Goal: Task Accomplishment & Management: Complete application form

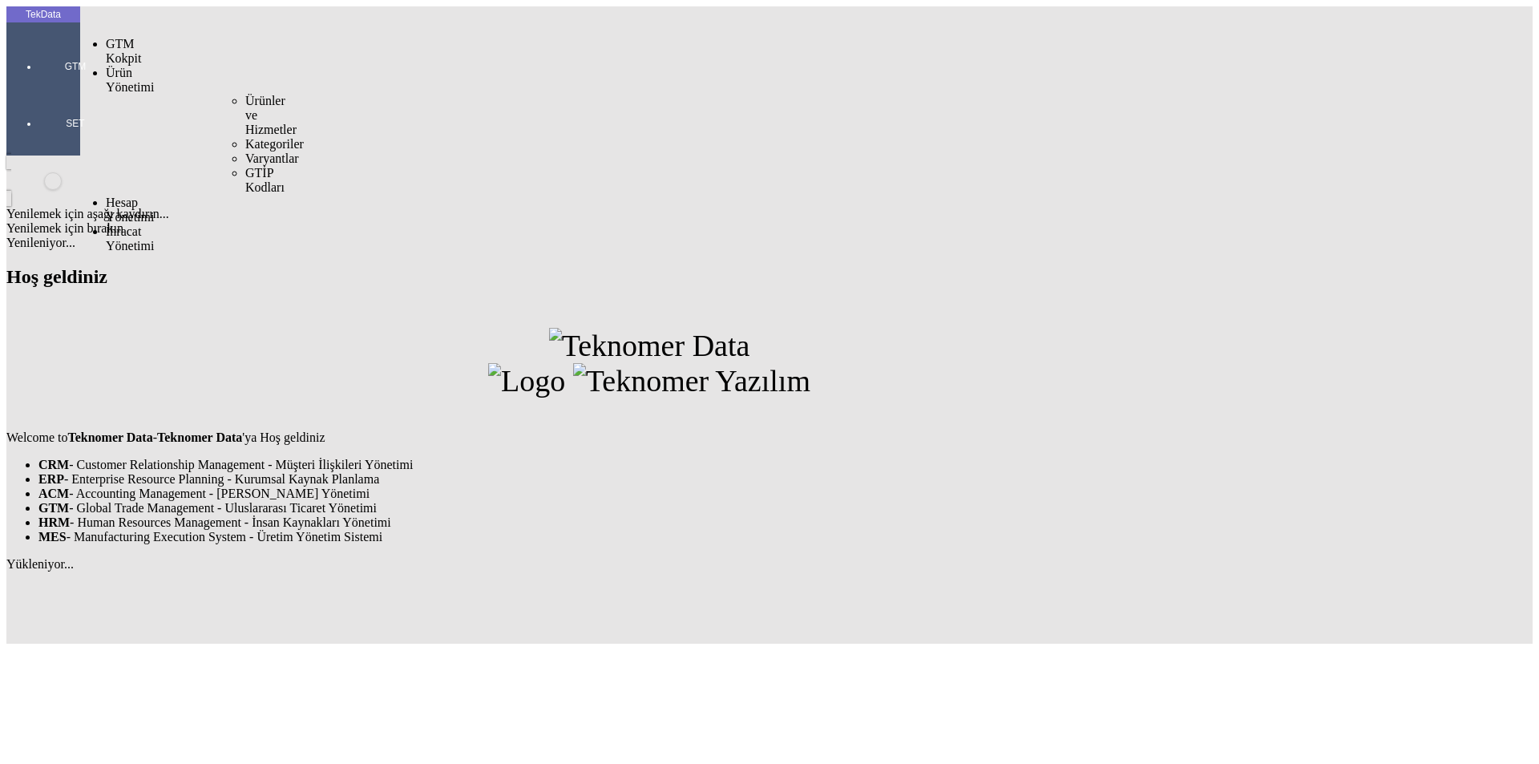
click at [135, 66] on span "Ürün Yönetimi" at bounding box center [130, 80] width 48 height 28
click at [245, 94] on span "Ürünler ve Hizmetler" at bounding box center [270, 115] width 51 height 42
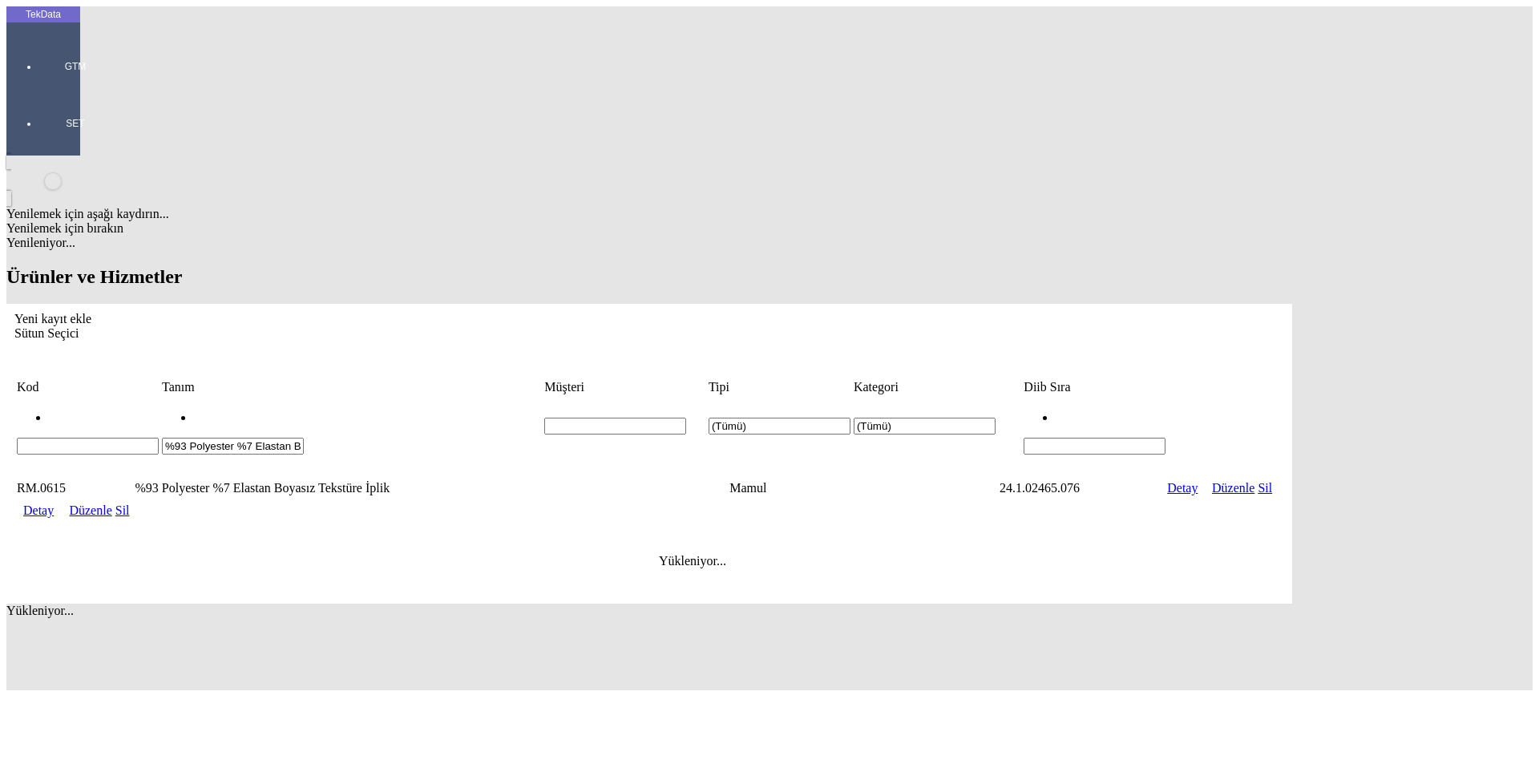
drag, startPoint x: 499, startPoint y: 124, endPoint x: 0, endPoint y: 103, distance: 499.7
click at [6, 103] on div "TekData GTM SET Yenilemek için aşağı kaydırın... Yenilemek için bırakın Yenilen…" at bounding box center [648, 348] width 1285 height 684
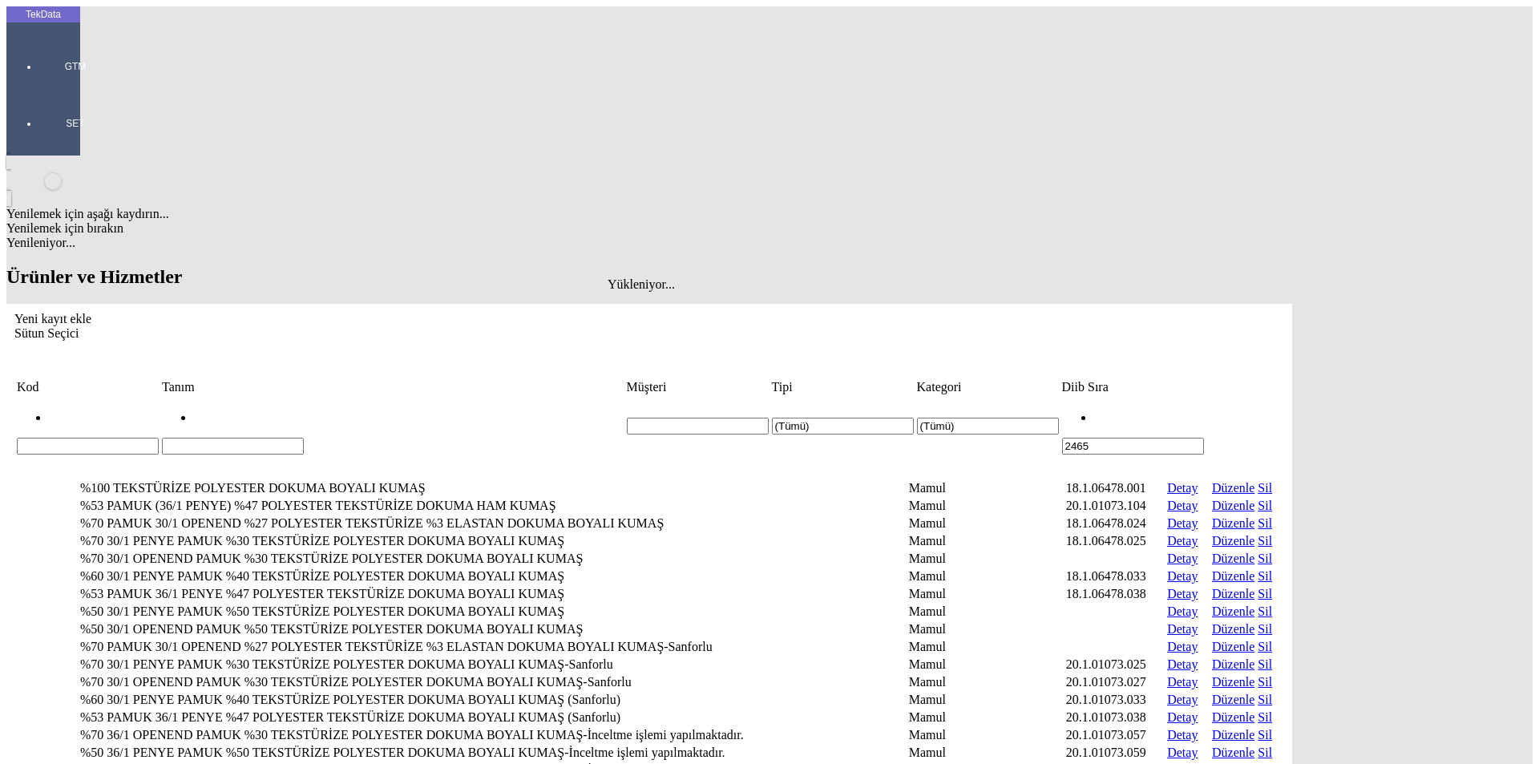
type input "2465"
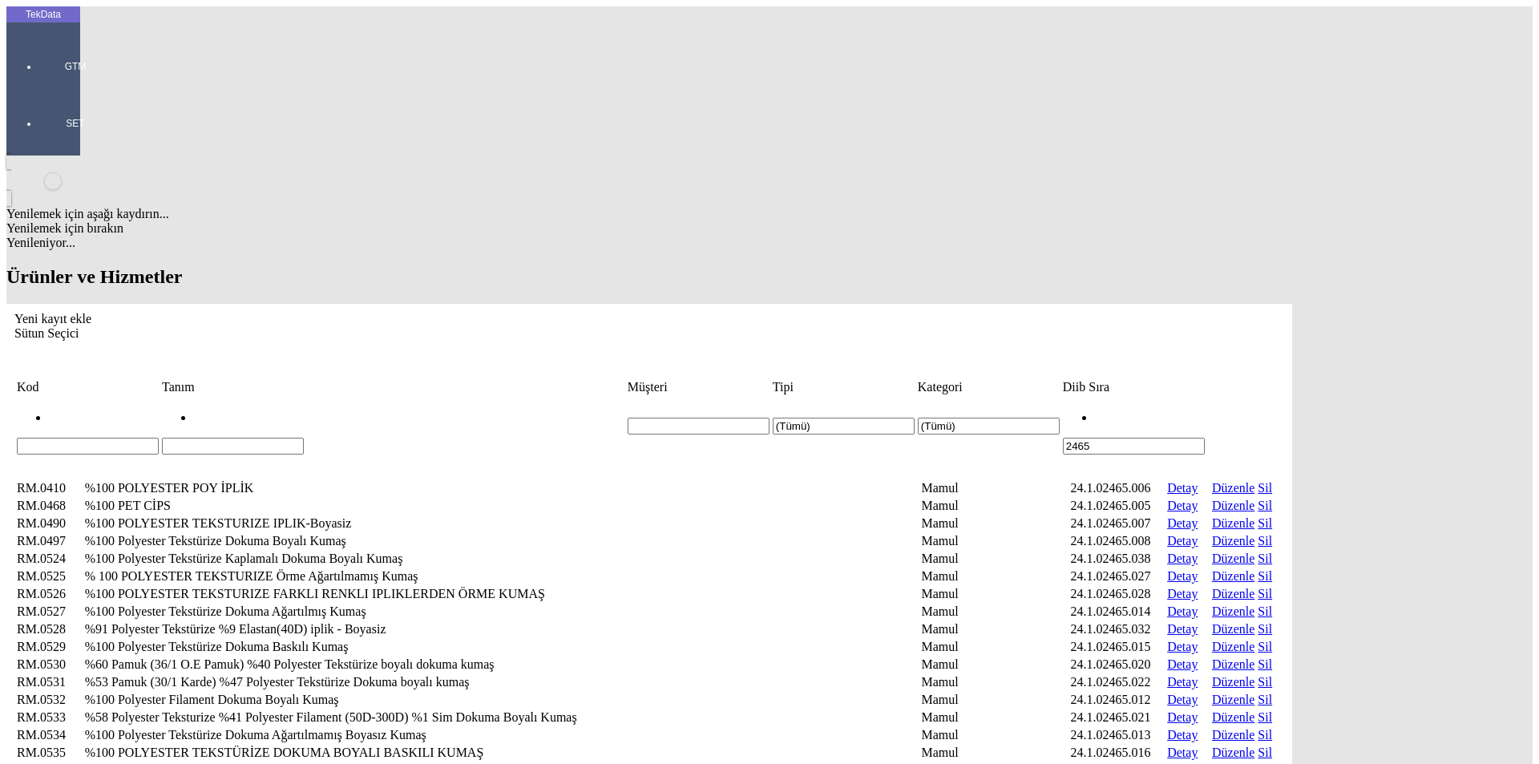
click at [1205, 379] on td "Diib Sıra" at bounding box center [1133, 387] width 143 height 16
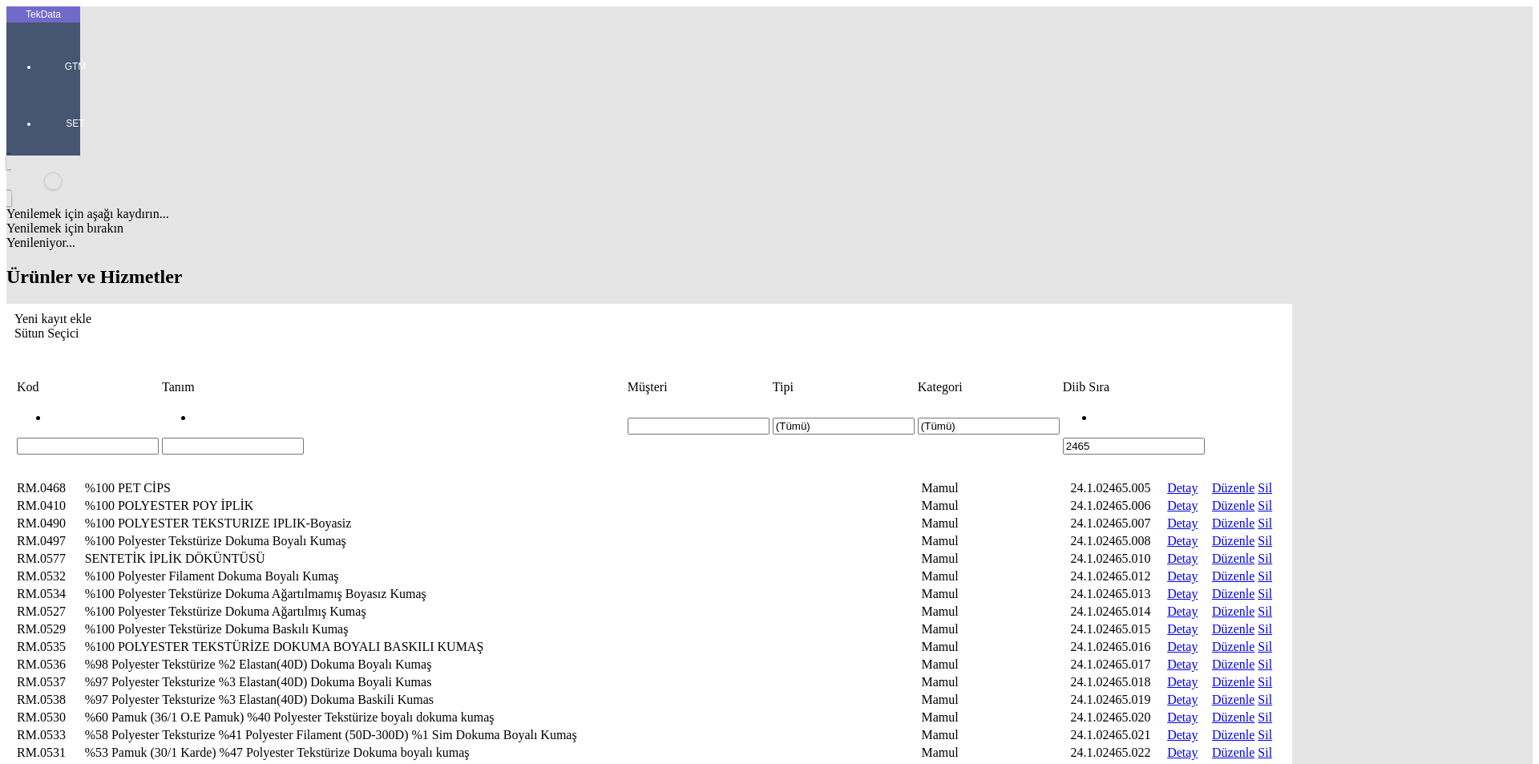
click at [1284, 312] on div "Yeni kayıt ekle" at bounding box center [648, 319] width 1269 height 14
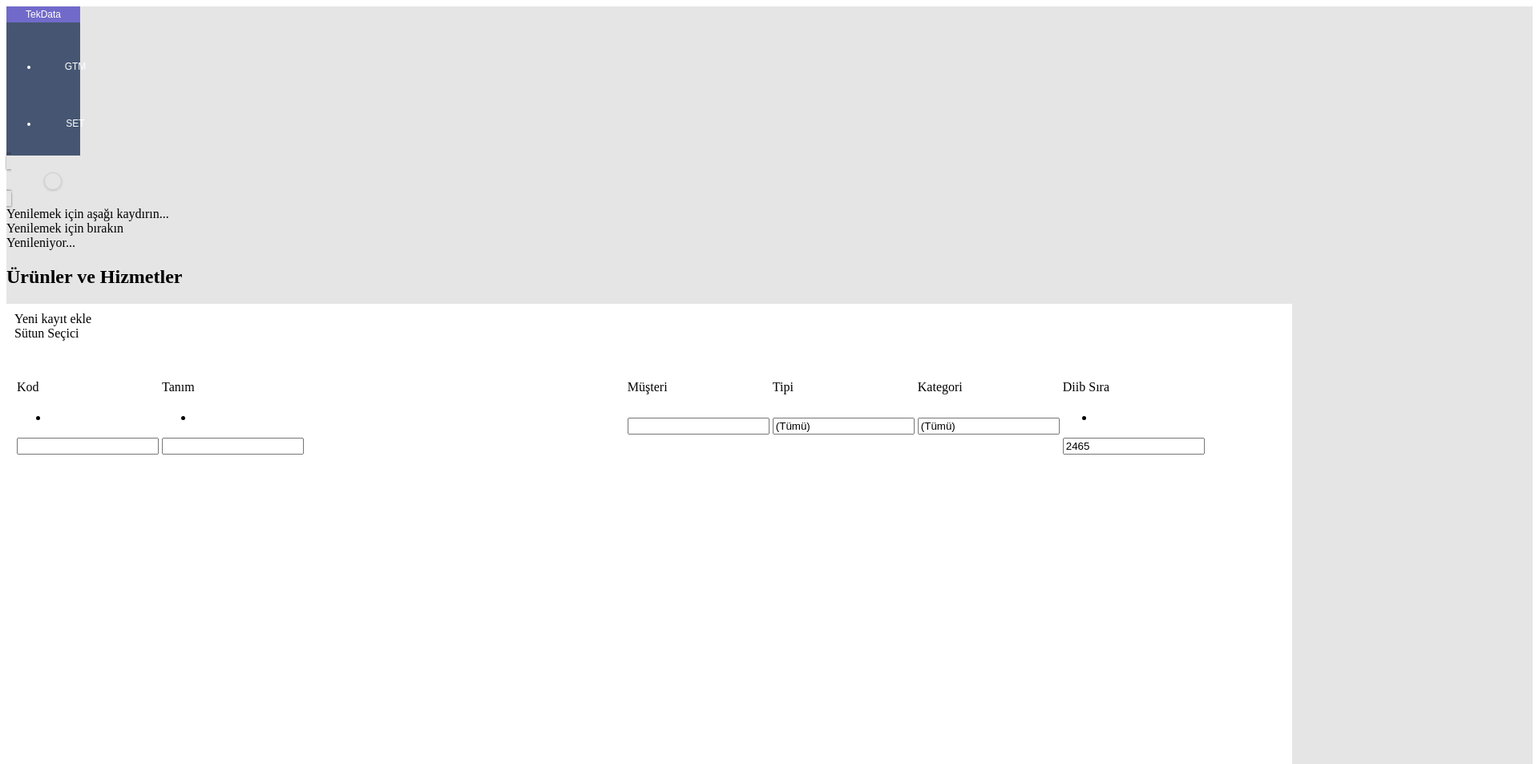
paste input "%90 Polyester Filament %10 Polyester Tekstürize Dokuma Boyalı Kumaş"
type input "%90 Polyester Filament %10 Polyester Tekstürize Dokuma Boyalı Kumaş"
click at [918, 258] on div "Mamul" at bounding box center [1195, 265] width 631 height 14
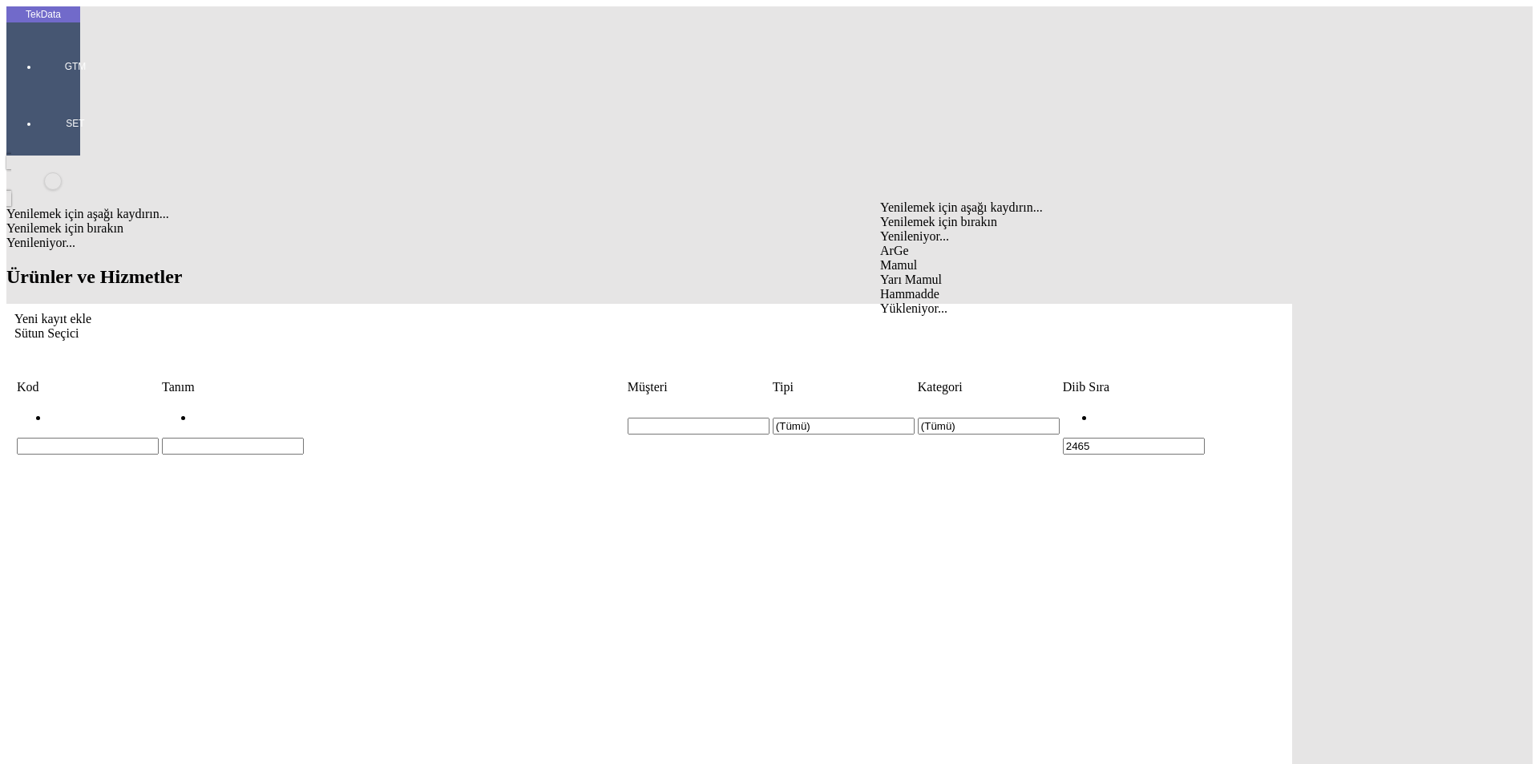
type input "Mamul"
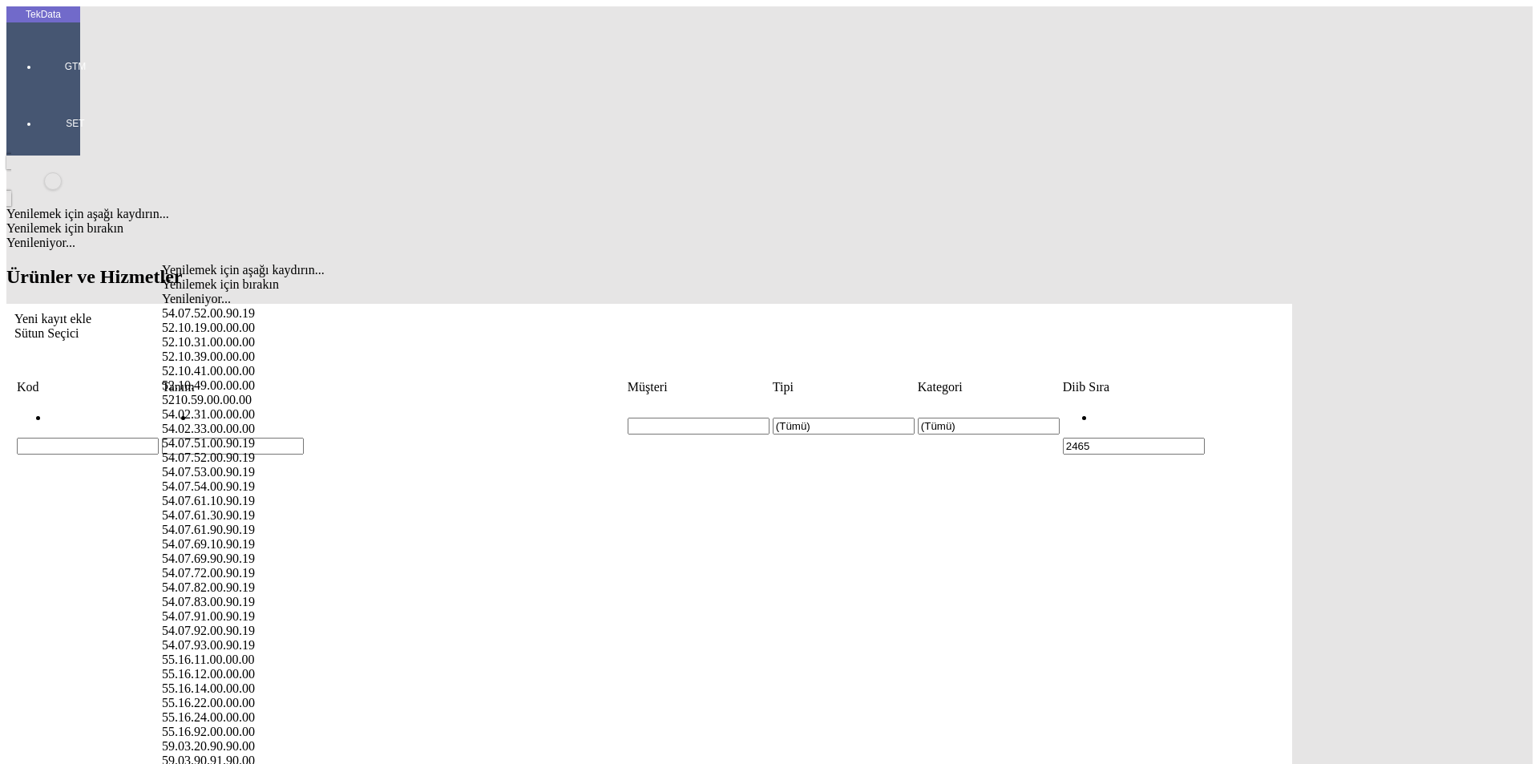
paste input "54.07.69.90.90.19"
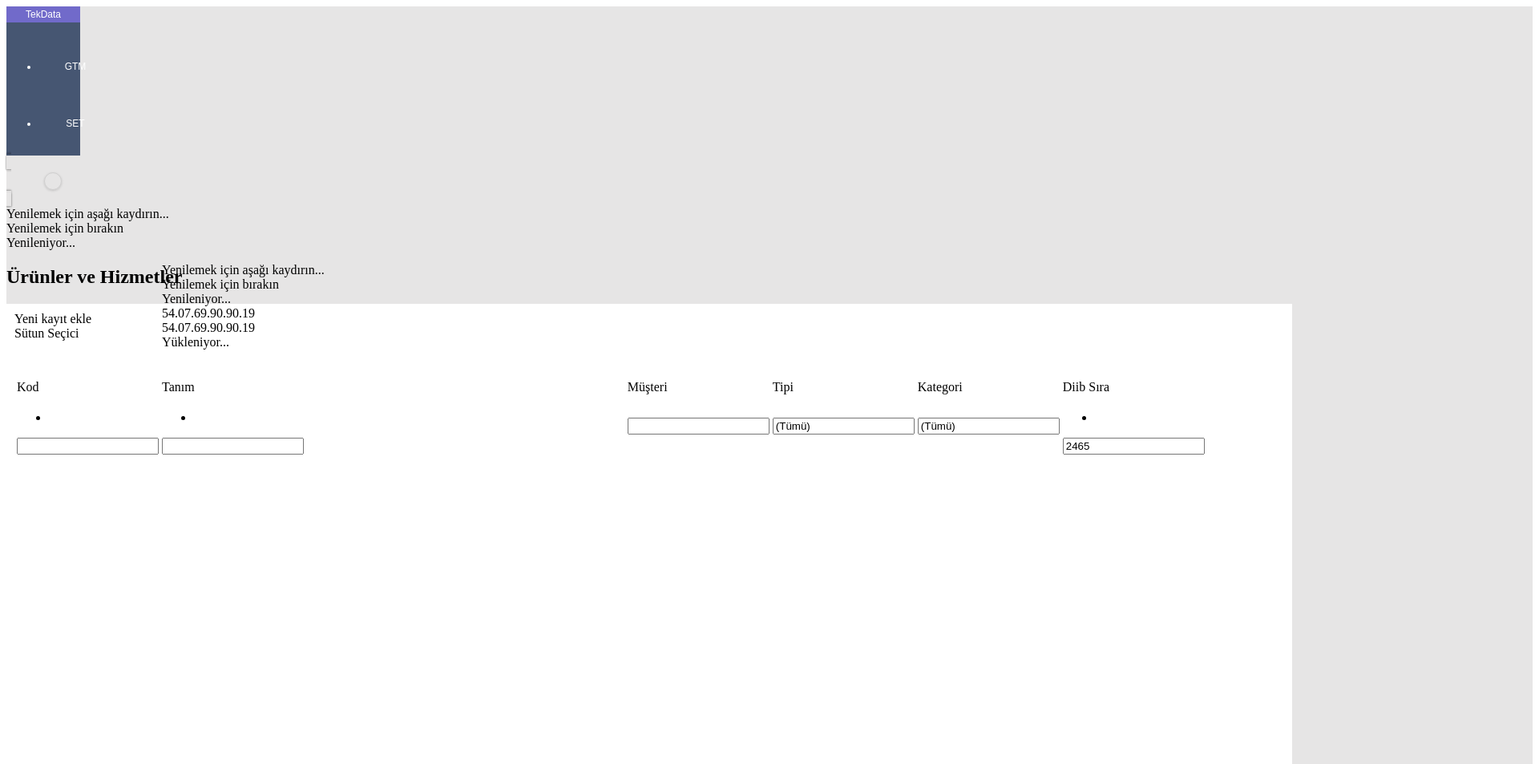
drag, startPoint x: 228, startPoint y: 271, endPoint x: 239, endPoint y: 271, distance: 10.4
click at [228, 306] on div "54.07.69.90.90.19" at bounding box center [475, 313] width 627 height 14
type input "54.07.69.90.90.19"
paste input "24.1.02465.064"
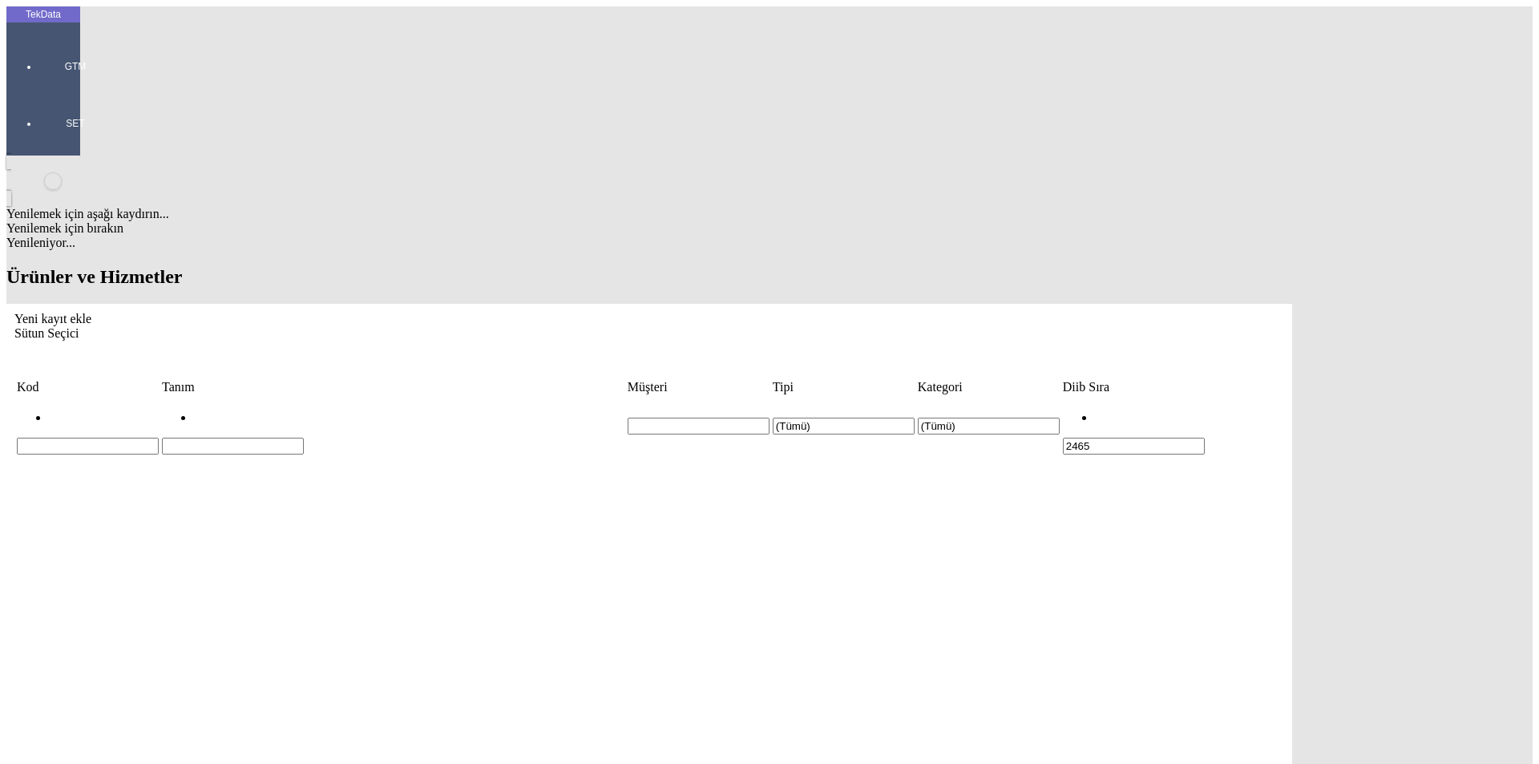
type input "24.1.02465.064"
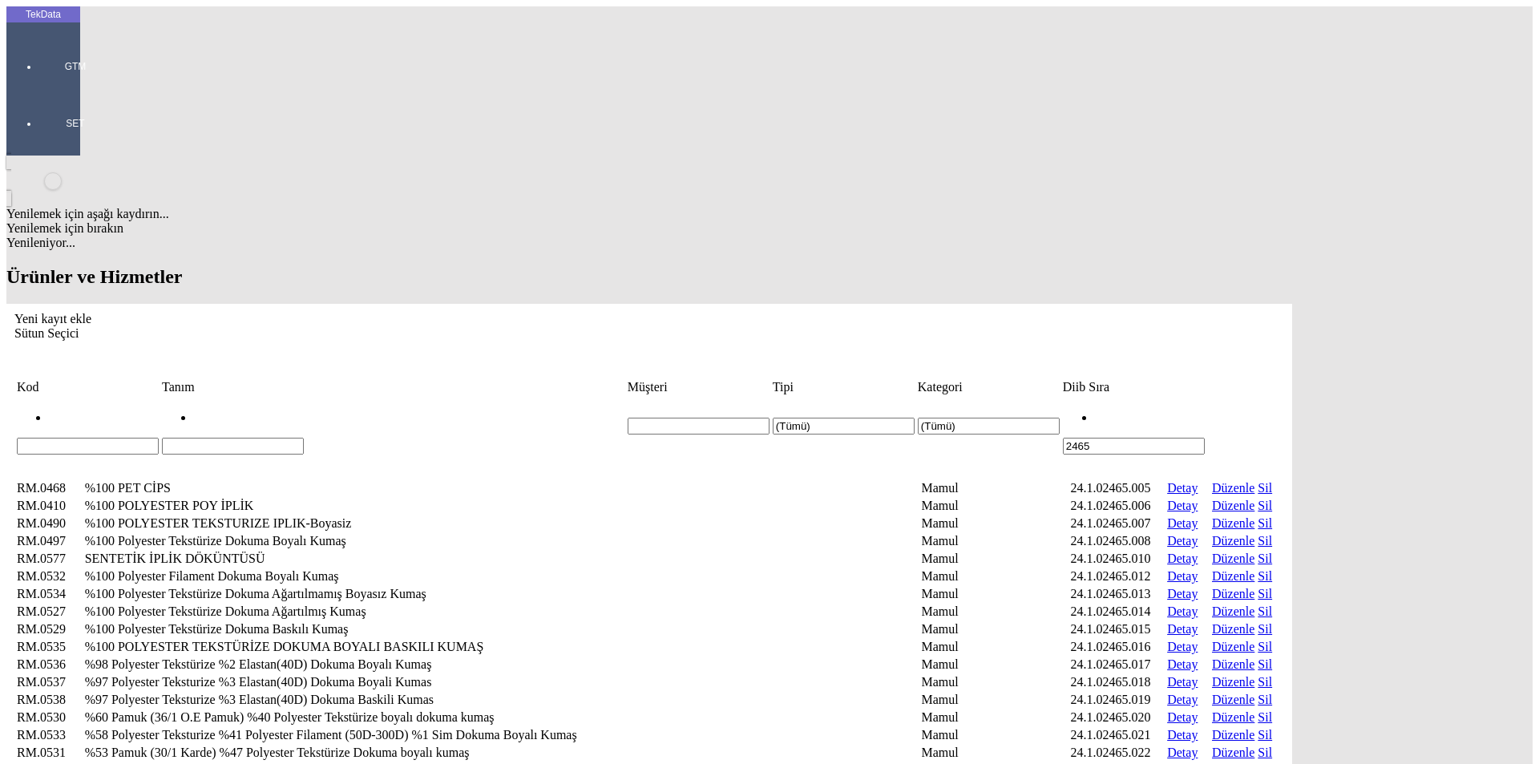
drag, startPoint x: 1349, startPoint y: 121, endPoint x: 1237, endPoint y: 119, distance: 111.4
click at [1237, 397] on tr "(Tümü) (Tümü) 2465" at bounding box center [649, 426] width 1266 height 58
paste input ".1.02465.064"
type input "24.1.02465.064"
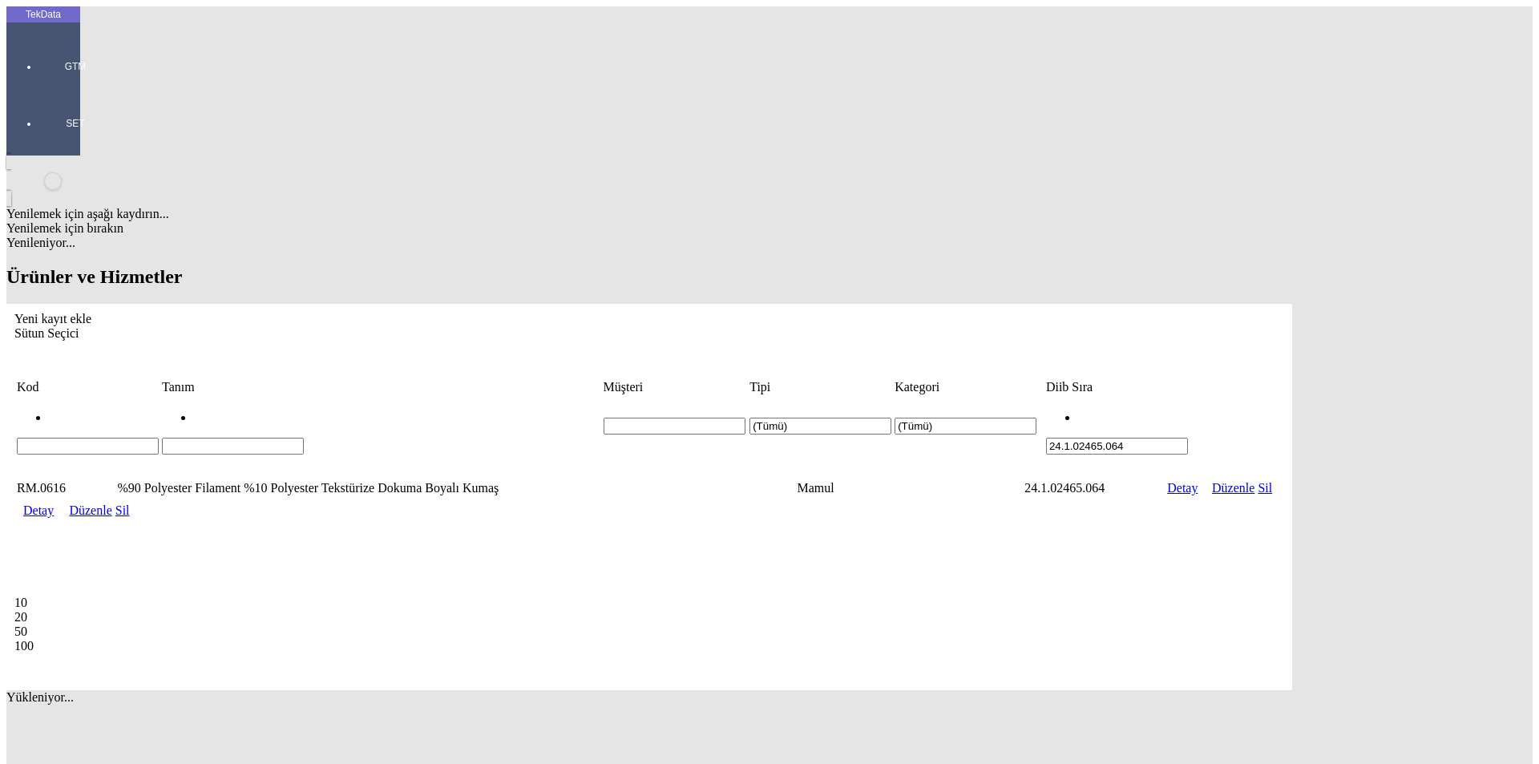
click at [54, 503] on link "Detay" at bounding box center [38, 510] width 30 height 14
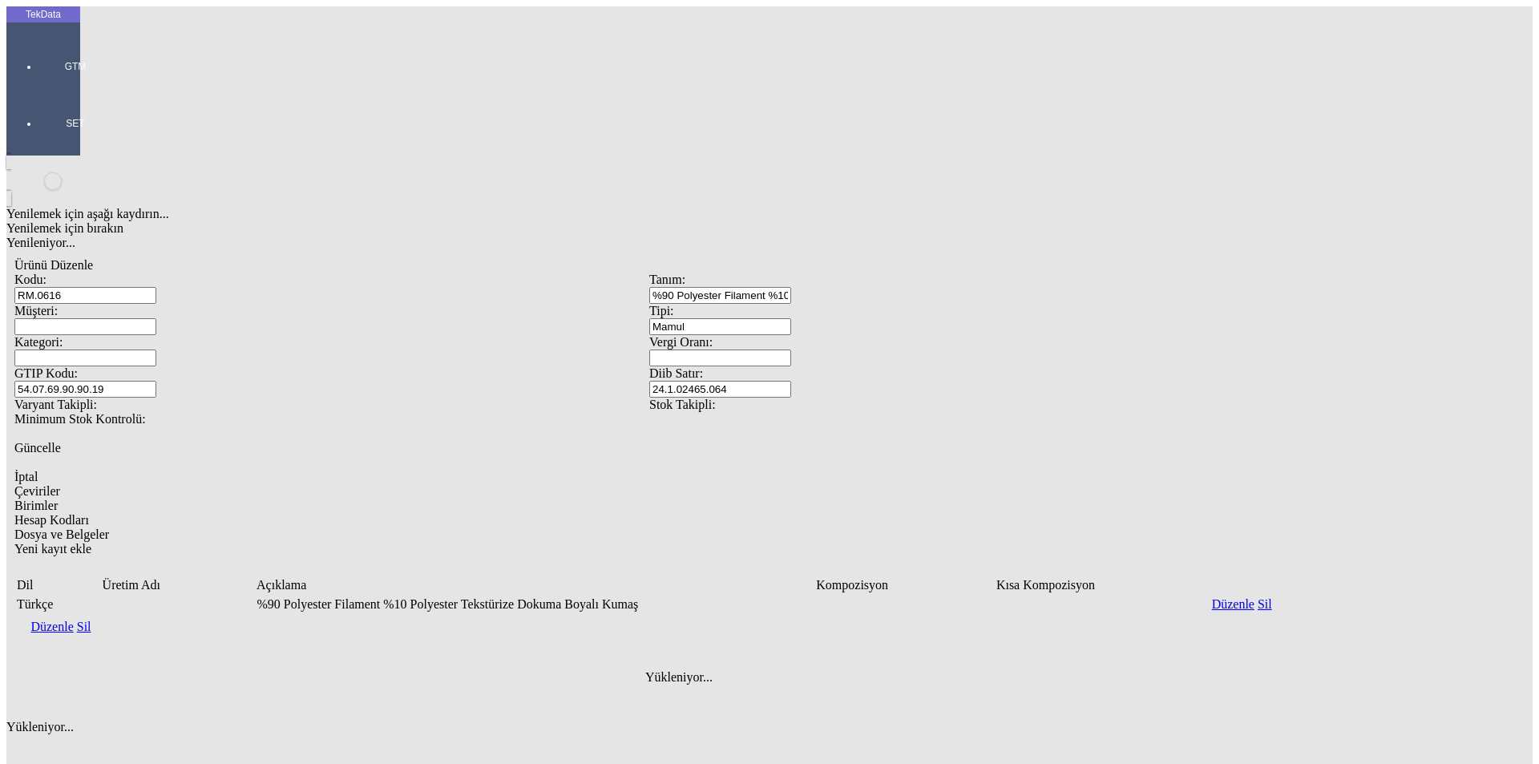
click at [103, 619] on td "Düzenle Sil" at bounding box center [62, 627] width 80 height 16
click at [73, 619] on link "Düzenle" at bounding box center [51, 626] width 42 height 14
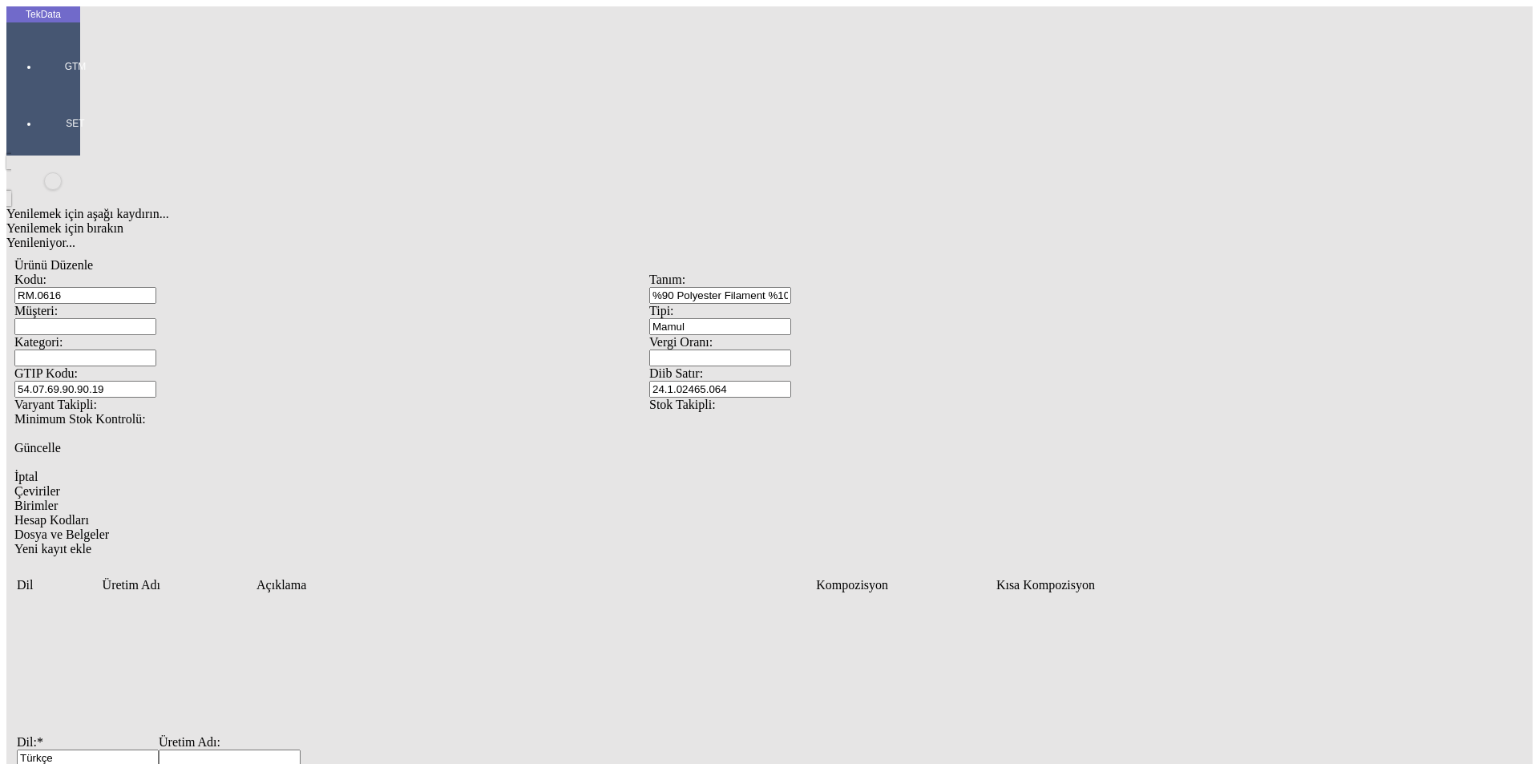
drag, startPoint x: 511, startPoint y: 418, endPoint x: 103, endPoint y: 410, distance: 408.8
click at [6, 394] on div "TekData GTM SET Yenilemek için aşağı kaydırın... Yenilemek için bırakın Yenilen…" at bounding box center [648, 517] width 1285 height 1023
paste input "%90 Polyester Filament %10 Polyester Tekstürize Dokuma Boyalı Kumaş"
type input "%90 Polyester Filament %10 Polyester Tekstürize Dokuma Boyalı Kumaş"
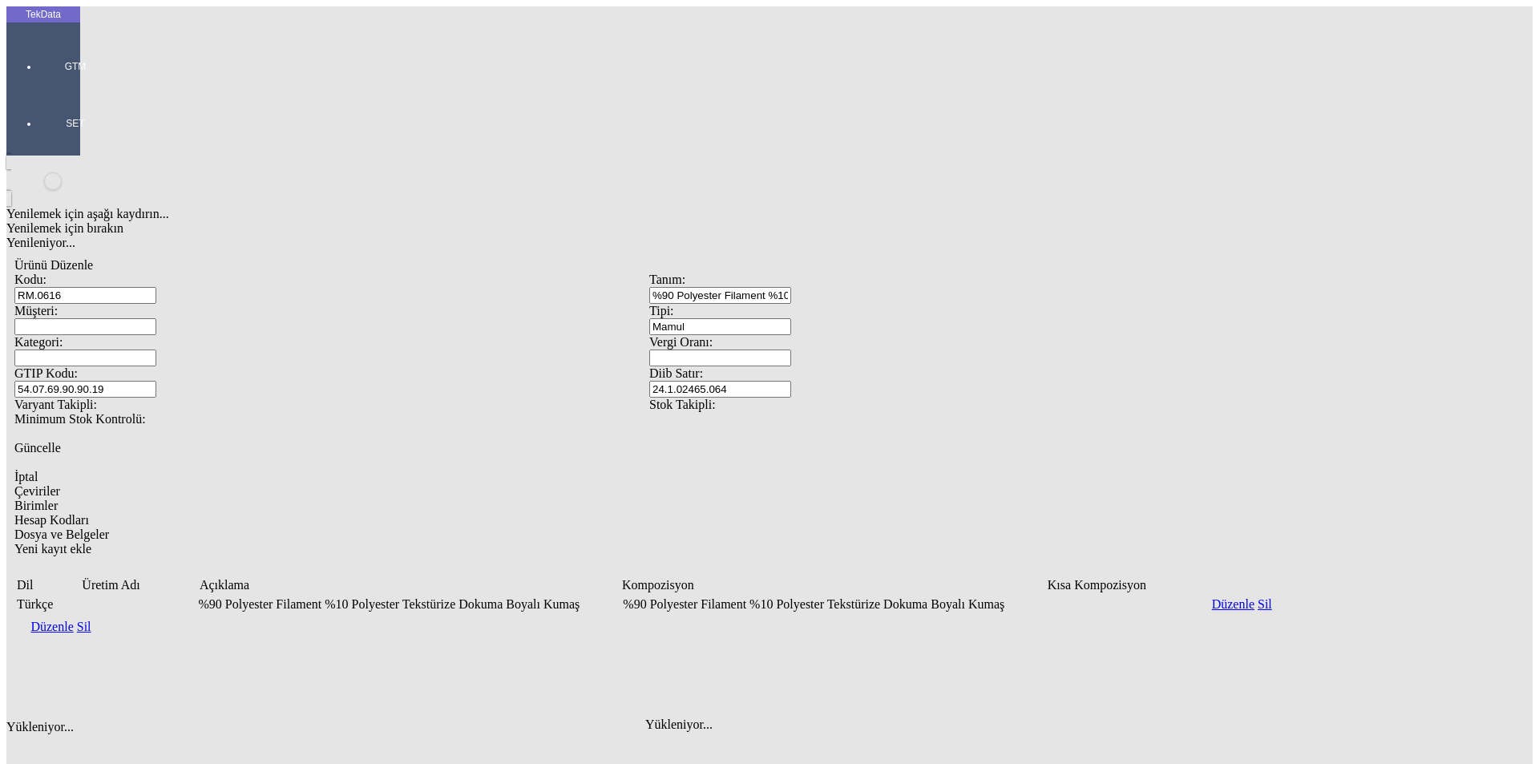
click at [1284, 542] on div "Yeni kayıt ekle" at bounding box center [648, 549] width 1269 height 14
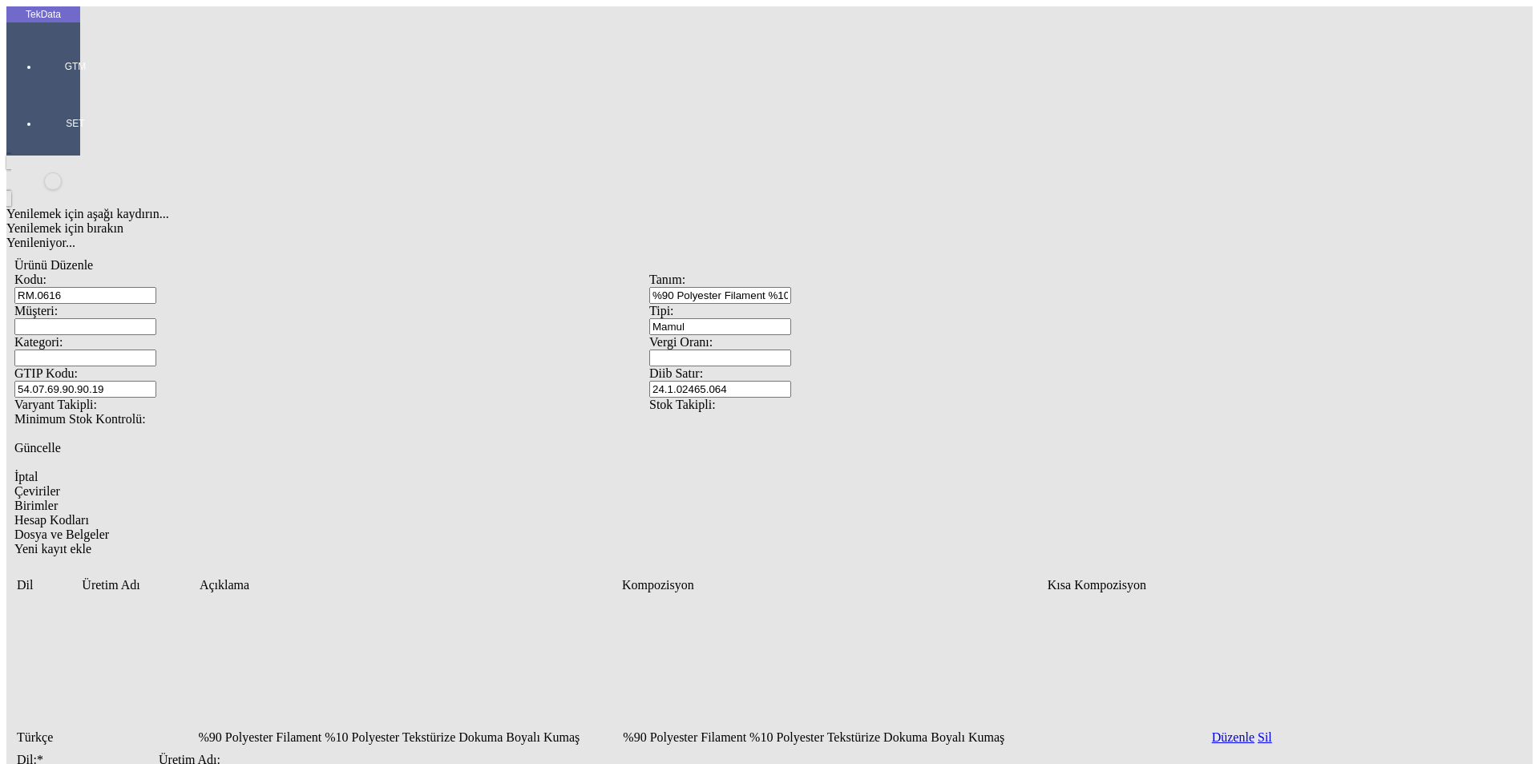
click at [159, 763] on div "Veri Tablosu" at bounding box center [88, 775] width 142 height 17
click at [159, 763] on input "Dil: *" at bounding box center [88, 775] width 142 height 17
click at [216, 454] on div "English" at bounding box center [492, 461] width 603 height 14
type input "English"
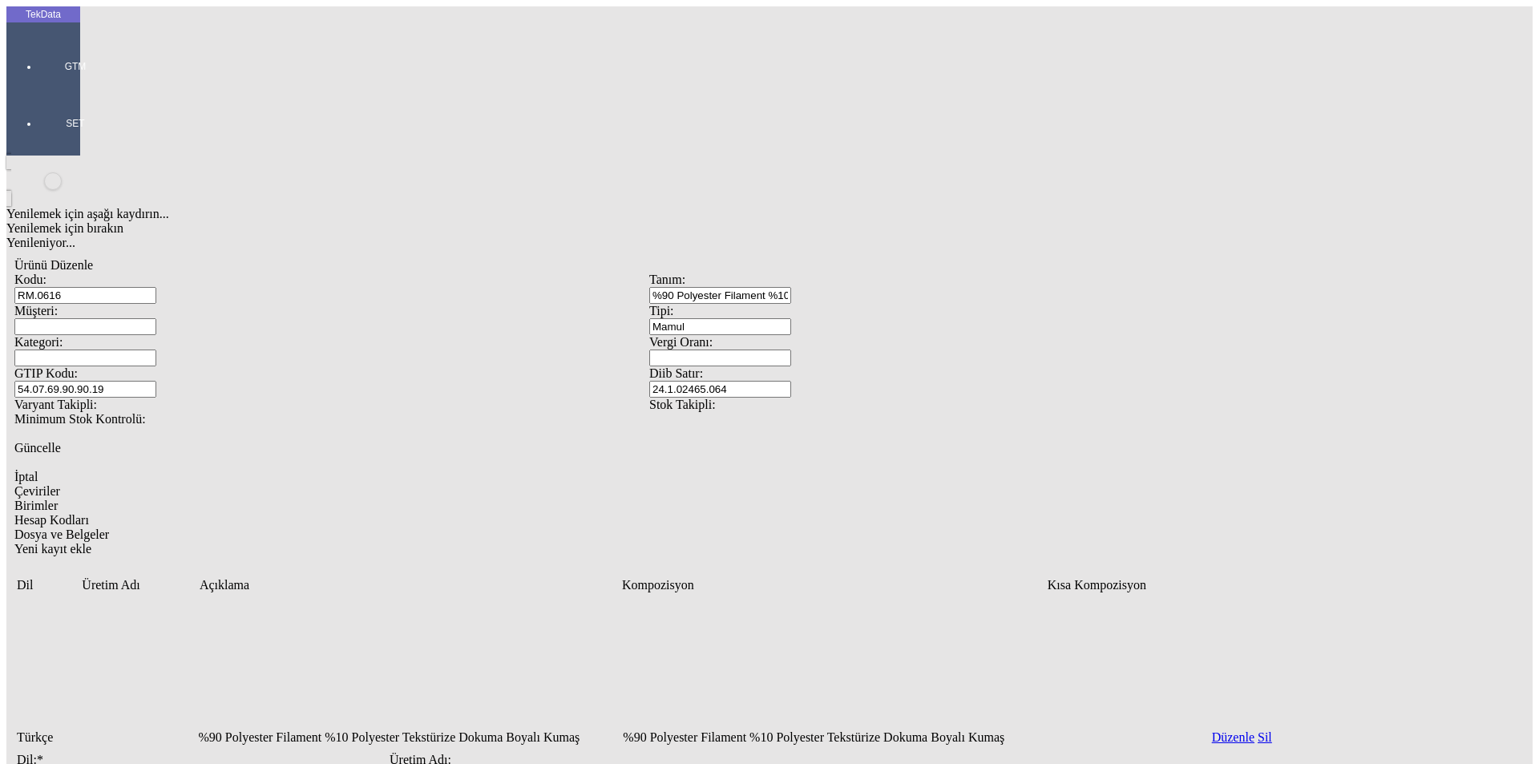
paste input "90% Polyester Filament 10% Polyester Textured Woven Dyed Fabric"
drag, startPoint x: 203, startPoint y: 417, endPoint x: 132, endPoint y: 417, distance: 70.5
drag, startPoint x: 523, startPoint y: 418, endPoint x: 0, endPoint y: 390, distance: 524.0
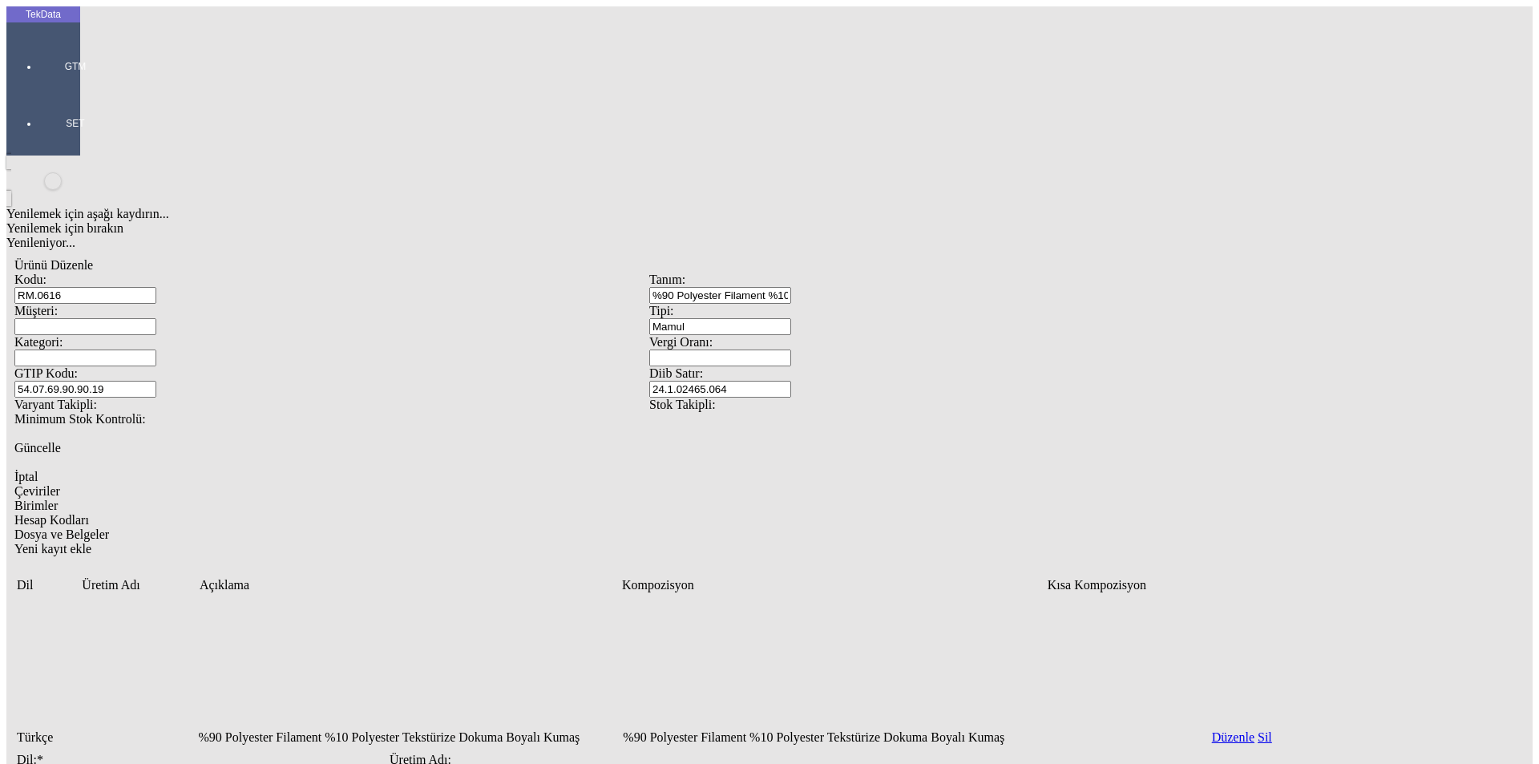
click at [6, 390] on div "TekData GTM SET Yenilemek için aşağı kaydırın... Yenilemek için bırakın Yenilen…" at bounding box center [648, 551] width 1285 height 1091
type input "%90 Polyester Filament %10 Polyester Textured Woven Dyed Fabric"
paste input "%90 Polyester Filament %10 Polyester Textured Woven Dyed Fabric"
type input "%90 Polyester Filament %10 Polyester Textured Woven Dyed Fabric"
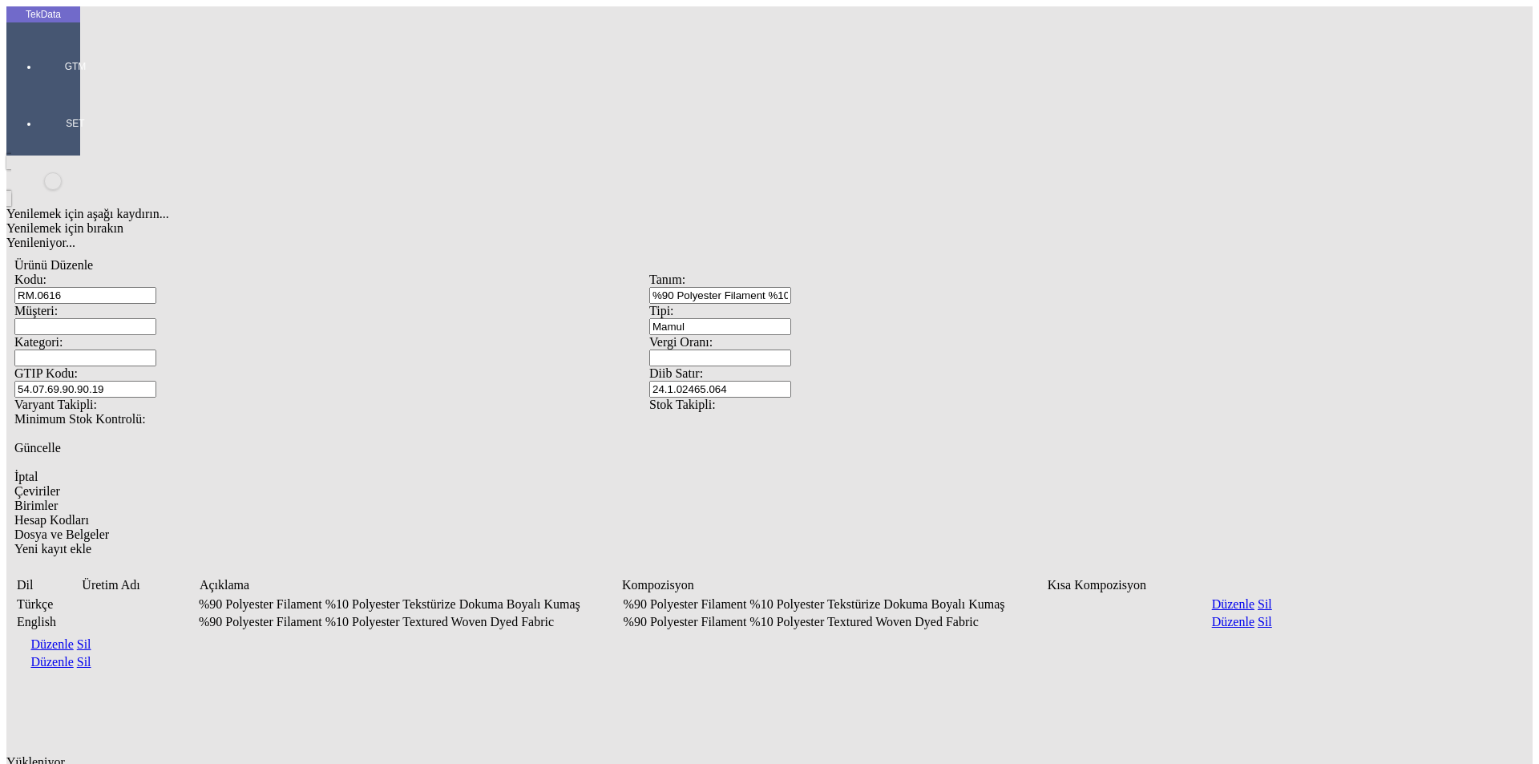
click at [1284, 542] on div "Yeni kayıt ekle" at bounding box center [648, 549] width 1269 height 14
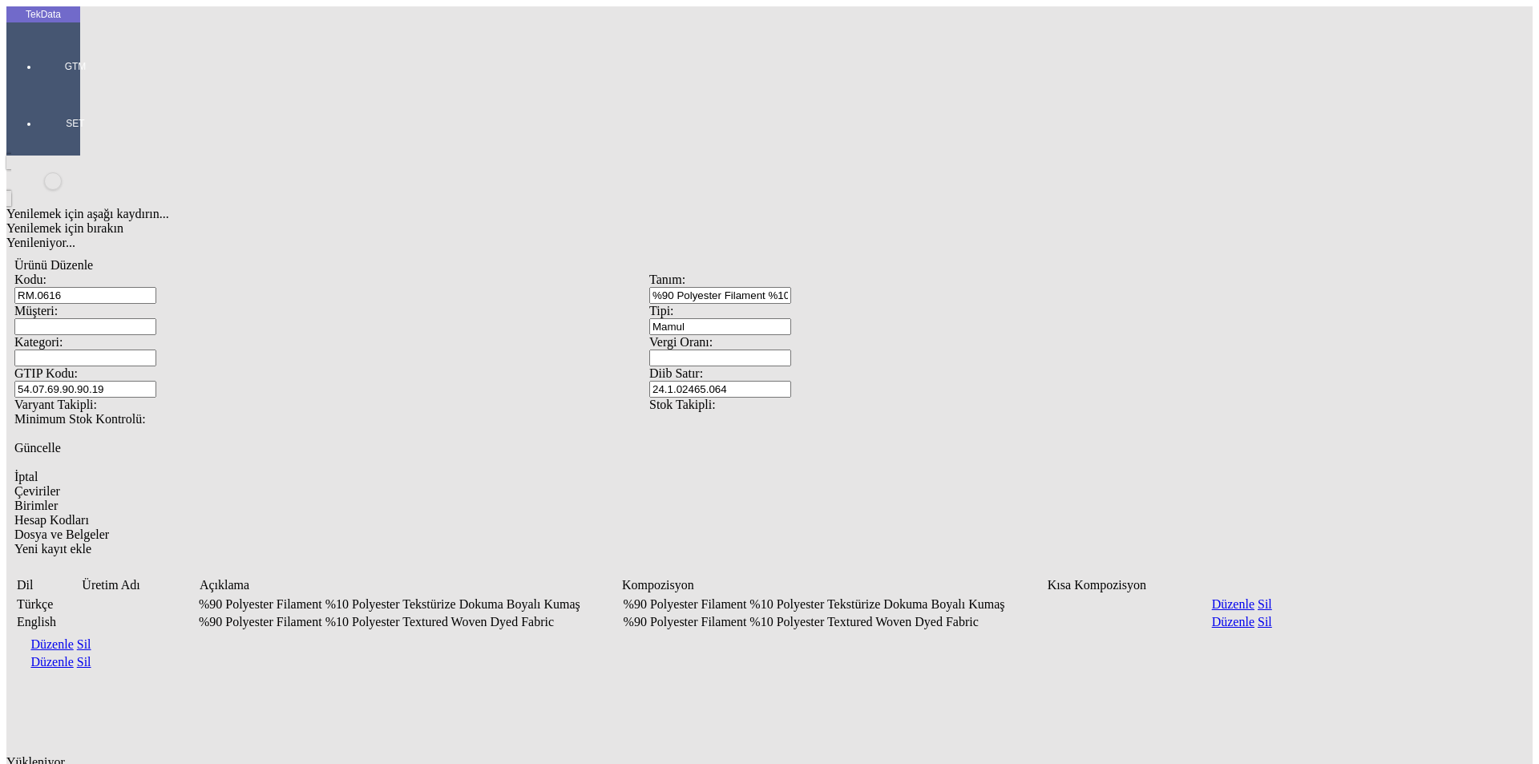
click at [58, 498] on span "Birimler" at bounding box center [35, 505] width 43 height 14
click at [1284, 747] on div "Yeni kayıt ekle" at bounding box center [648, 754] width 1269 height 14
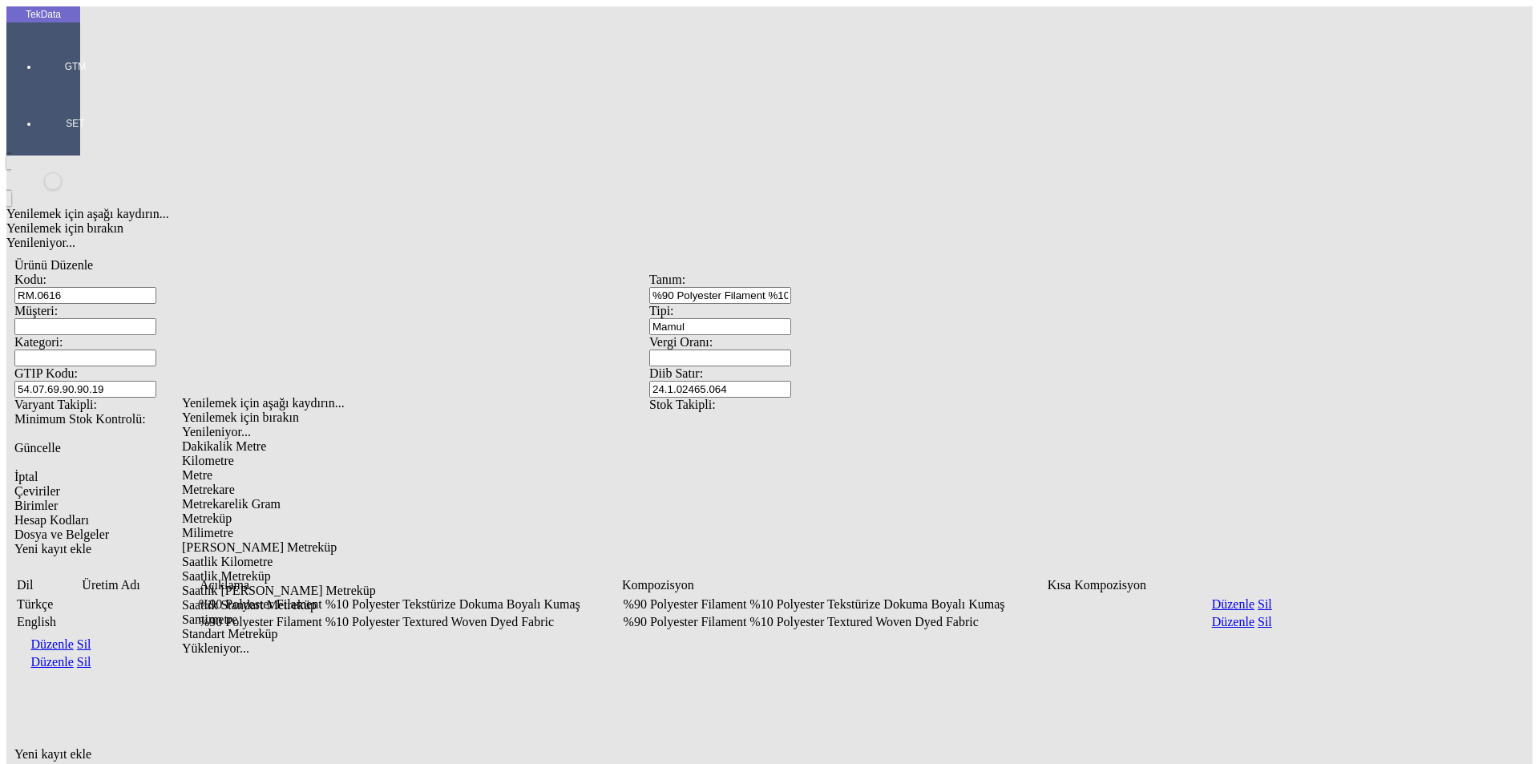
click at [202, 468] on div "Metre" at bounding box center [488, 475] width 612 height 14
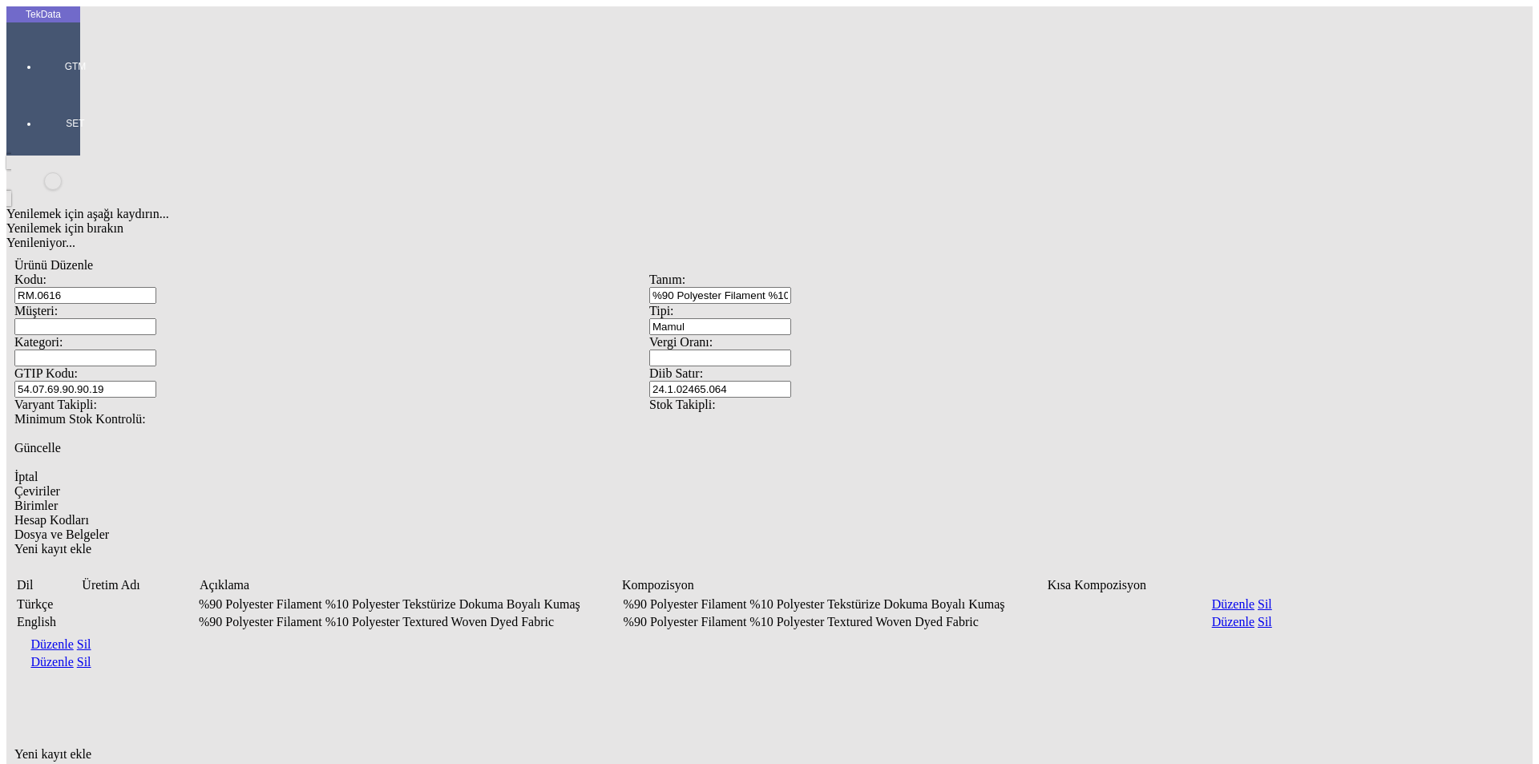
type input "Metre"
drag, startPoint x: 633, startPoint y: 636, endPoint x: 716, endPoint y: 605, distance: 89.0
click at [632, 635] on div "Yenilemek için aşağı kaydırın... Yenilemek için bırakın Yenileniyor... Ürünü Dü…" at bounding box center [648, 590] width 1285 height 870
click at [61, 441] on span "Güncelle" at bounding box center [37, 448] width 46 height 14
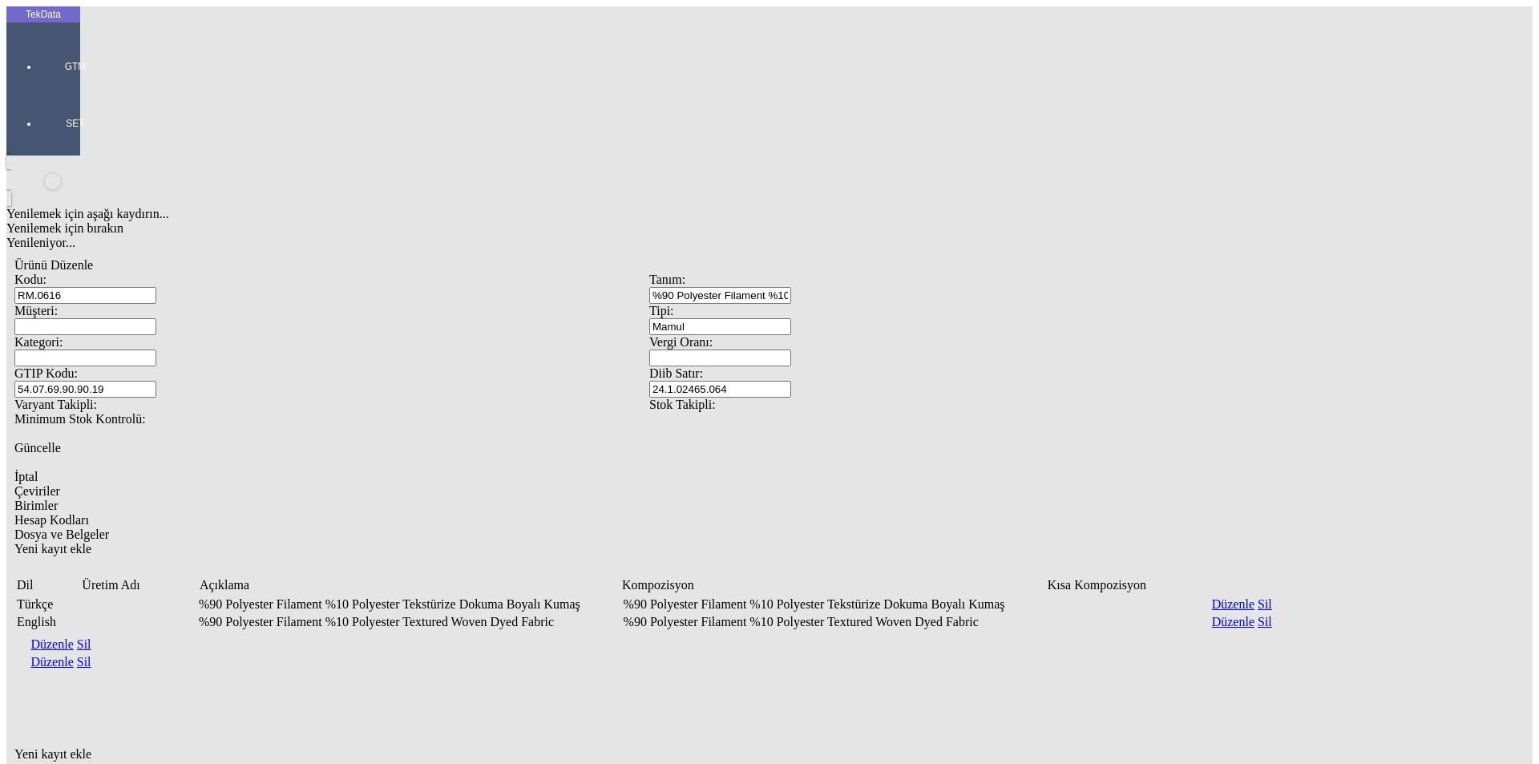
click at [356, 597] on div "Yenilemek için aşağı kaydırın... Yenilemek için bırakın Yenileniyor... Ürünü Dü…" at bounding box center [648, 590] width 1285 height 870
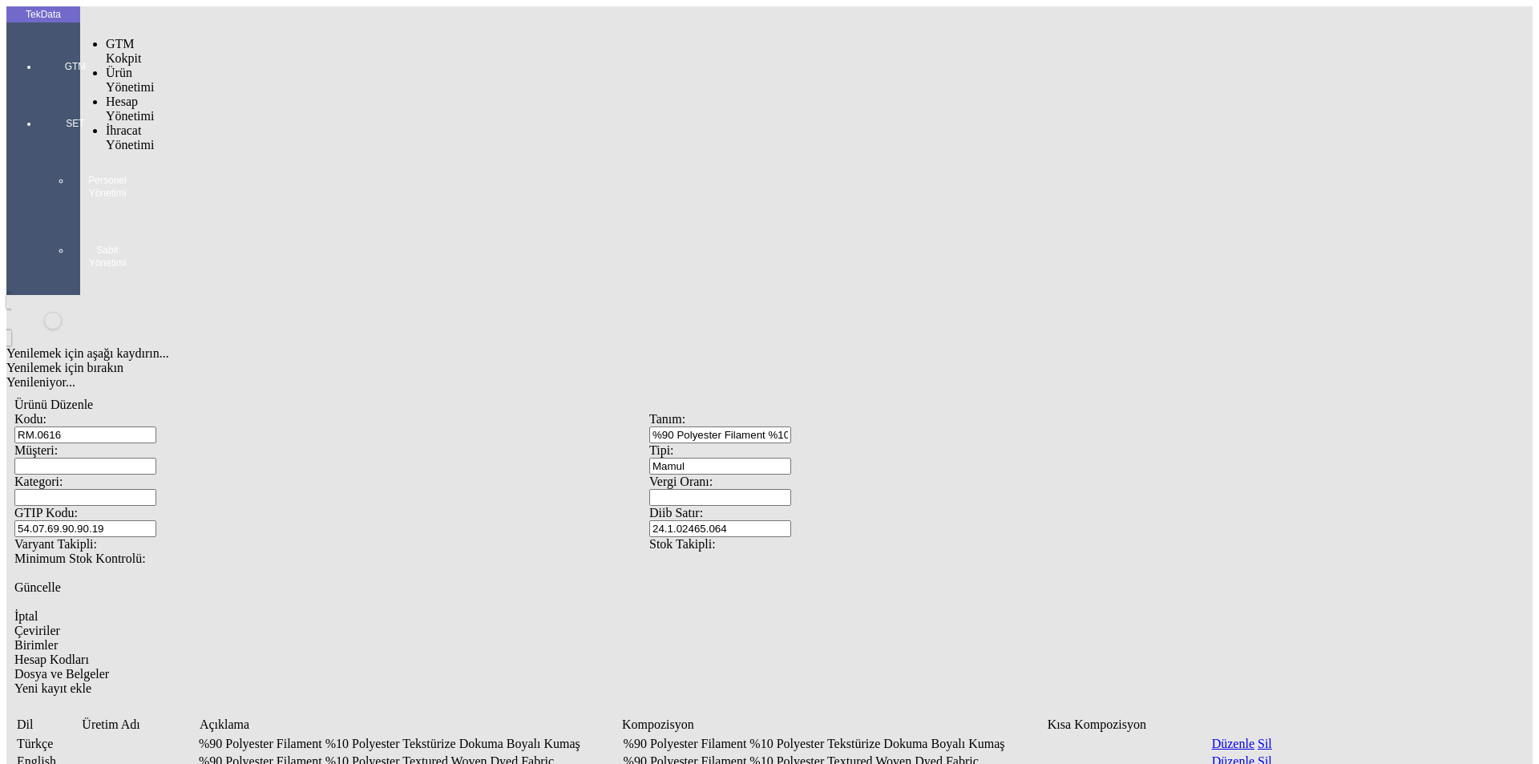
click at [38, 89] on div at bounding box center [75, 89] width 74 height 0
drag, startPoint x: 170, startPoint y: 79, endPoint x: 168, endPoint y: 87, distance: 8.2
click at [147, 85] on ul "GTM Kokpit Ürün Yönetimi Hesap Yönetimi Cari Hesaplar Bankalar İhracat Yönetimi" at bounding box center [111, 116] width 74 height 159
click at [147, 196] on div at bounding box center [127, 196] width 42 height 0
click at [245, 195] on span "Yüklemeler" at bounding box center [275, 202] width 61 height 14
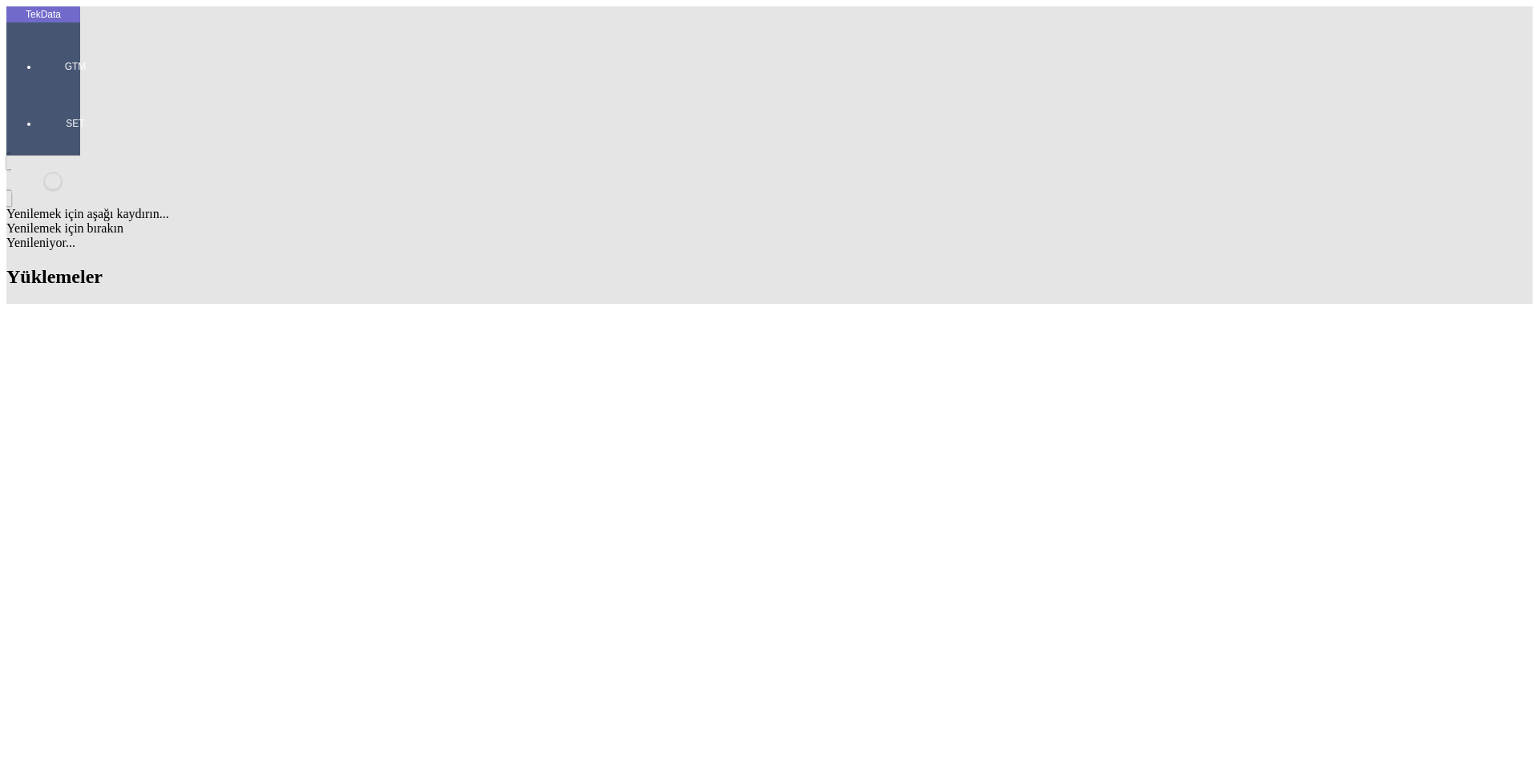
type input "torgov"
drag, startPoint x: 489, startPoint y: 708, endPoint x: 400, endPoint y: 708, distance: 89.0
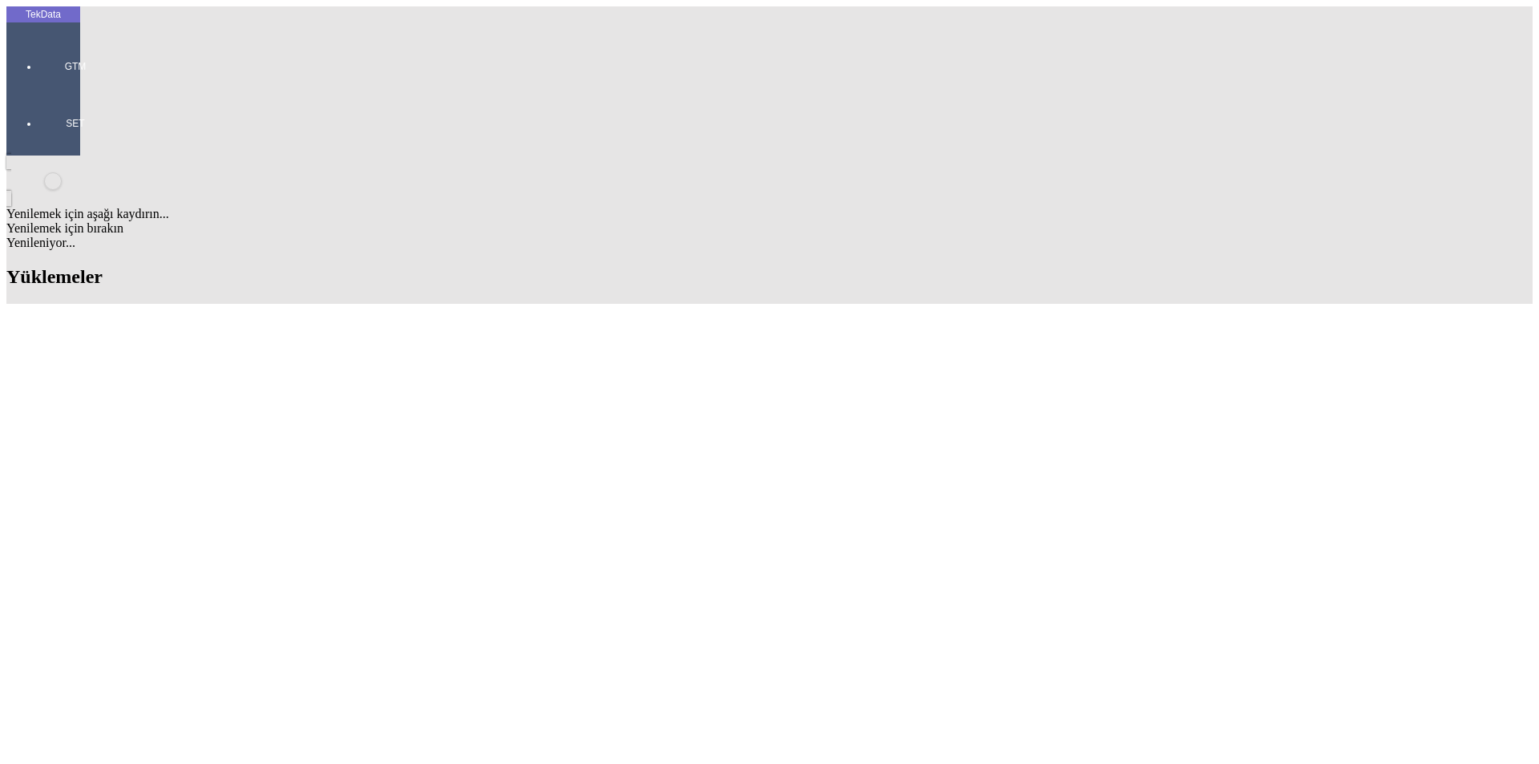
copy tr "ET361214"
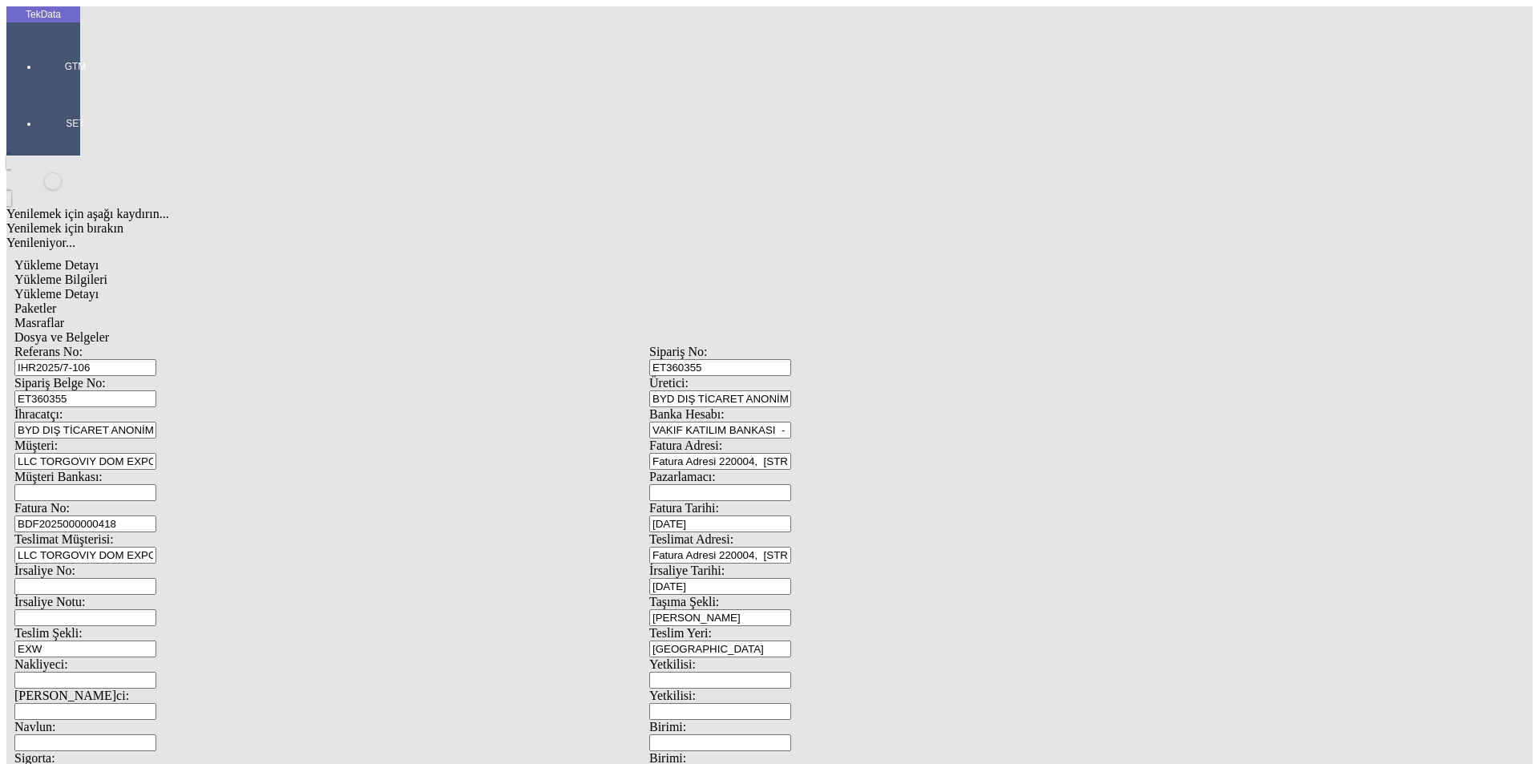
drag, startPoint x: 158, startPoint y: 114, endPoint x: 38, endPoint y: 114, distance: 120.2
click at [41, 114] on div "TekData GTM SET Yenilemek için aşağı kaydırın... Yenilemek için bırakın Yenilen…" at bounding box center [648, 633] width 1285 height 1255
paste input "8-066, IHR2025/9-055"
type input "IHR2025/8-066, IHR2025/9-055"
drag, startPoint x: 305, startPoint y: 151, endPoint x: 110, endPoint y: 153, distance: 195.5
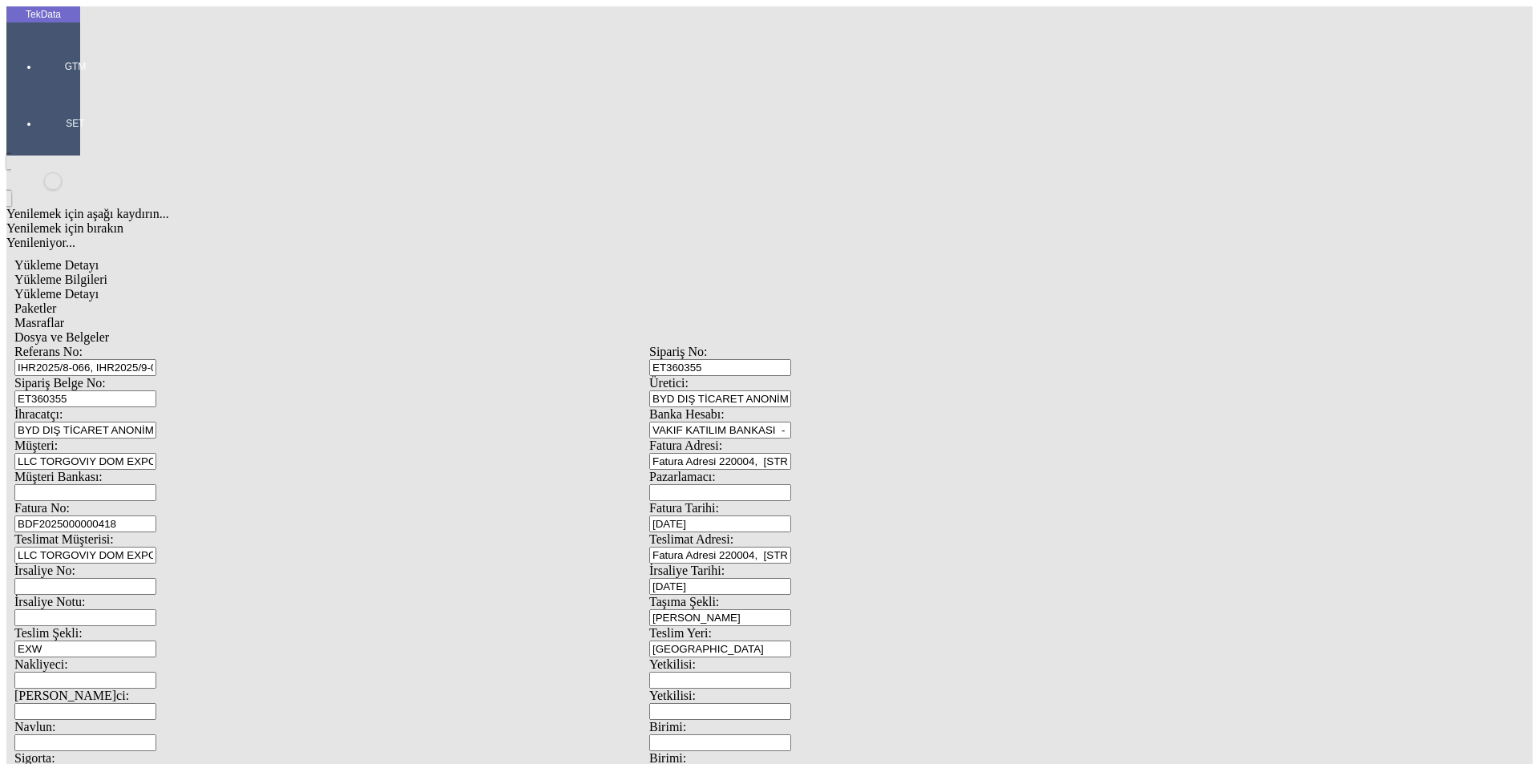
click at [111, 376] on div "Sipariş Belge No: ET360355" at bounding box center [331, 391] width 635 height 31
paste input "3972"
type input "ET363972"
click at [156, 515] on input "BDF2025000000418" at bounding box center [85, 523] width 142 height 17
type input "BDF2025000000"
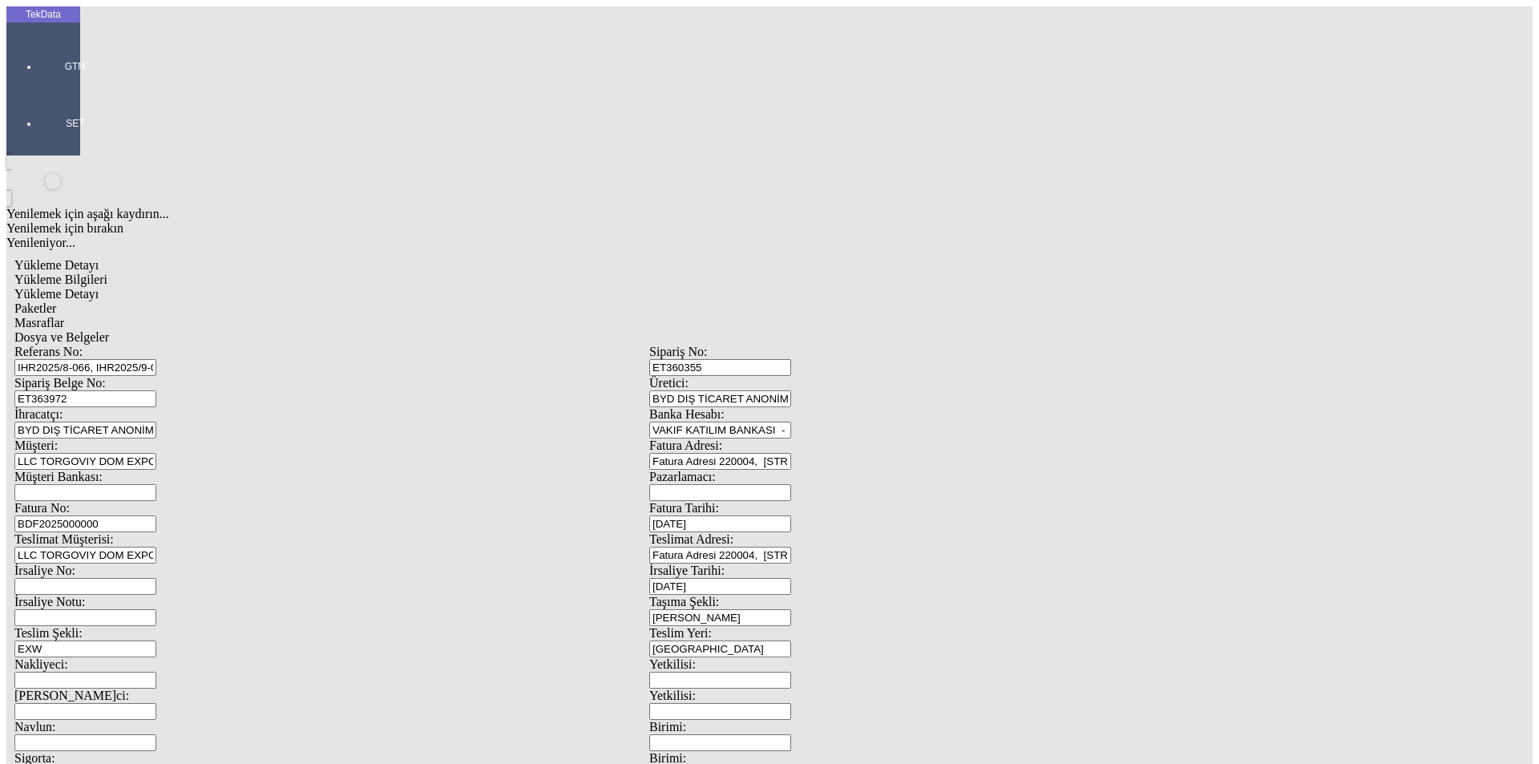
type input "[DATE]"
drag, startPoint x: 773, startPoint y: 319, endPoint x: 718, endPoint y: 321, distance: 55.3
click at [718, 563] on div "İrsaliye No: İrsaliye Tarihi: [DATE]" at bounding box center [648, 578] width 1269 height 31
type input "[DATE]"
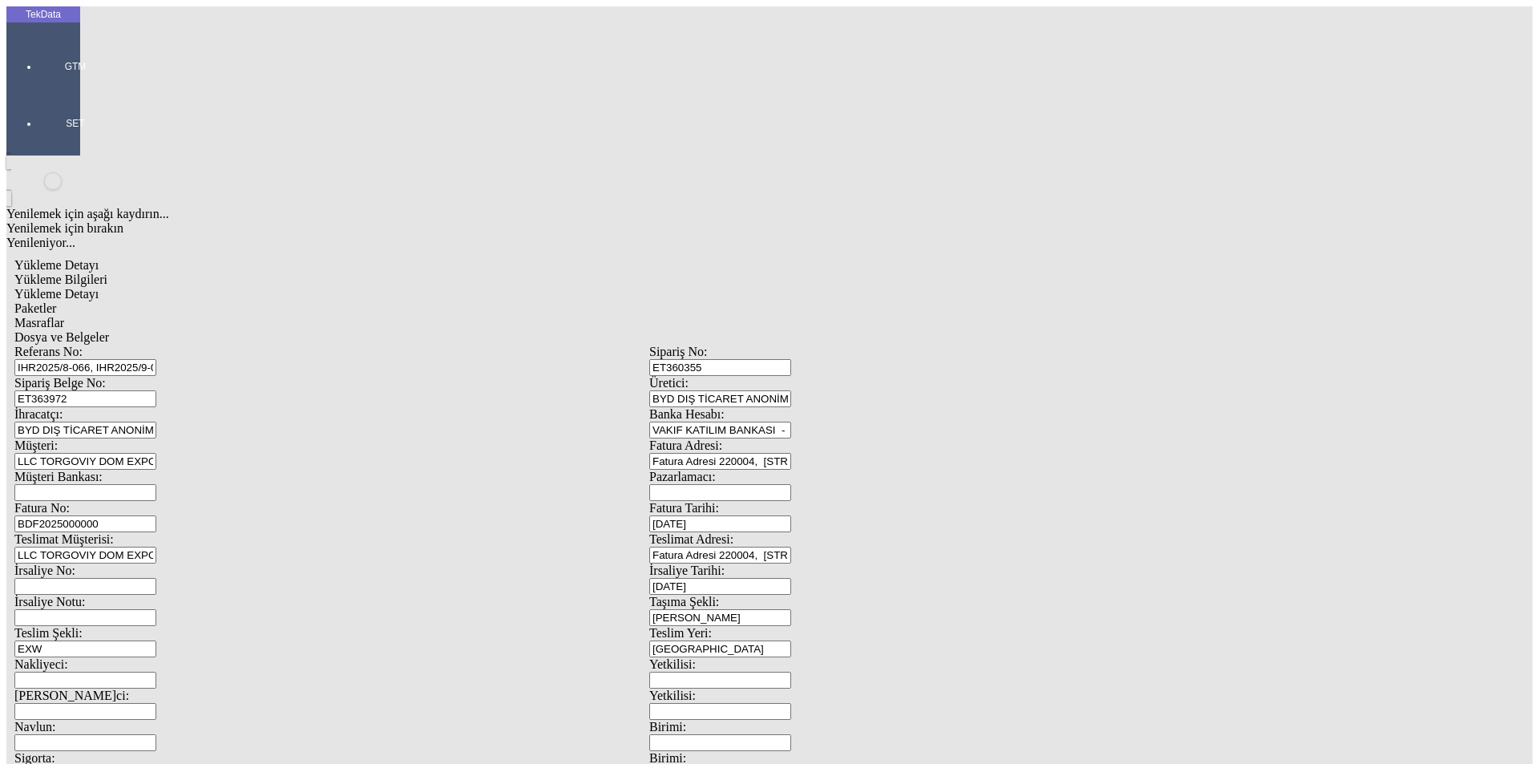
drag, startPoint x: 188, startPoint y: 401, endPoint x: 134, endPoint y: 401, distance: 54.5
type input "[DATE]"
drag, startPoint x: 108, startPoint y: 546, endPoint x: 78, endPoint y: 546, distance: 30.5
click at [80, 546] on div "Yükleme Detayı Yükleme Bilgileri Yükleme Detayı Paketler Masraflar Dosya ve Bel…" at bounding box center [648, 712] width 1285 height 925
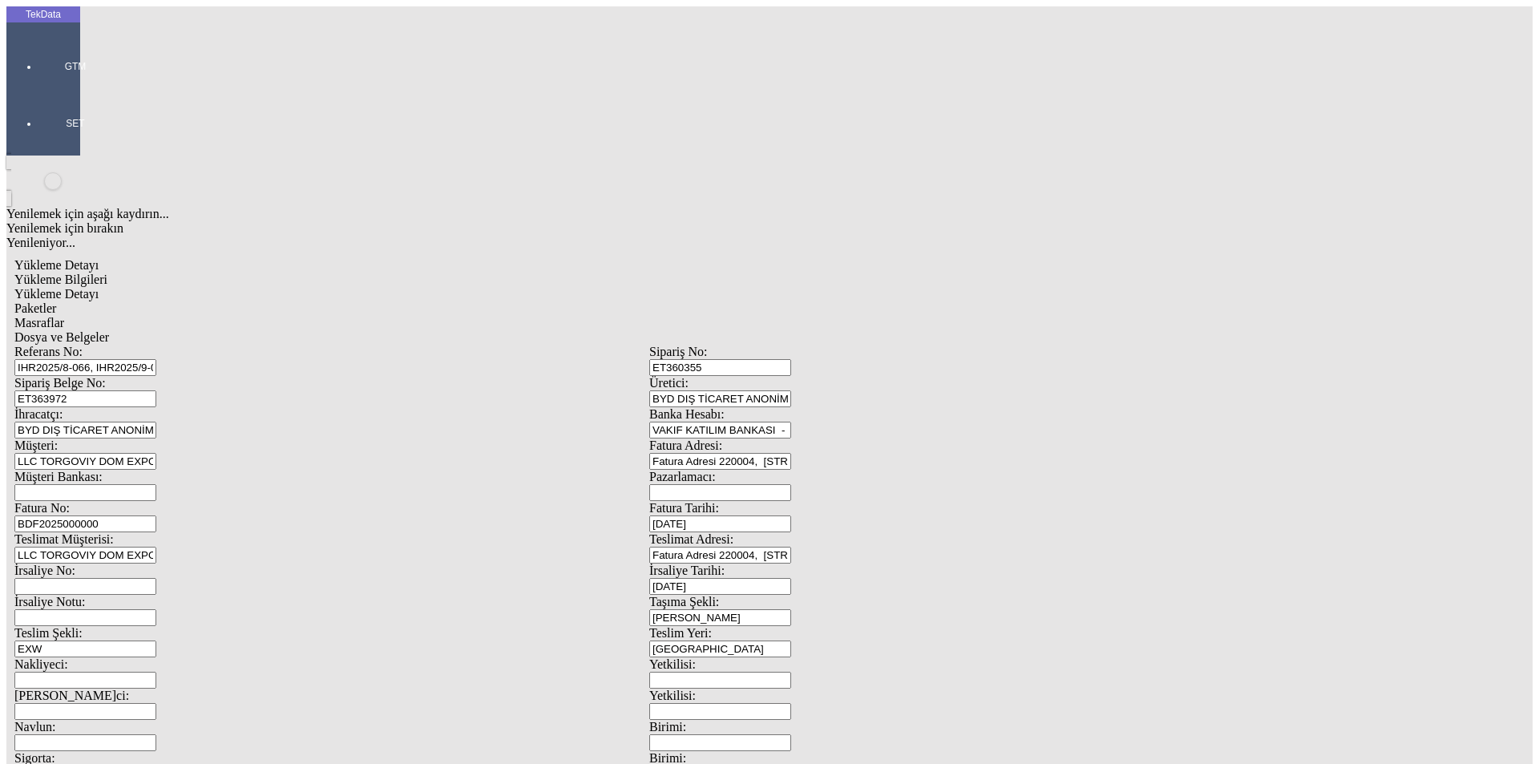
type input "[DATE]"
type input "1282.75"
drag, startPoint x: 912, startPoint y: 595, endPoint x: 797, endPoint y: 589, distance: 115.5
click at [804, 589] on div "Referans No: IHR2025/8-066, IHR2025/9-055 Sipariş No: ET360355 Sipariş Belge No…" at bounding box center [648, 720] width 1269 height 750
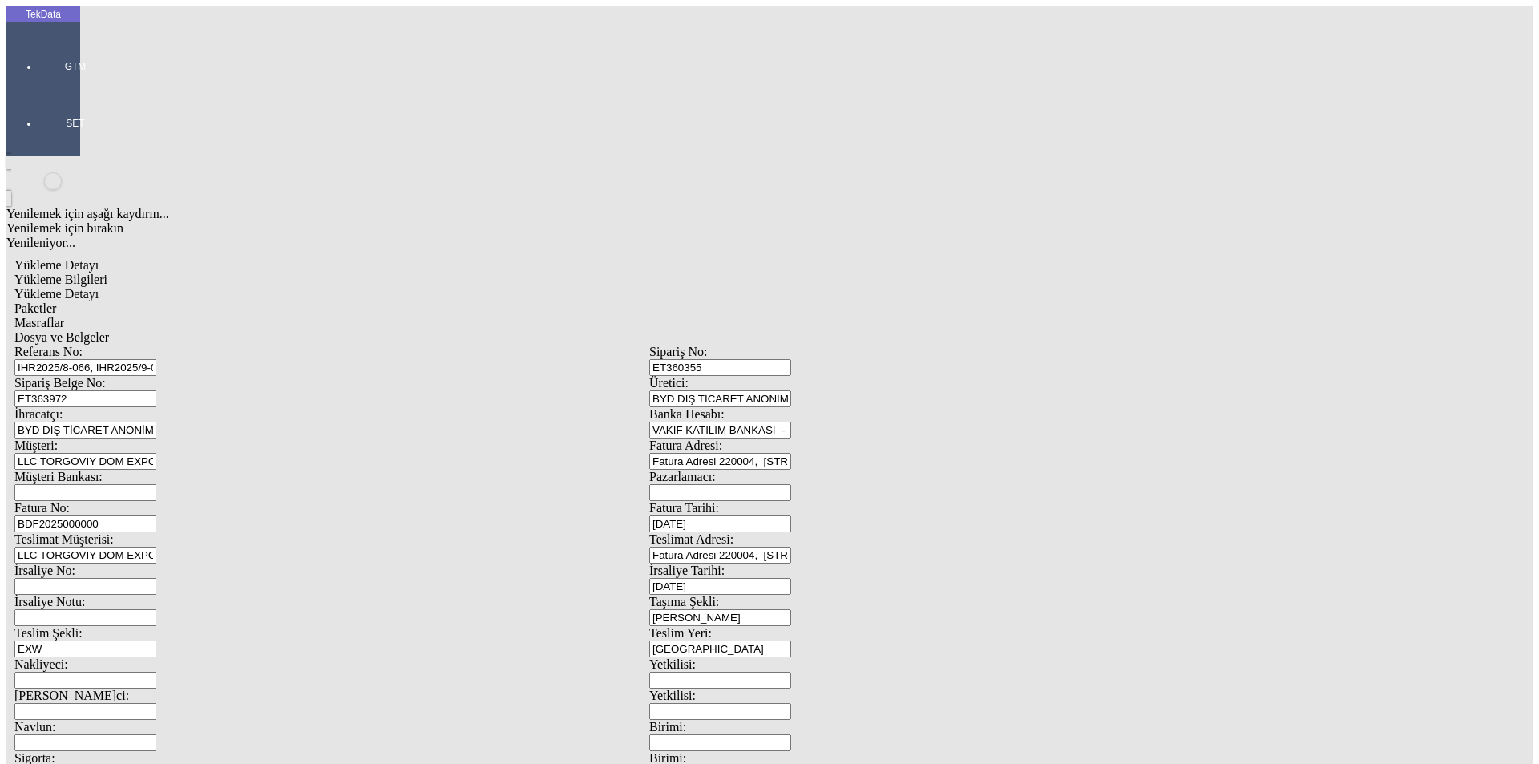
drag, startPoint x: 978, startPoint y: 613, endPoint x: 821, endPoint y: 613, distance: 157.1
type input "1301.5"
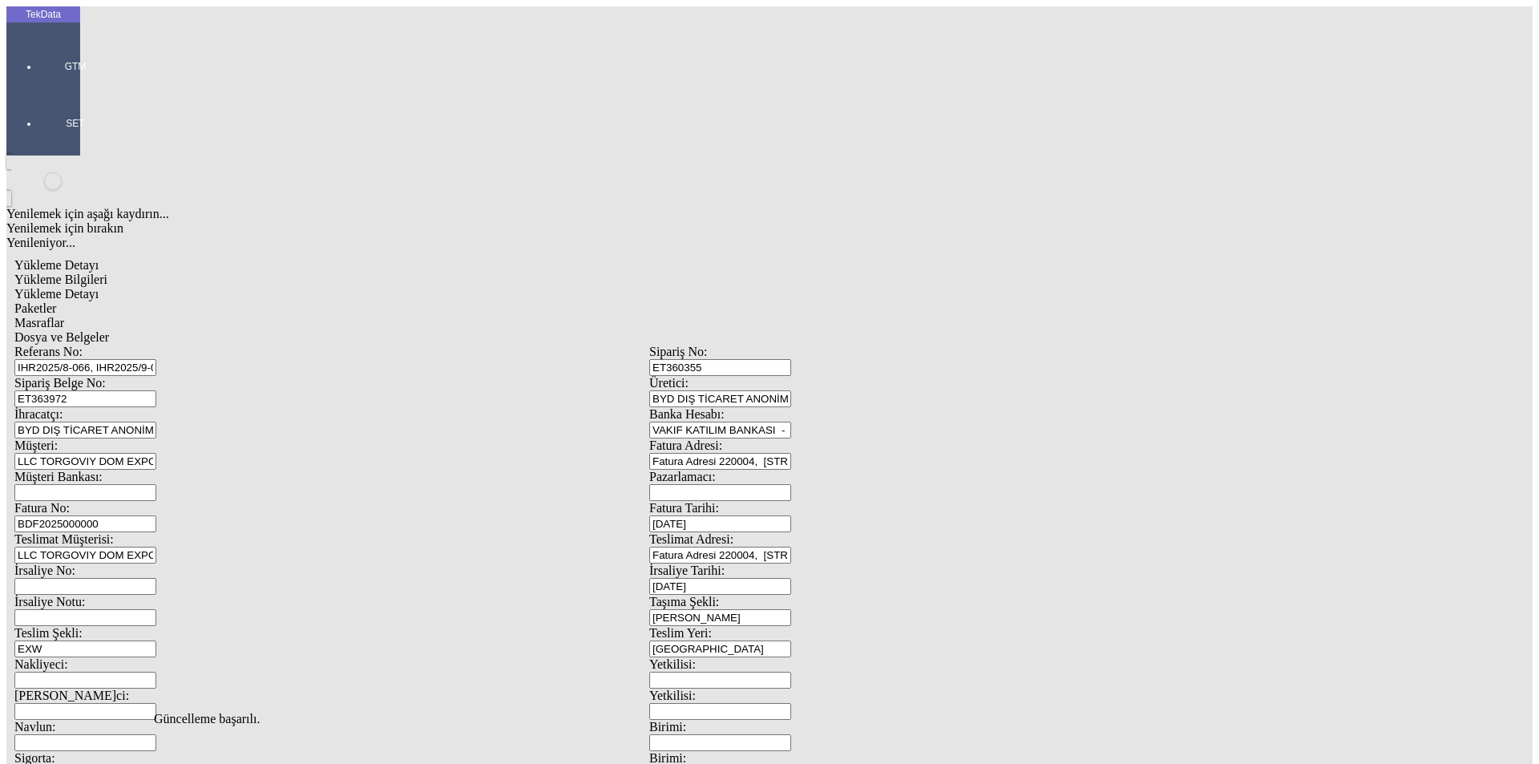
click at [99, 287] on span "Yükleme Detayı" at bounding box center [56, 294] width 84 height 14
drag, startPoint x: 728, startPoint y: 397, endPoint x: 1065, endPoint y: 289, distance: 354.3
click at [692, 377] on span "Evet" at bounding box center [679, 370] width 23 height 14
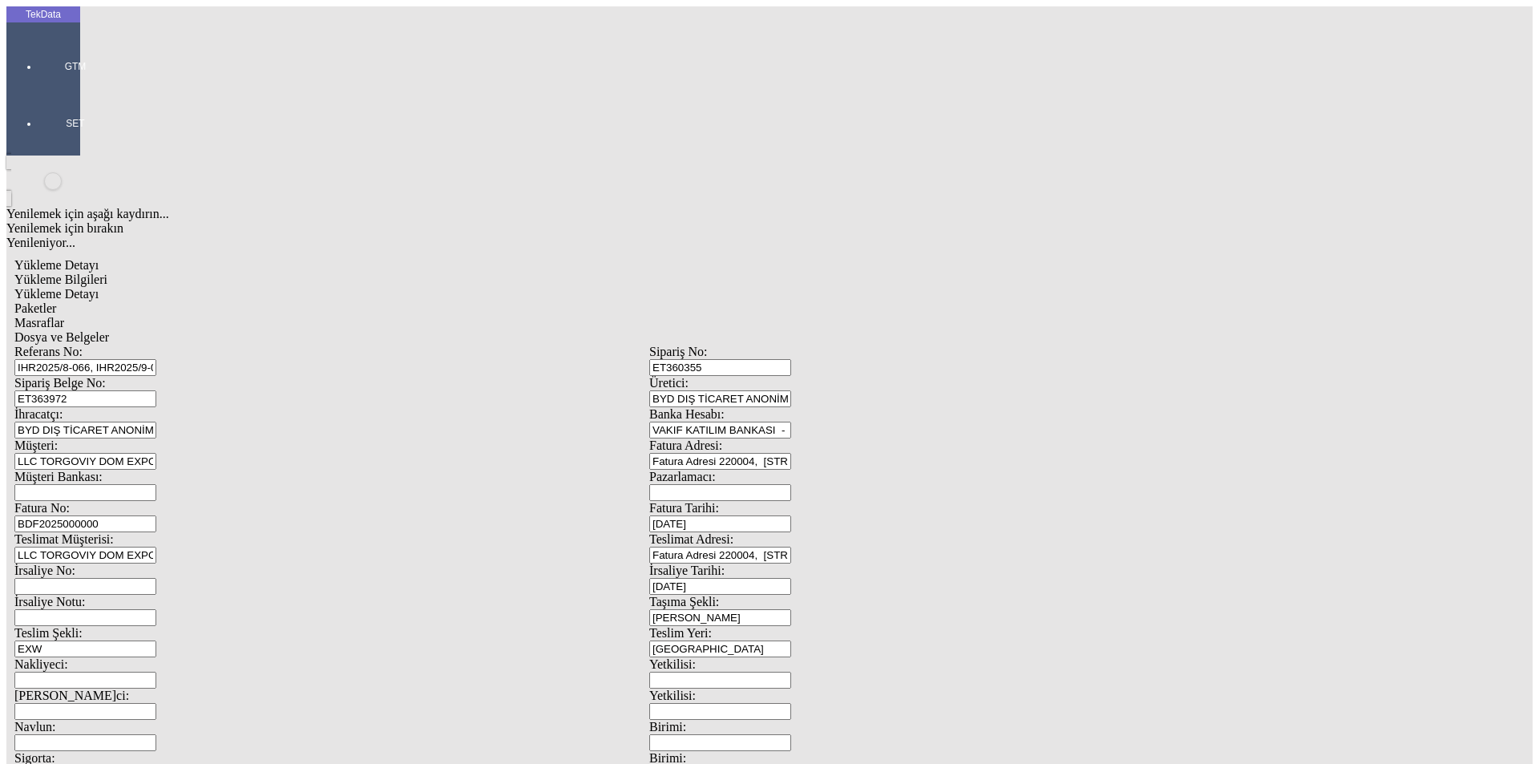
drag, startPoint x: 1232, startPoint y: 176, endPoint x: 1282, endPoint y: 179, distance: 50.5
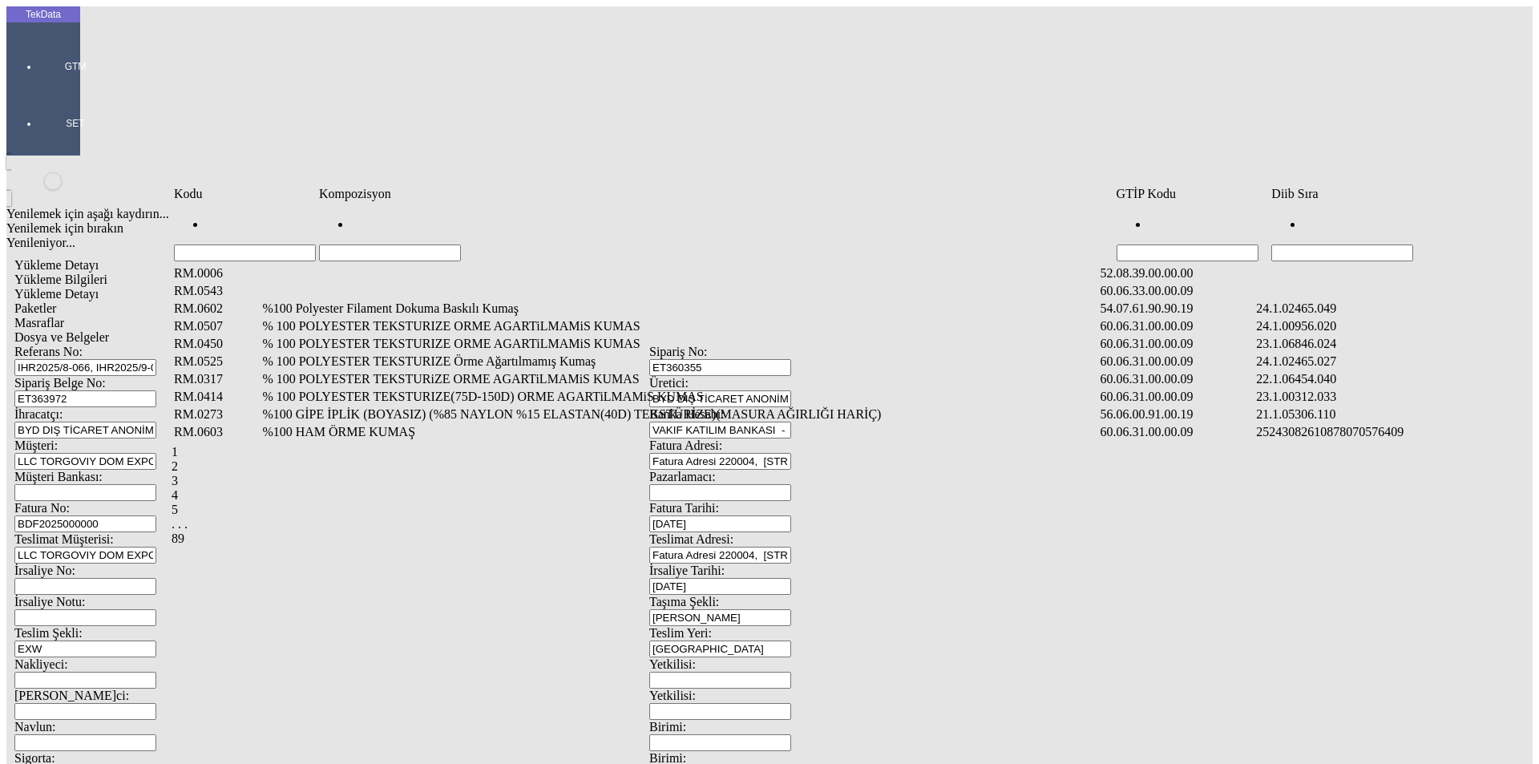
click at [1394, 244] on input "Hücreyi Filtrele" at bounding box center [1342, 252] width 142 height 17
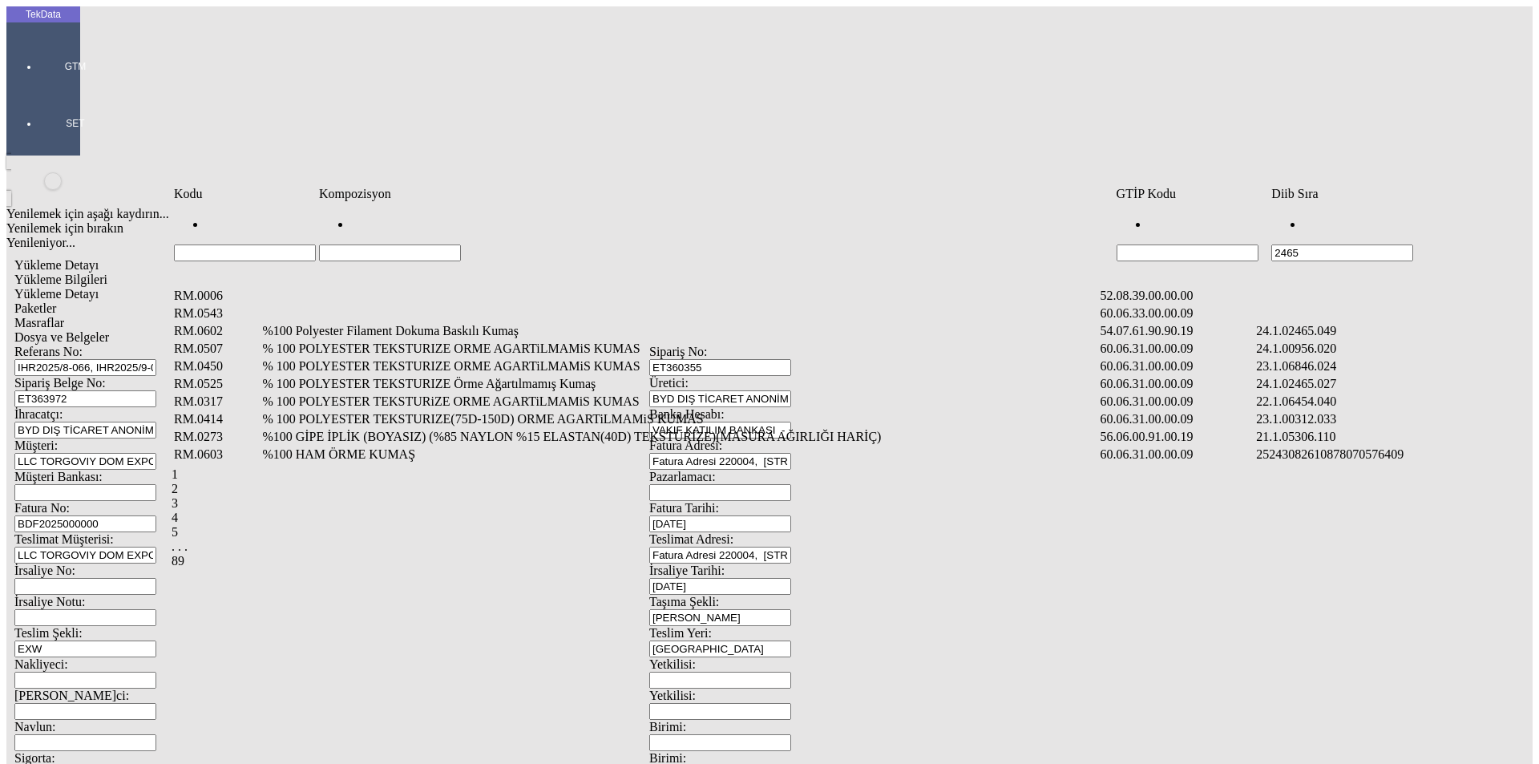
type input "2465"
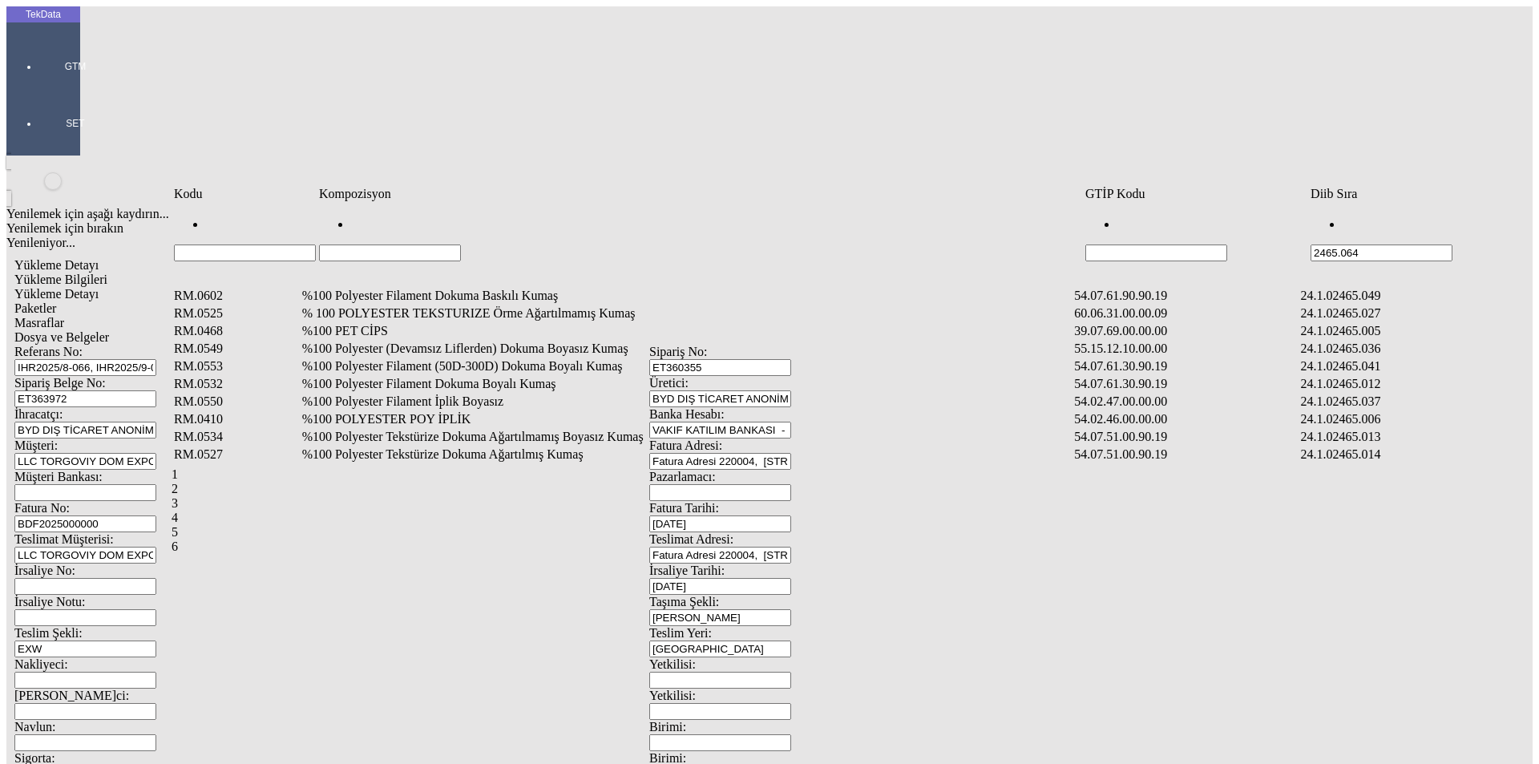
type input "2465.064"
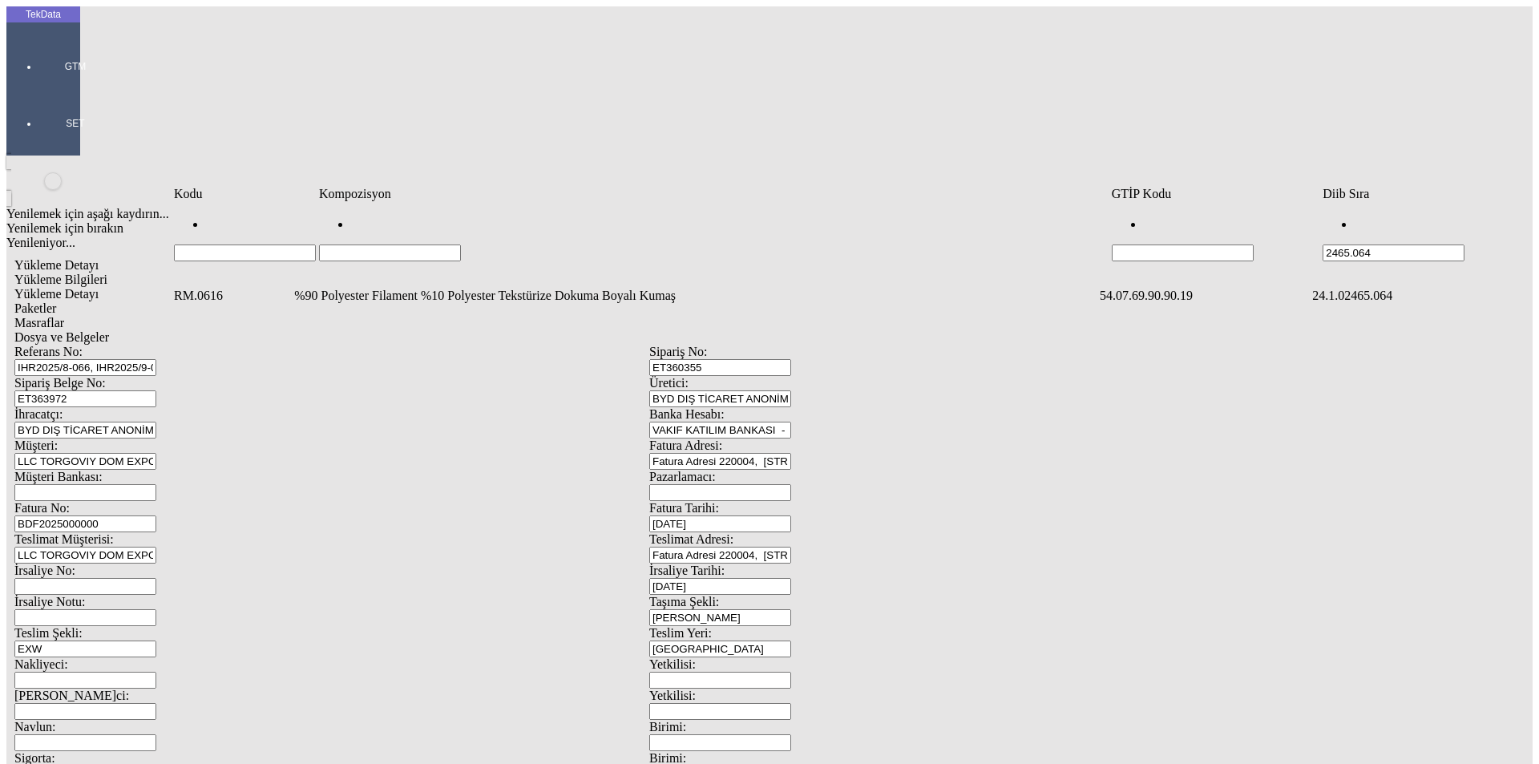
click at [414, 288] on td "%90 Polyester Filament %10 Polyester Tekstürize Dokuma Boyalı Kumaş" at bounding box center [695, 296] width 804 height 16
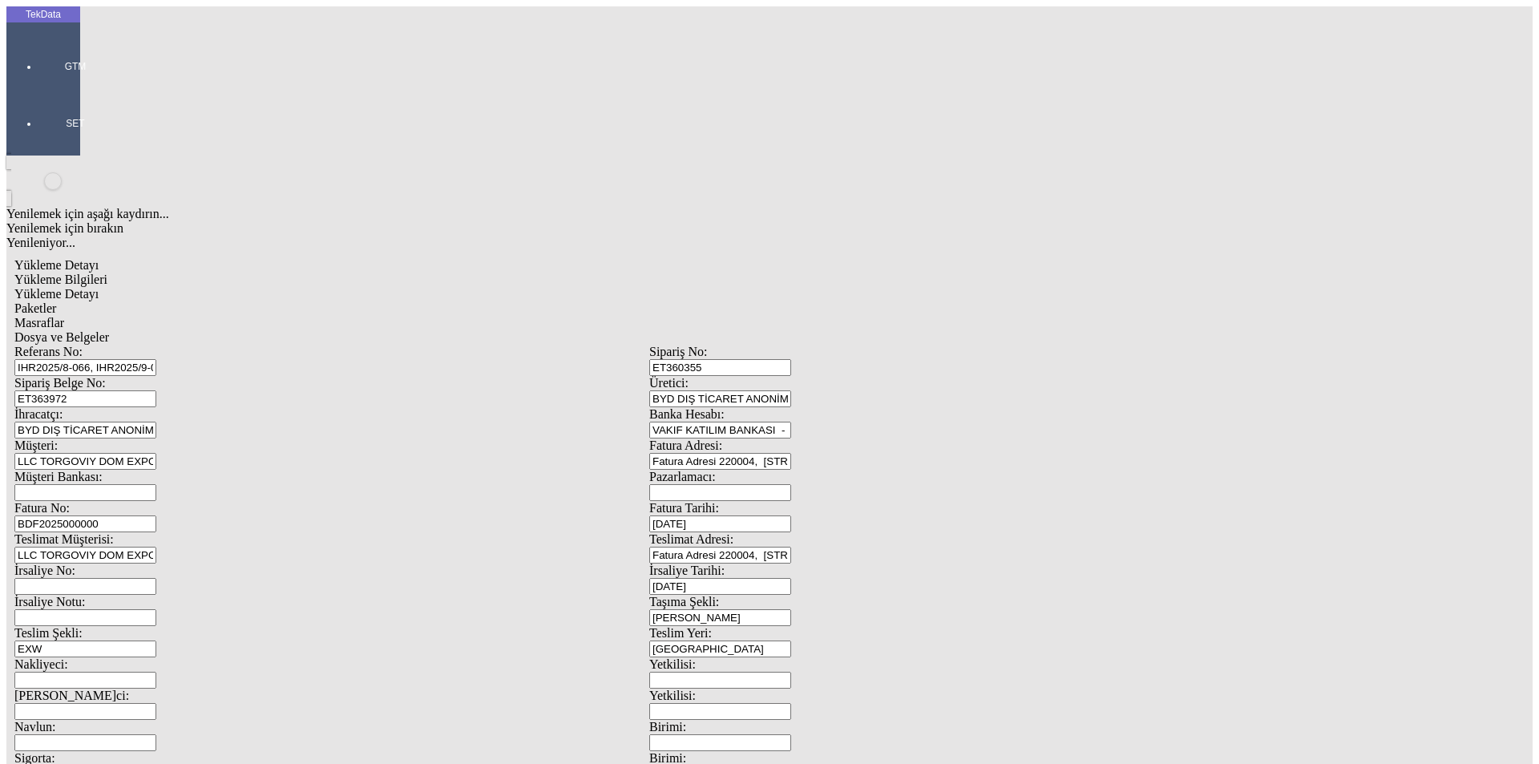
type input "1125.4"
click at [911, 290] on div "Metre" at bounding box center [1190, 297] width 635 height 14
type input "Metre"
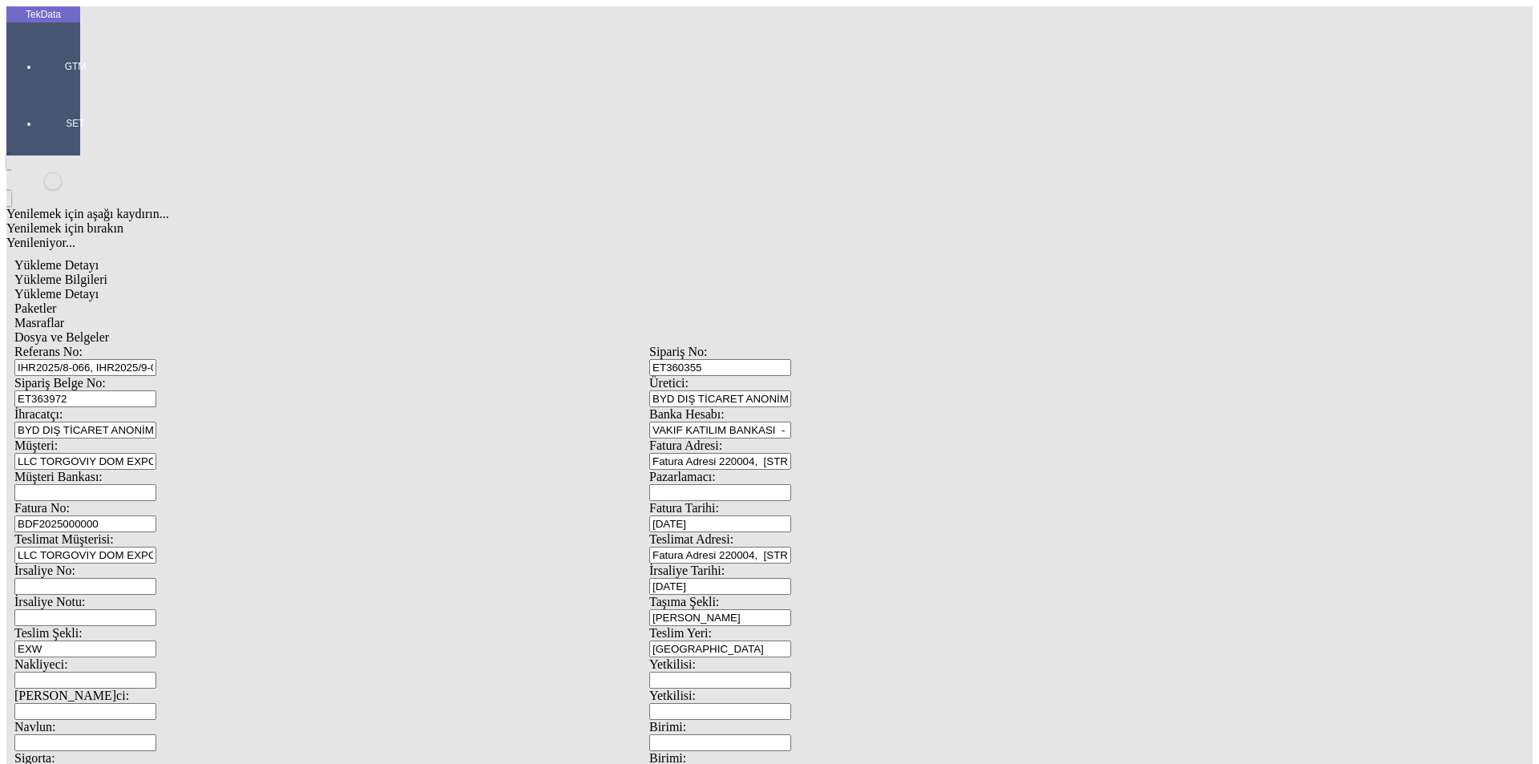
type input "1.5"
click at [907, 336] on div "Amerikan Doları" at bounding box center [1190, 343] width 635 height 14
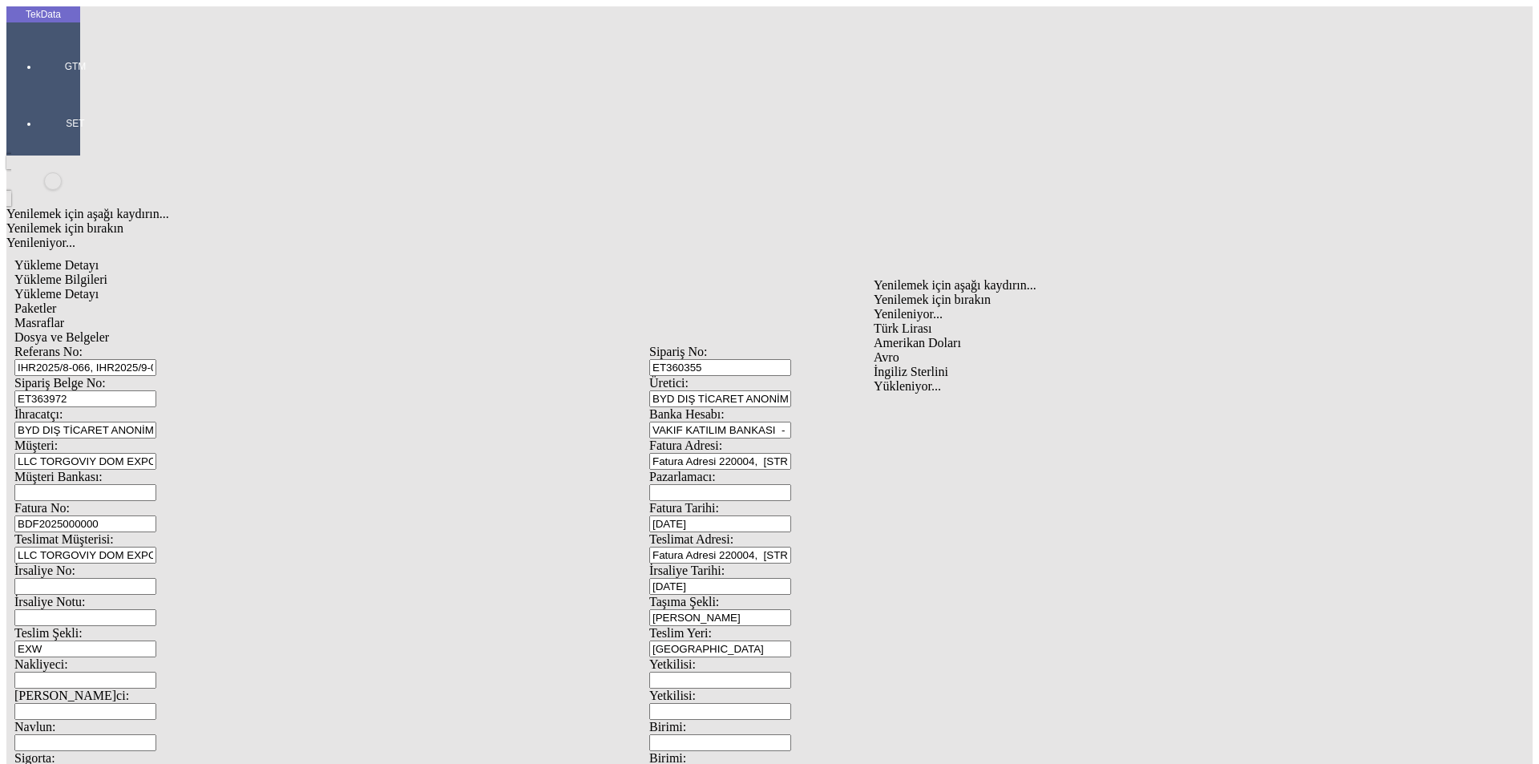
type input "Amerikan Doları"
type input "300"
type input "252.3"
type input "256.5"
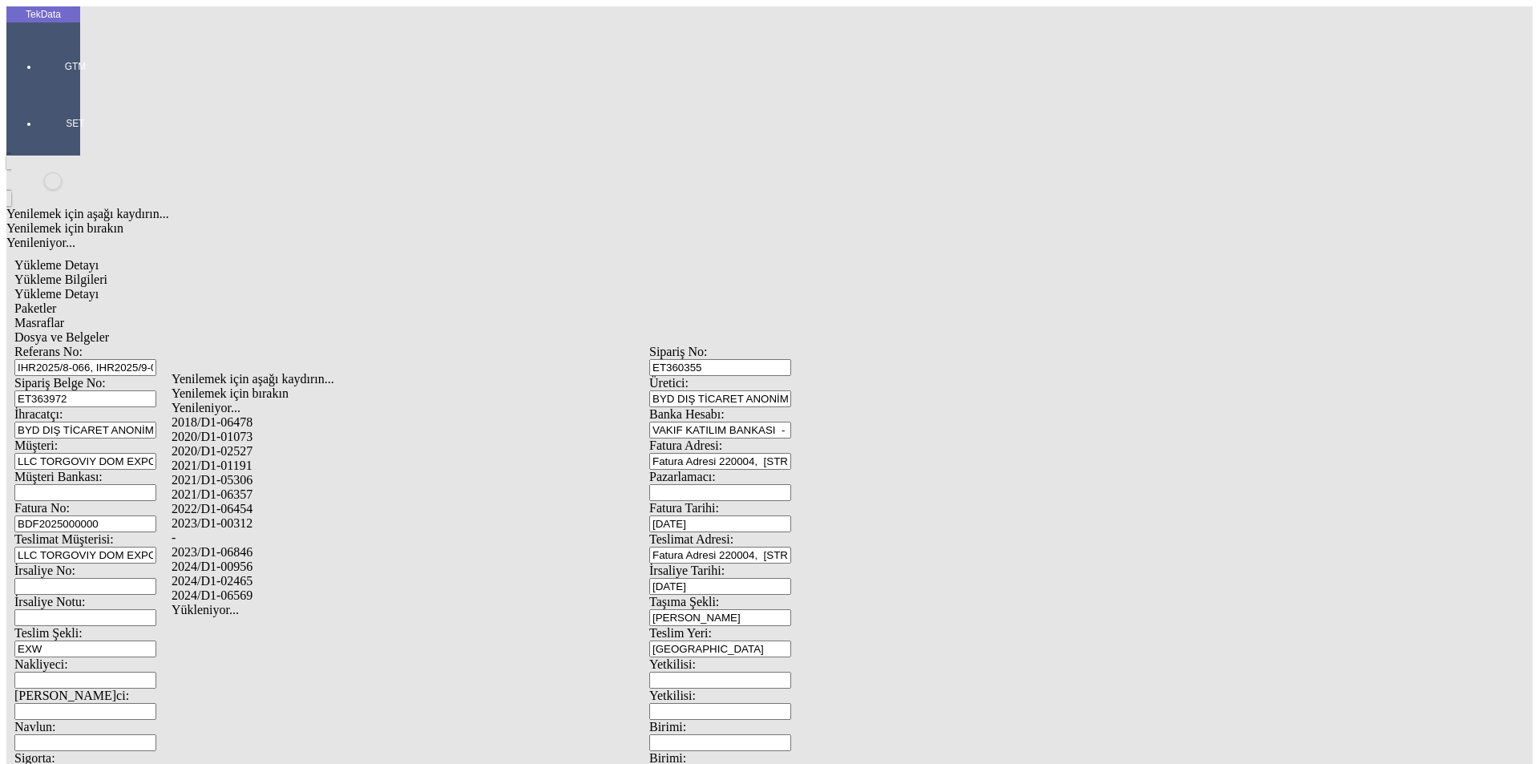
click at [284, 574] on div "2024/D1-02465" at bounding box center [482, 581] width 623 height 14
type input "2024/D1-02465"
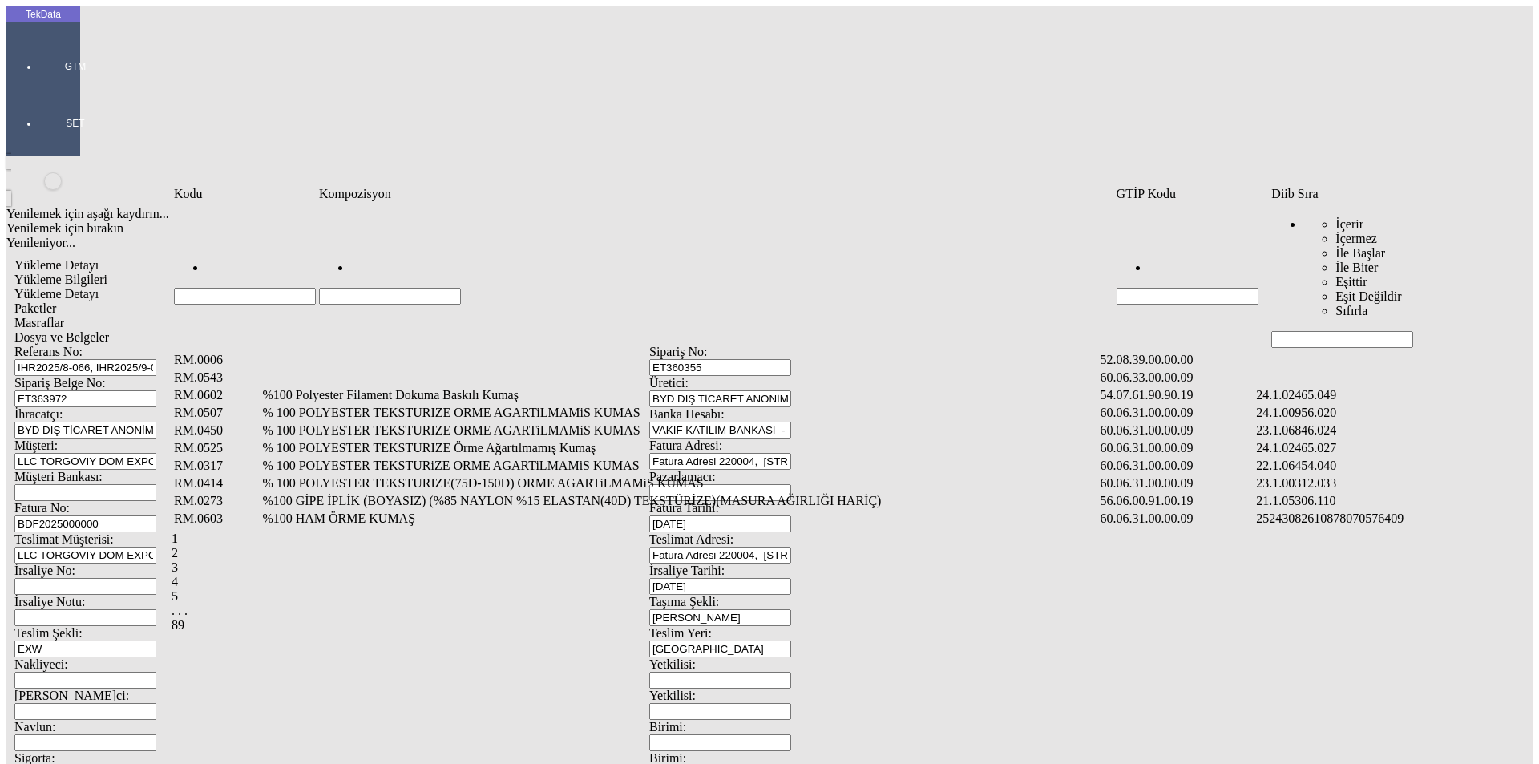
click at [1380, 331] on input "Hücreyi Filtrele" at bounding box center [1342, 339] width 142 height 17
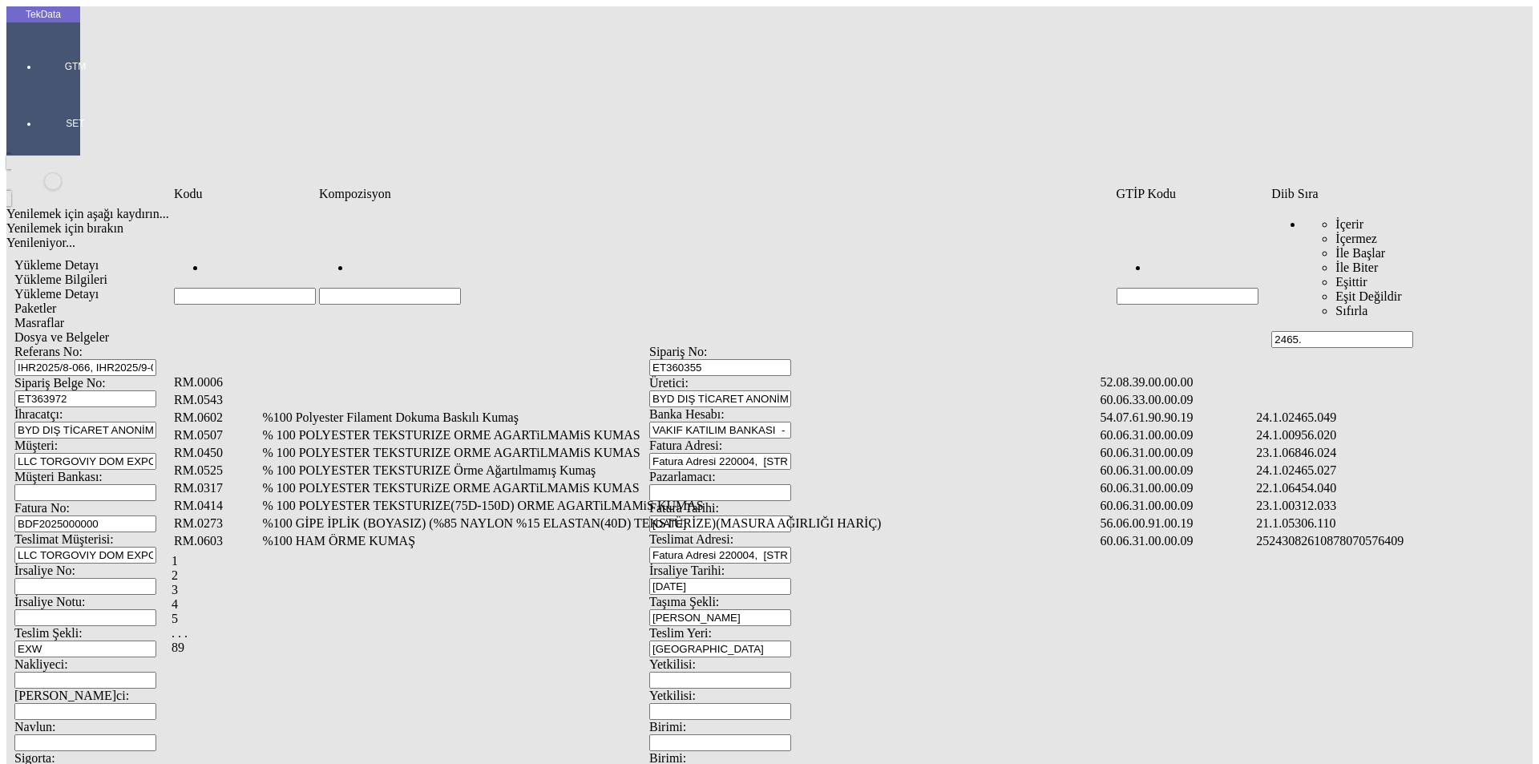
type input "2465."
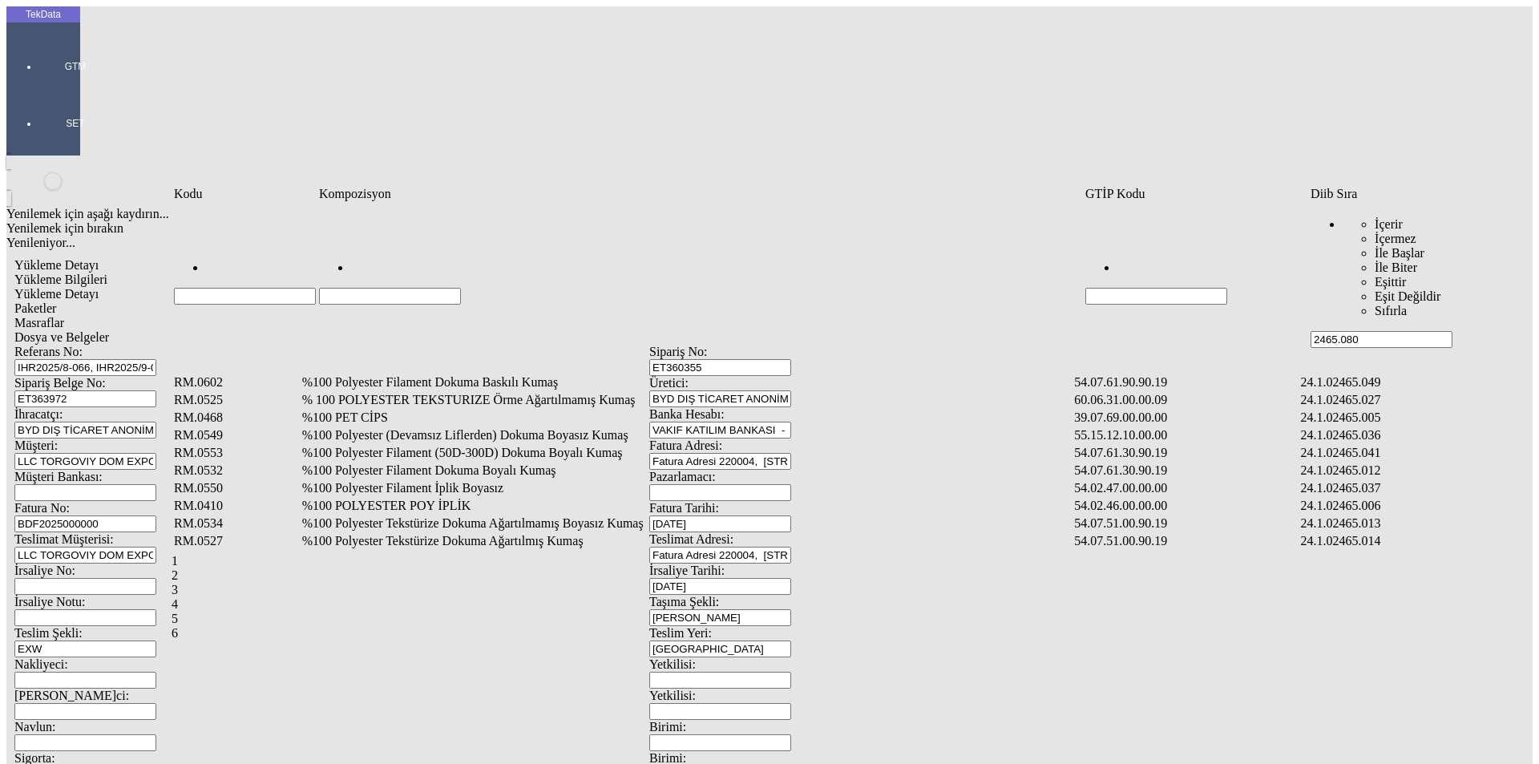
type input "2465.080"
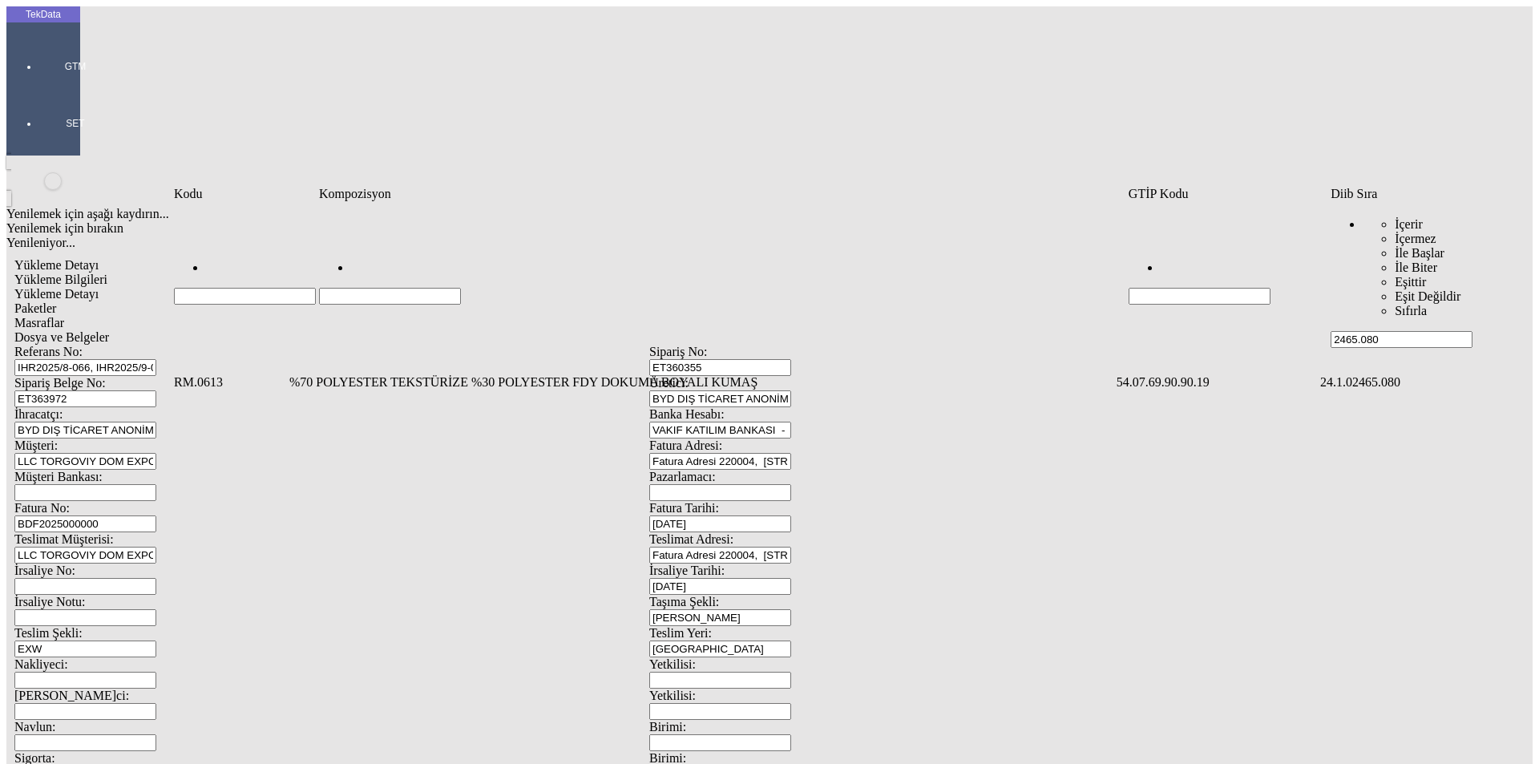
click at [357, 374] on td "%70 POLYESTER TEKSTÜRİZE %30 POLYESTER FDY DOKUMA BOYALI KUMAŞ" at bounding box center [700, 382] width 825 height 16
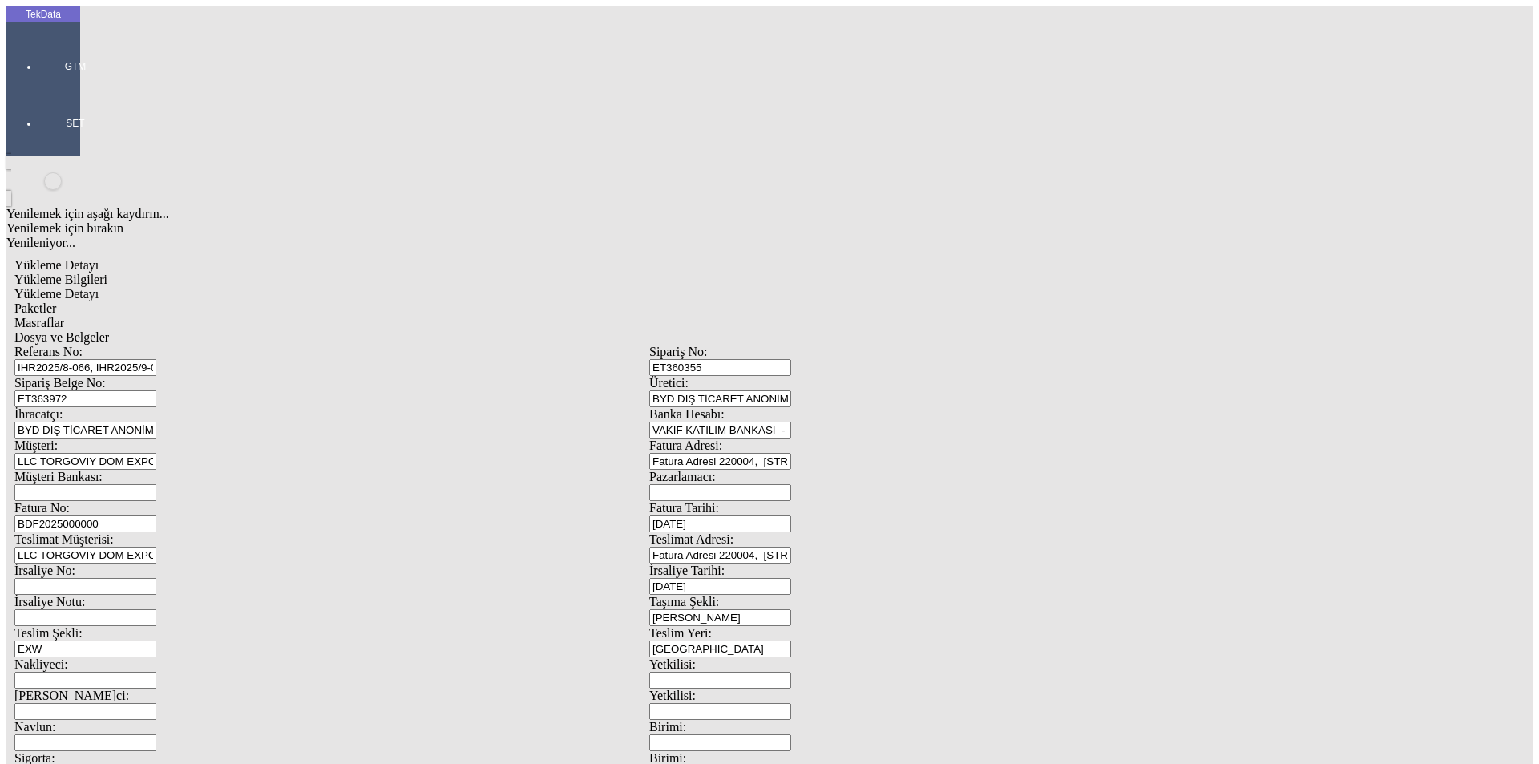
type input "1053.7"
click at [887, 290] on div "Metre" at bounding box center [1190, 297] width 635 height 14
type input "Metre"
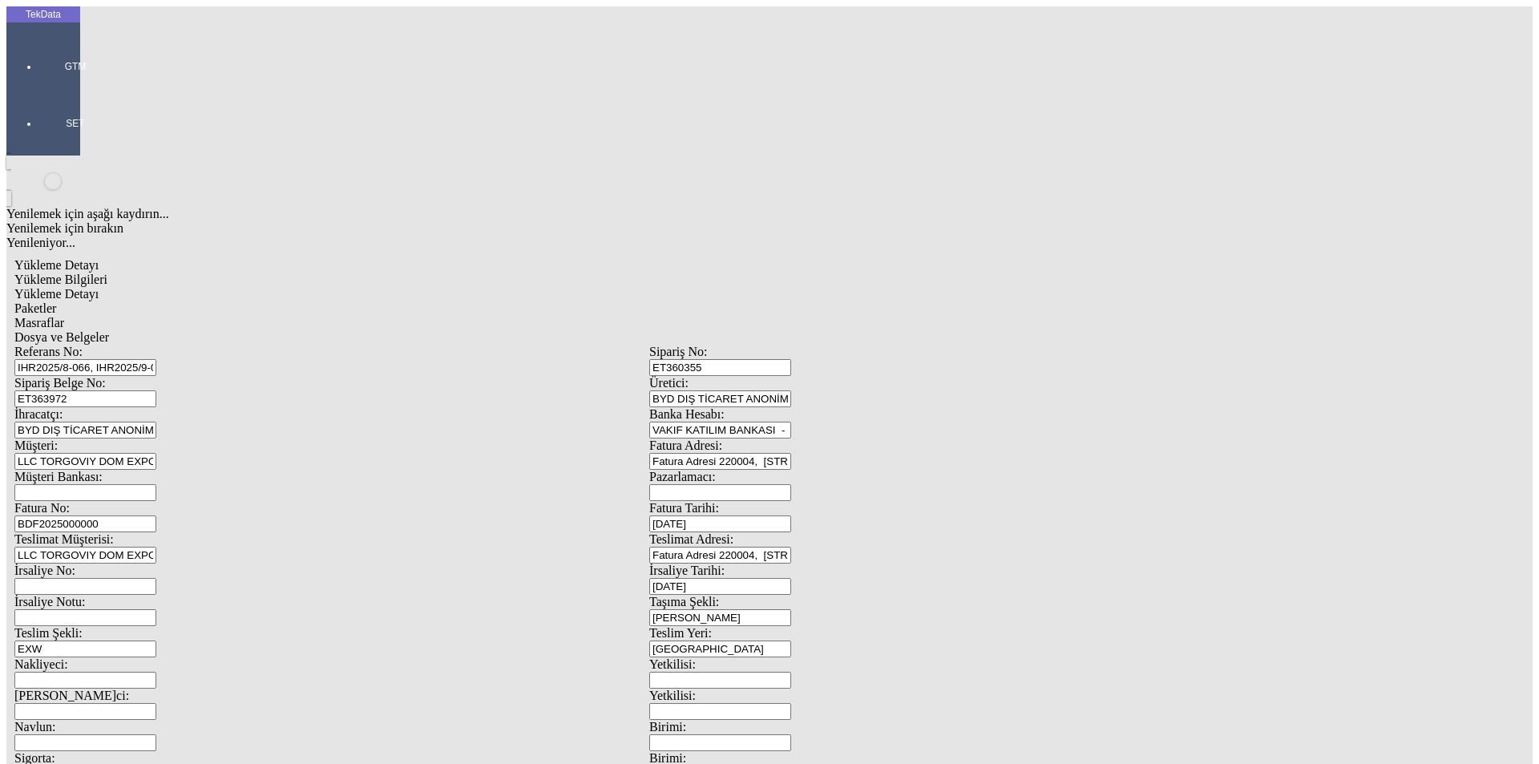
type input "1.45"
click at [911, 336] on div "Amerikan Doları" at bounding box center [1190, 343] width 635 height 14
type input "Amerikan Doları"
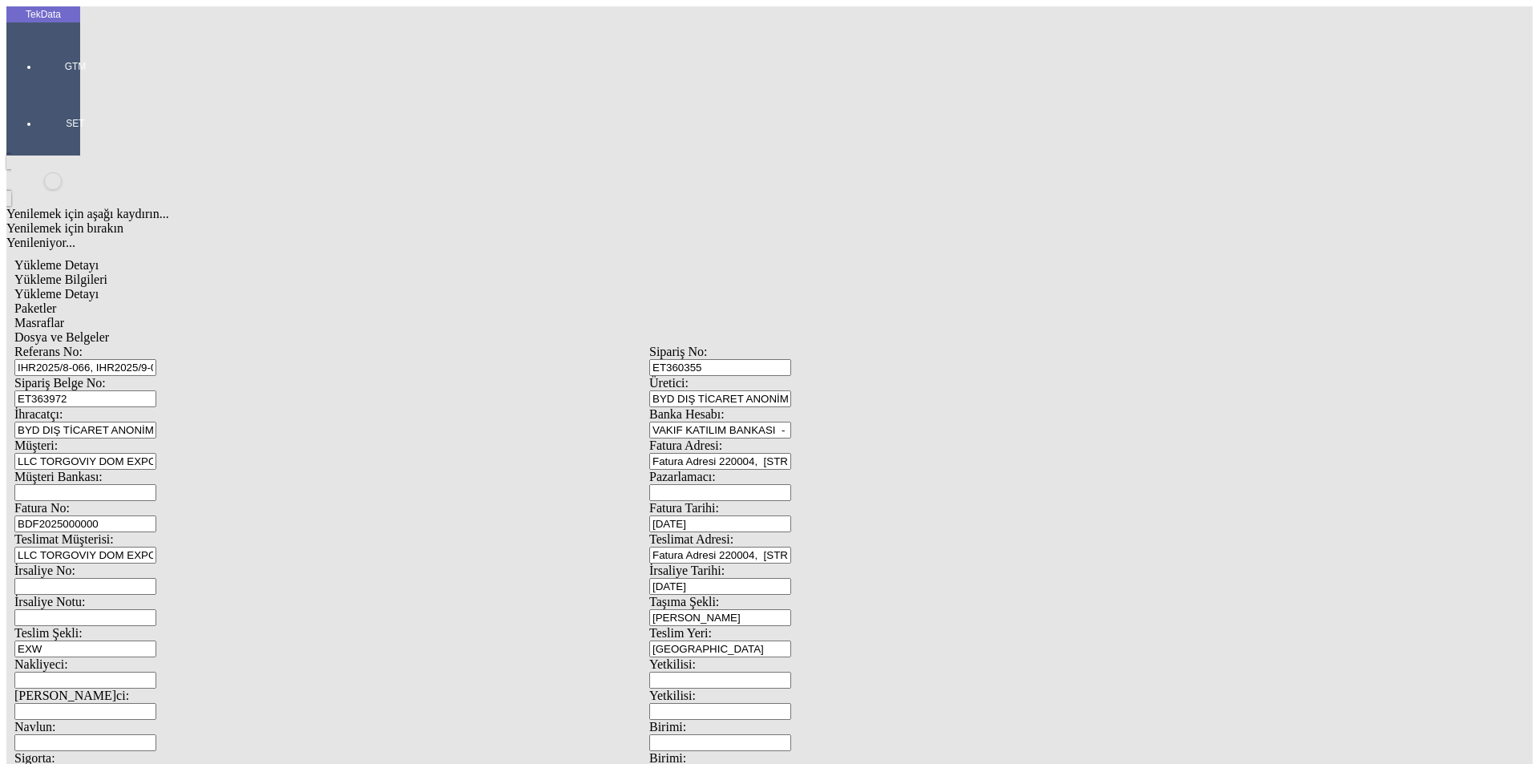
type input "300"
type input "221.05"
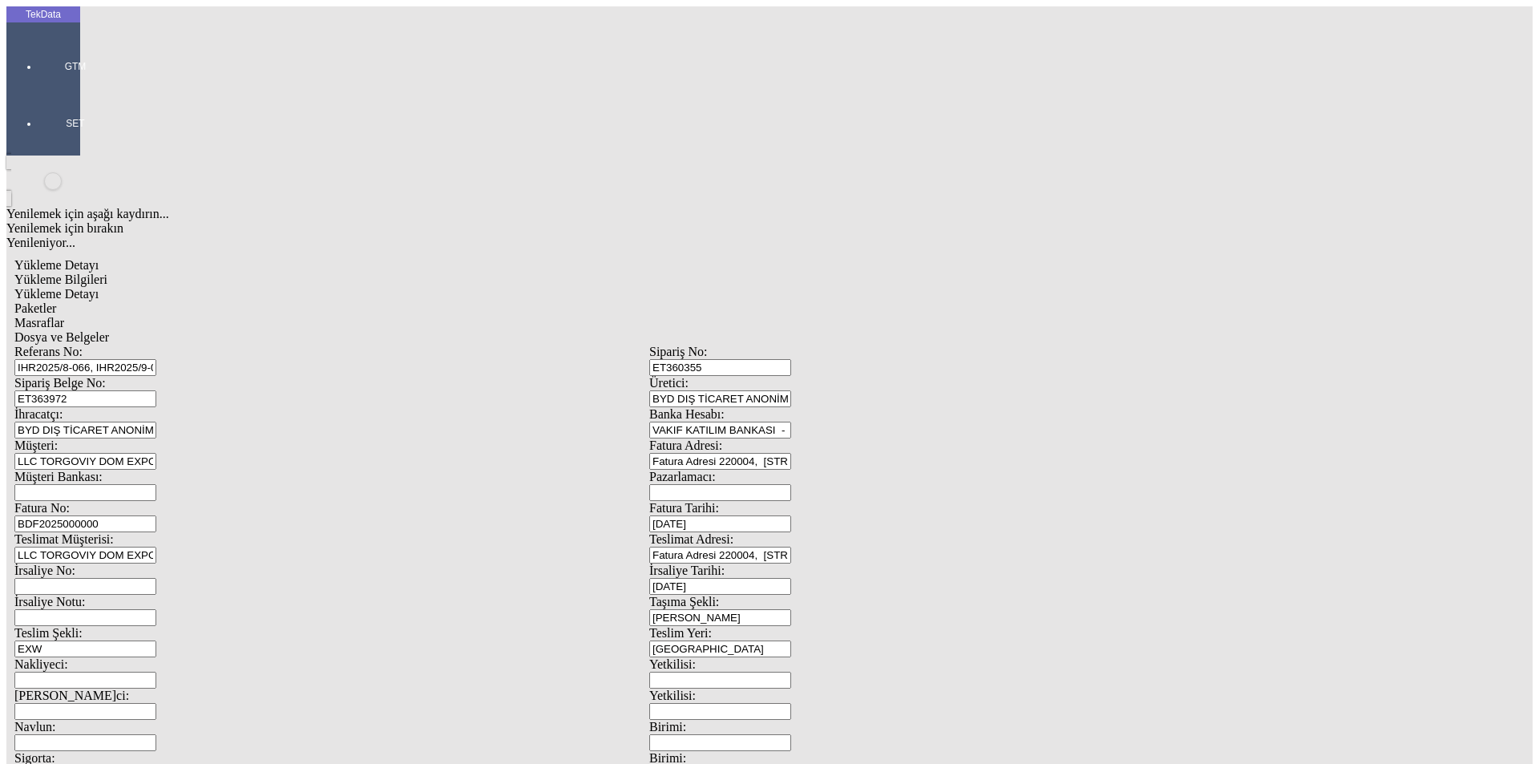
drag, startPoint x: 212, startPoint y: 337, endPoint x: 54, endPoint y: 325, distance: 158.3
type input "224.2"
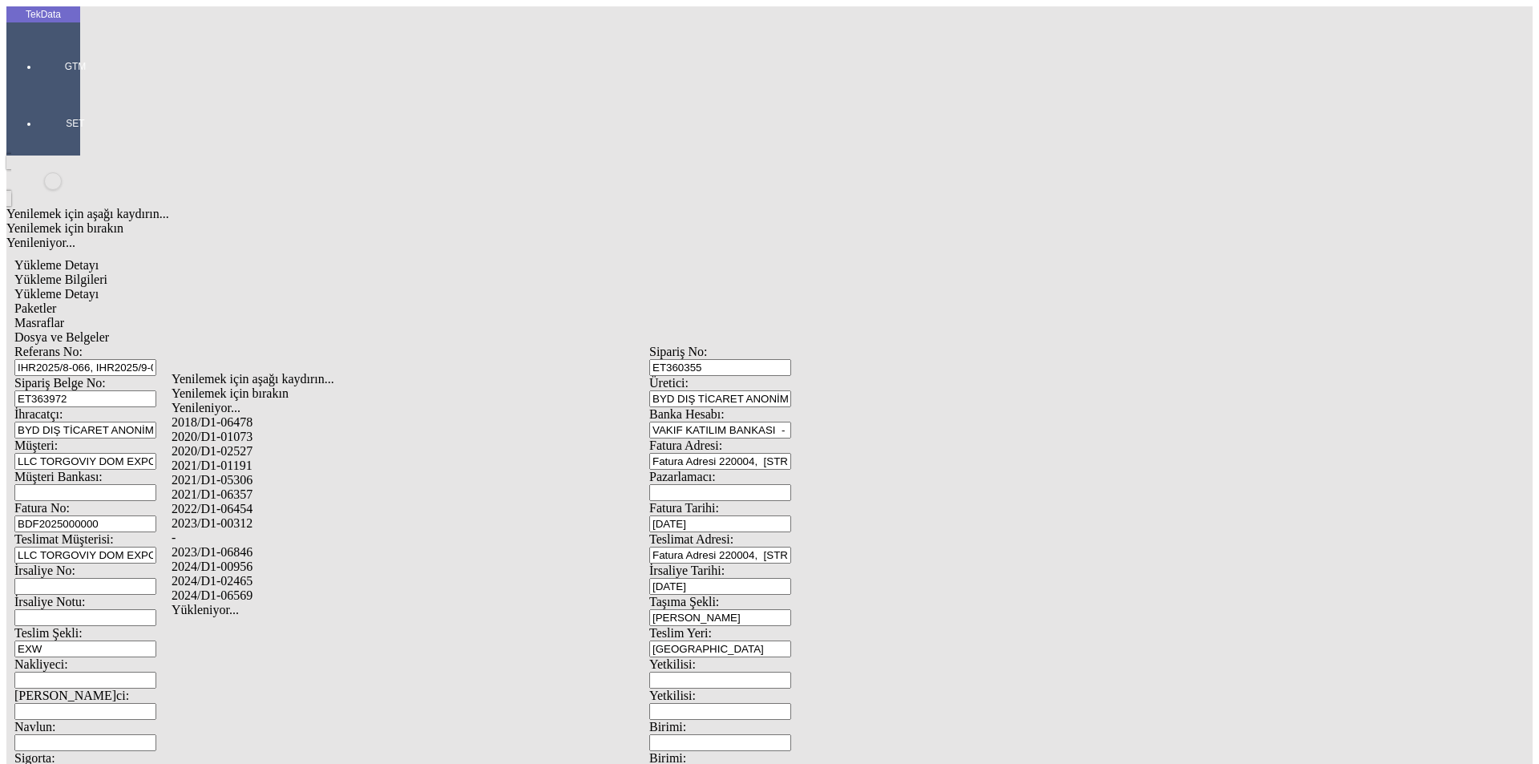
drag, startPoint x: 245, startPoint y: 562, endPoint x: 259, endPoint y: 559, distance: 13.8
click at [252, 574] on div "2024/D1-02465" at bounding box center [482, 581] width 623 height 14
type input "2024/D1-02465"
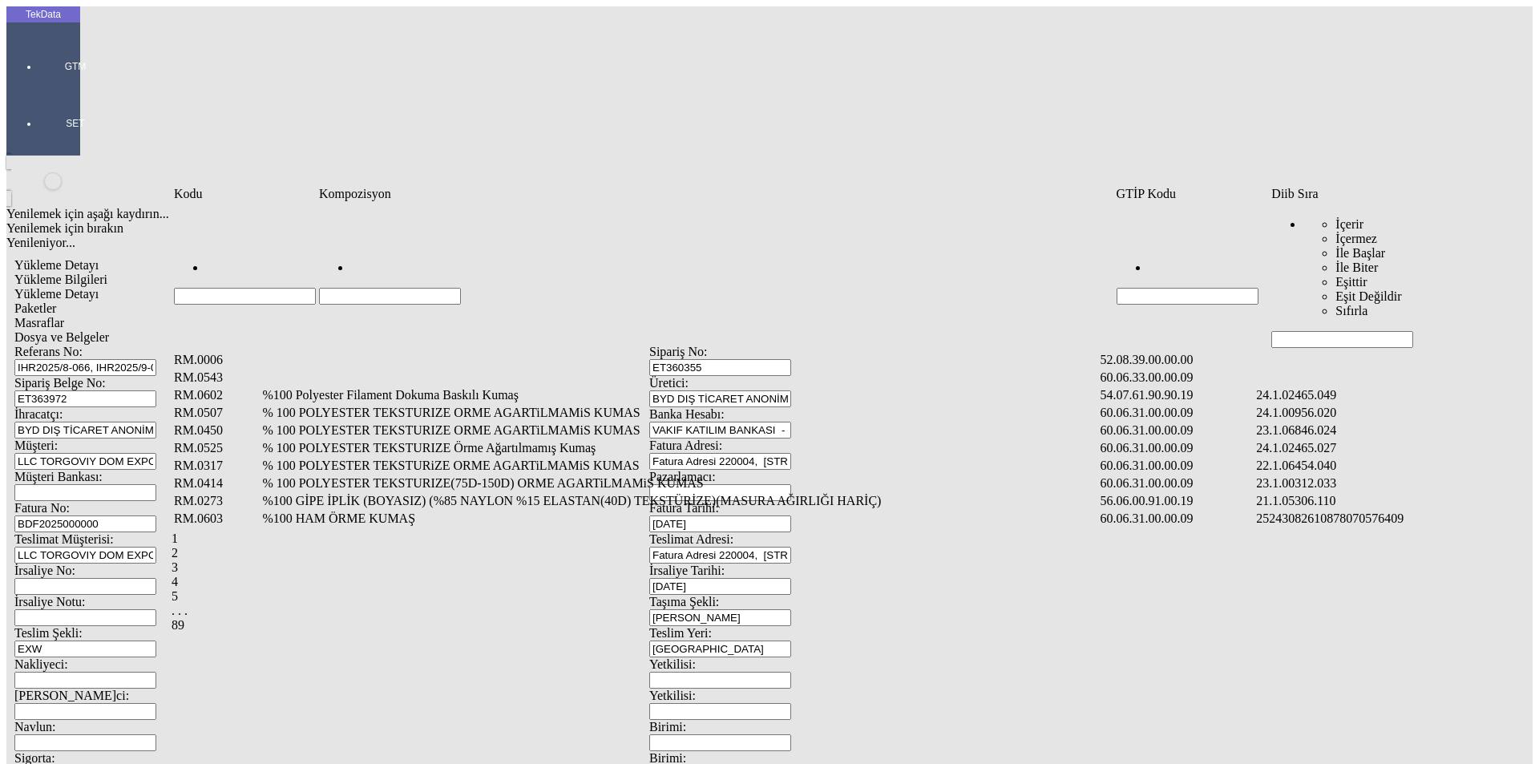
click at [1295, 331] on input "Hücreyi Filtrele" at bounding box center [1342, 339] width 142 height 17
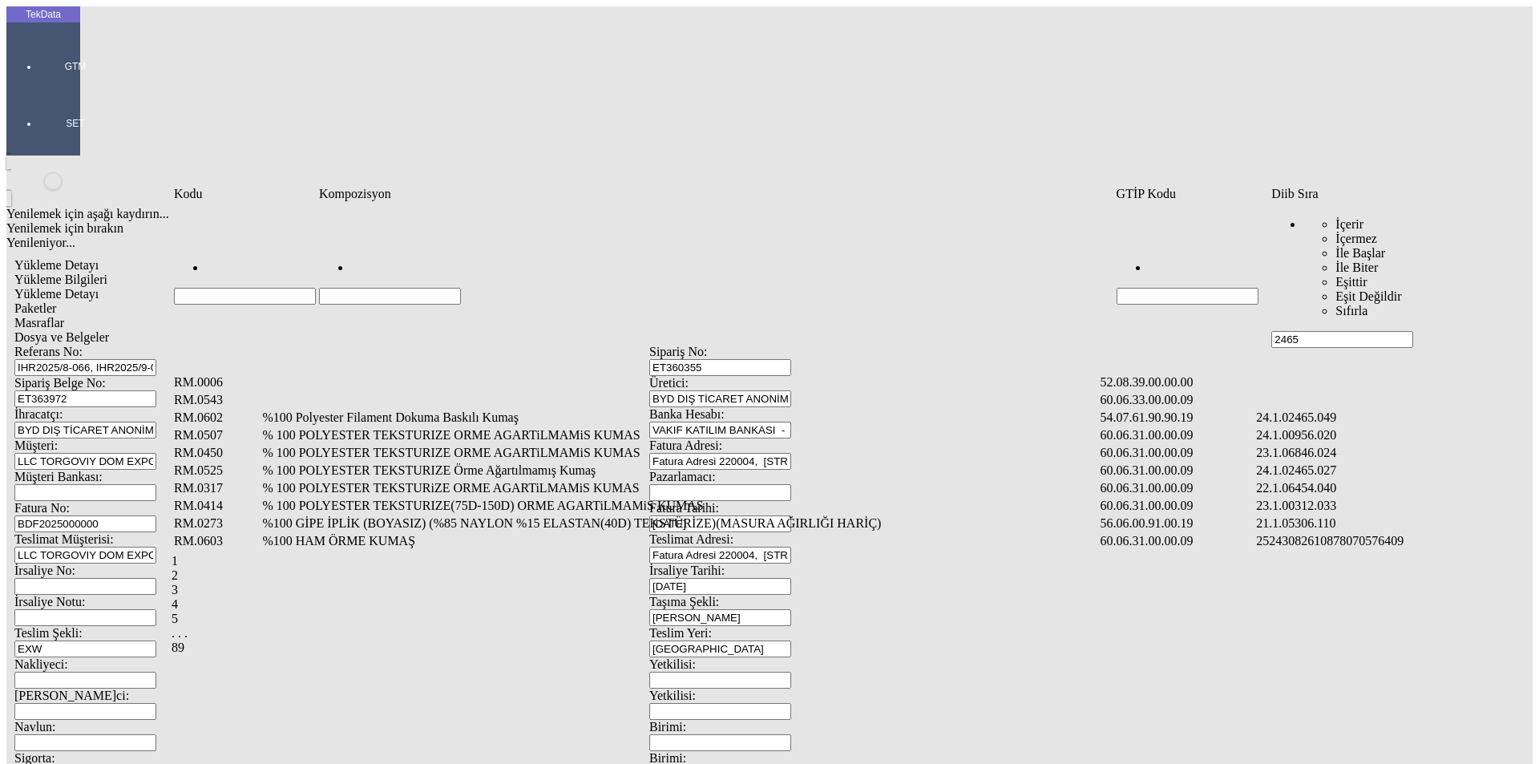
type input "2465"
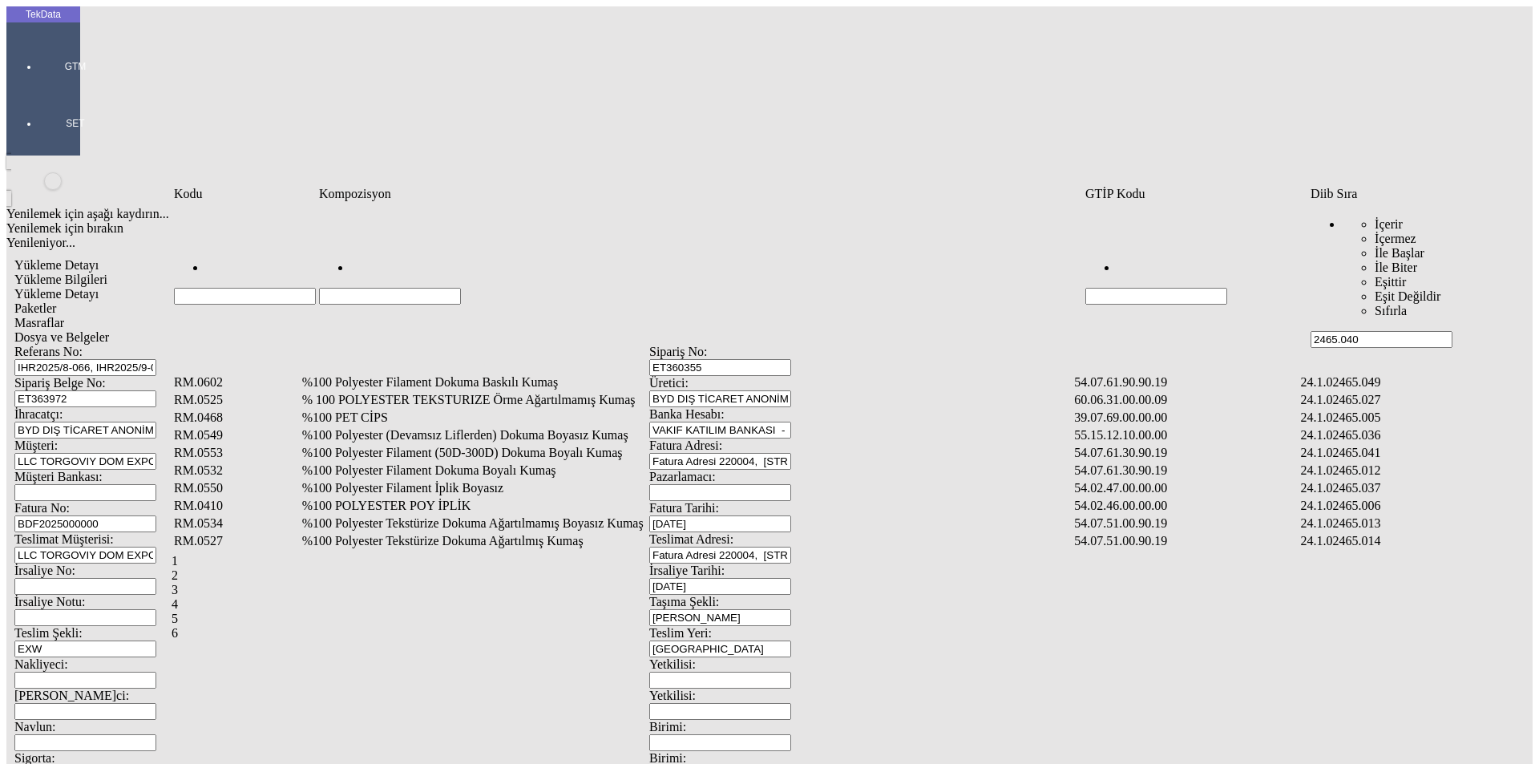
type input "2465.040"
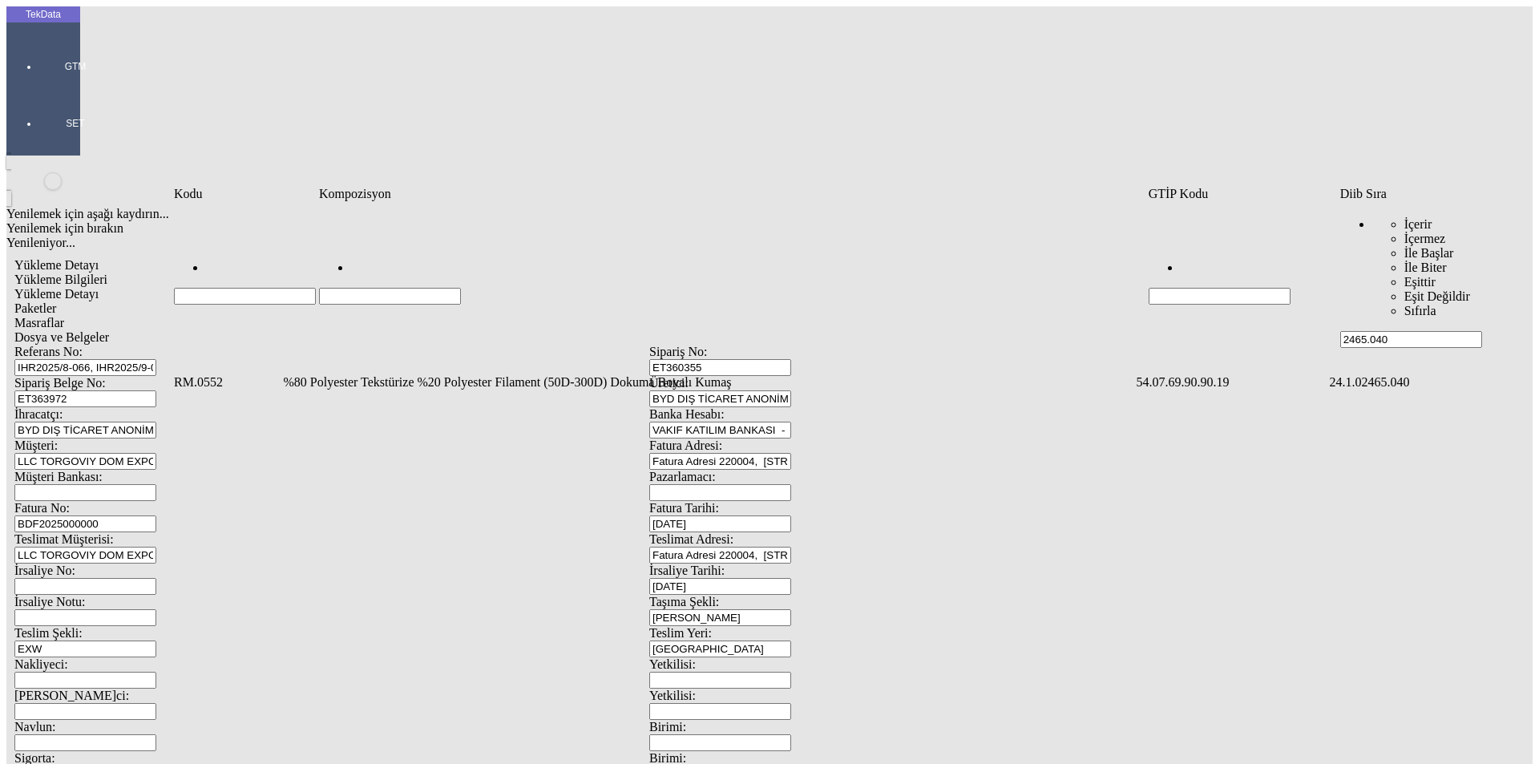
click at [410, 374] on td "%80 Polyester Tekstürize %20 Polyester Filament (50D-300D) Dokuma Boyalı Kumaş" at bounding box center [708, 382] width 851 height 16
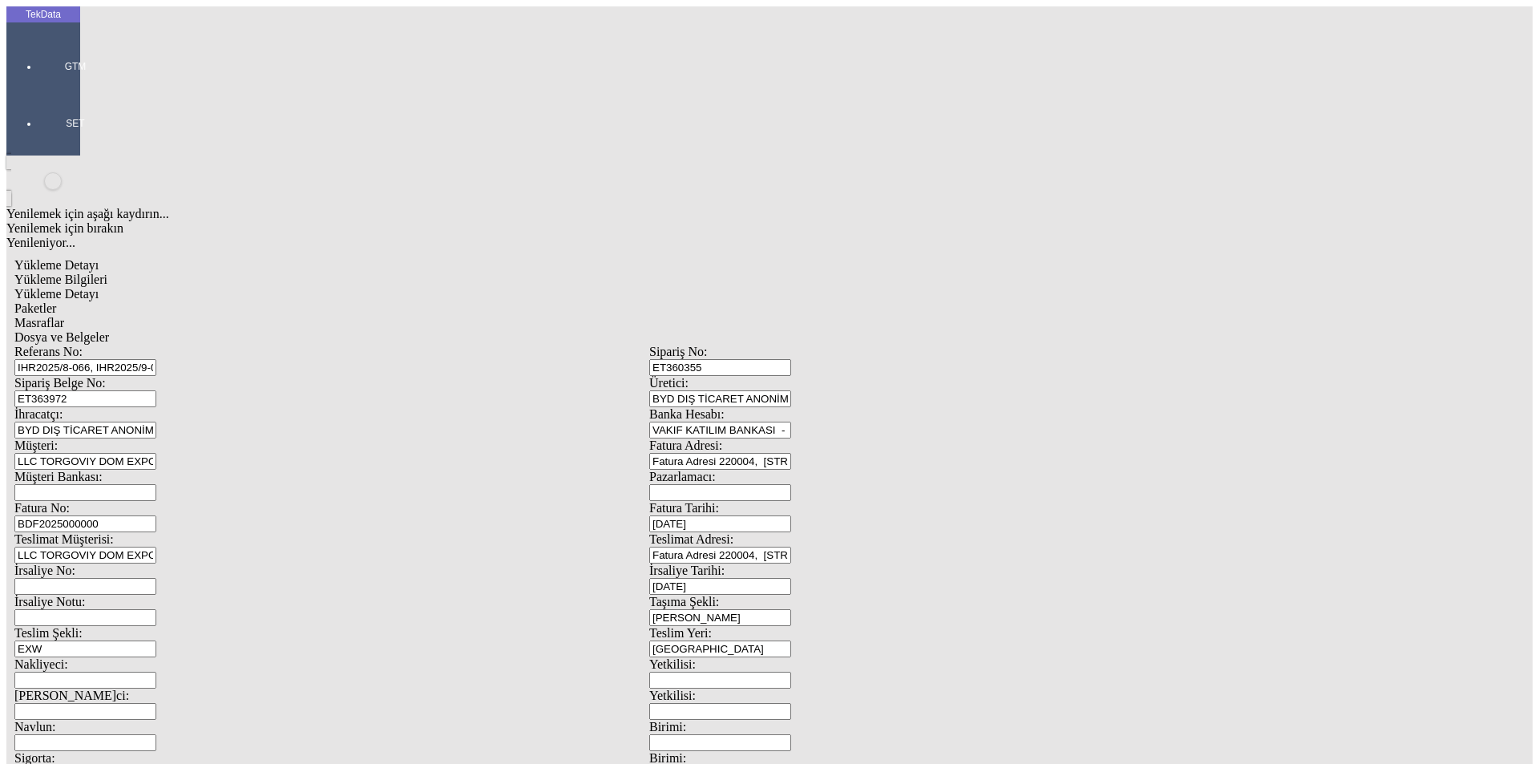
type input "832.57"
click at [904, 290] on div "Metre" at bounding box center [1190, 297] width 635 height 14
type input "Metre"
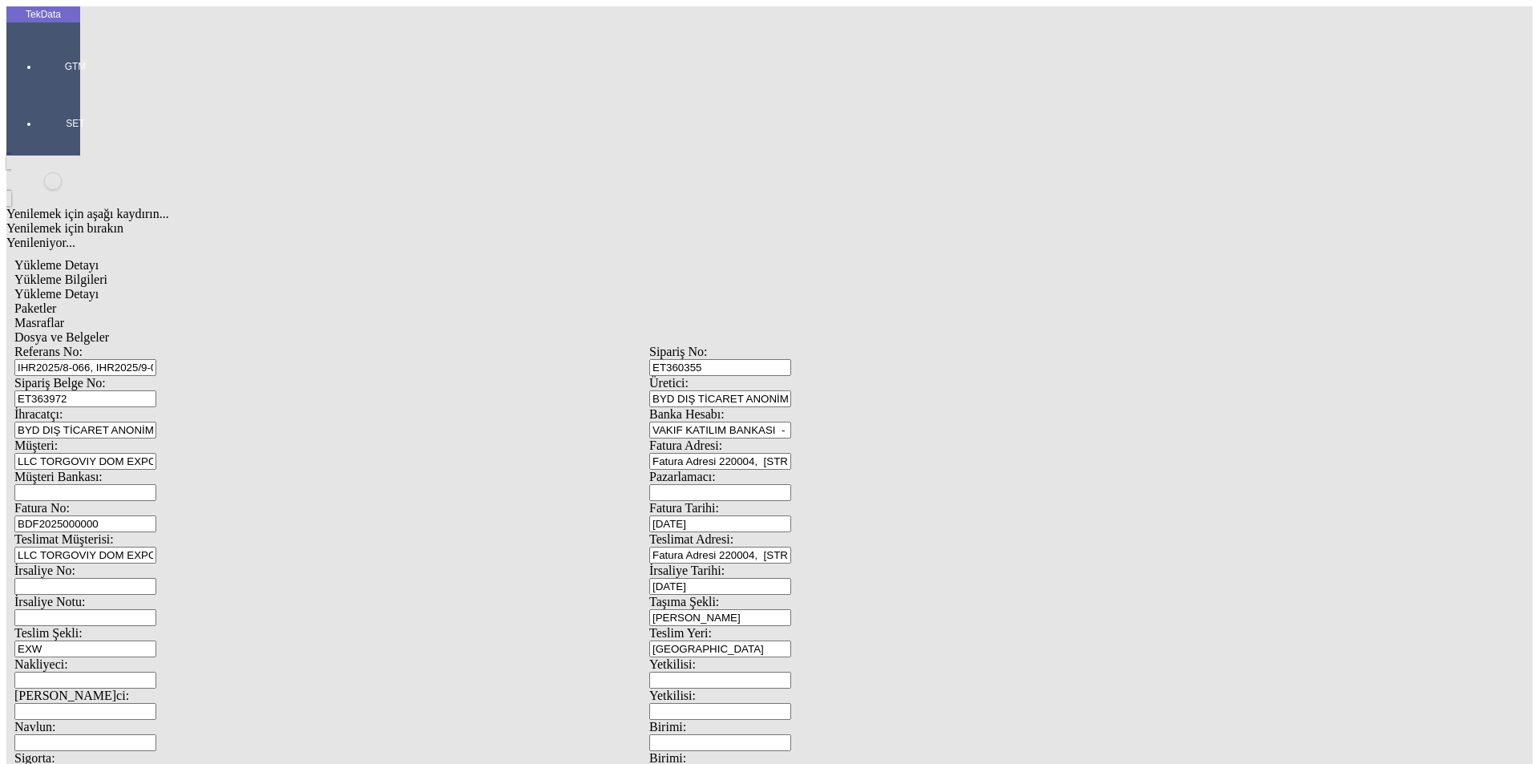
type input "1.6"
click at [909, 336] on div "Amerikan Doları" at bounding box center [1190, 343] width 635 height 14
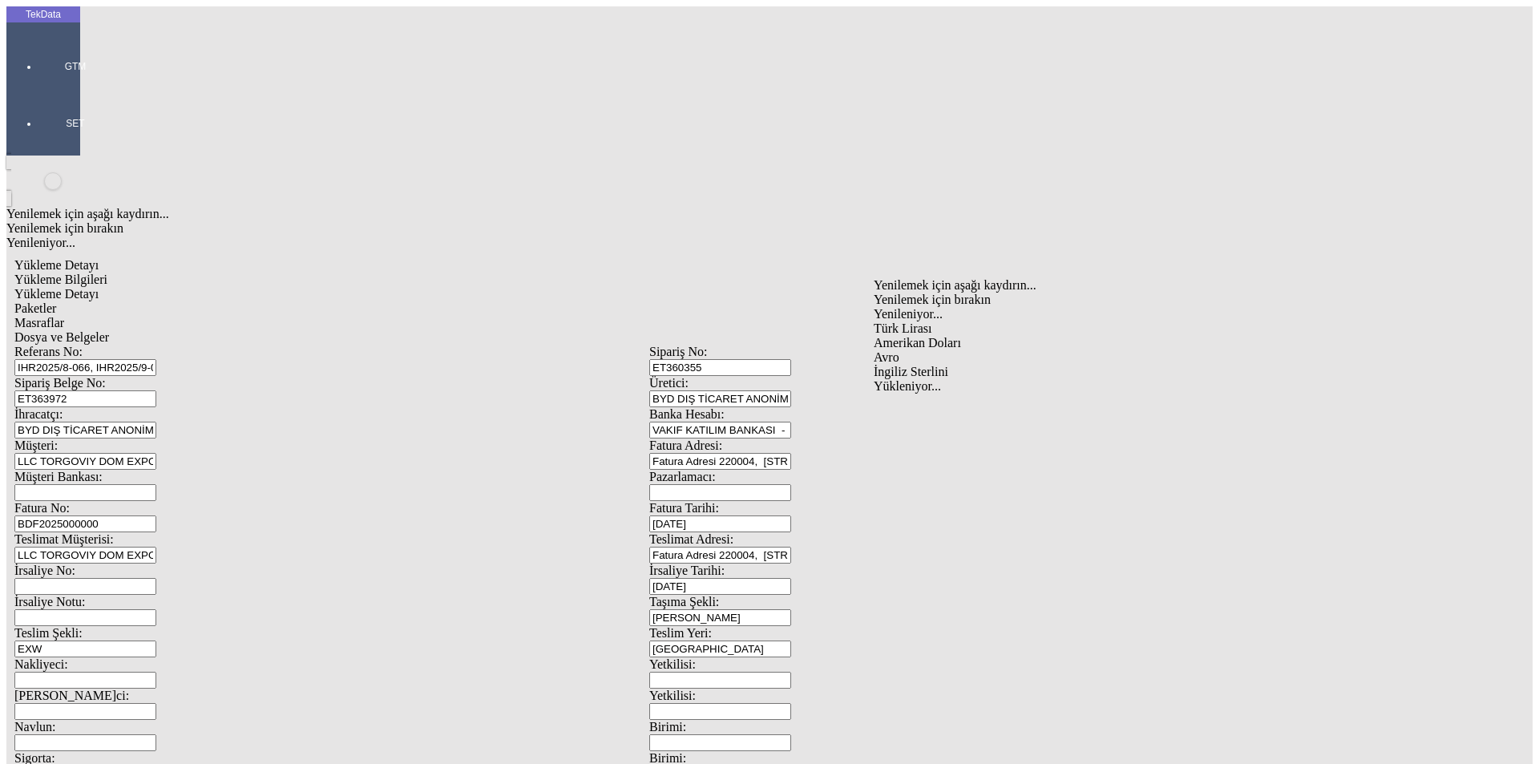
type input "Amerikan Doları"
type input "300"
type input "253.55"
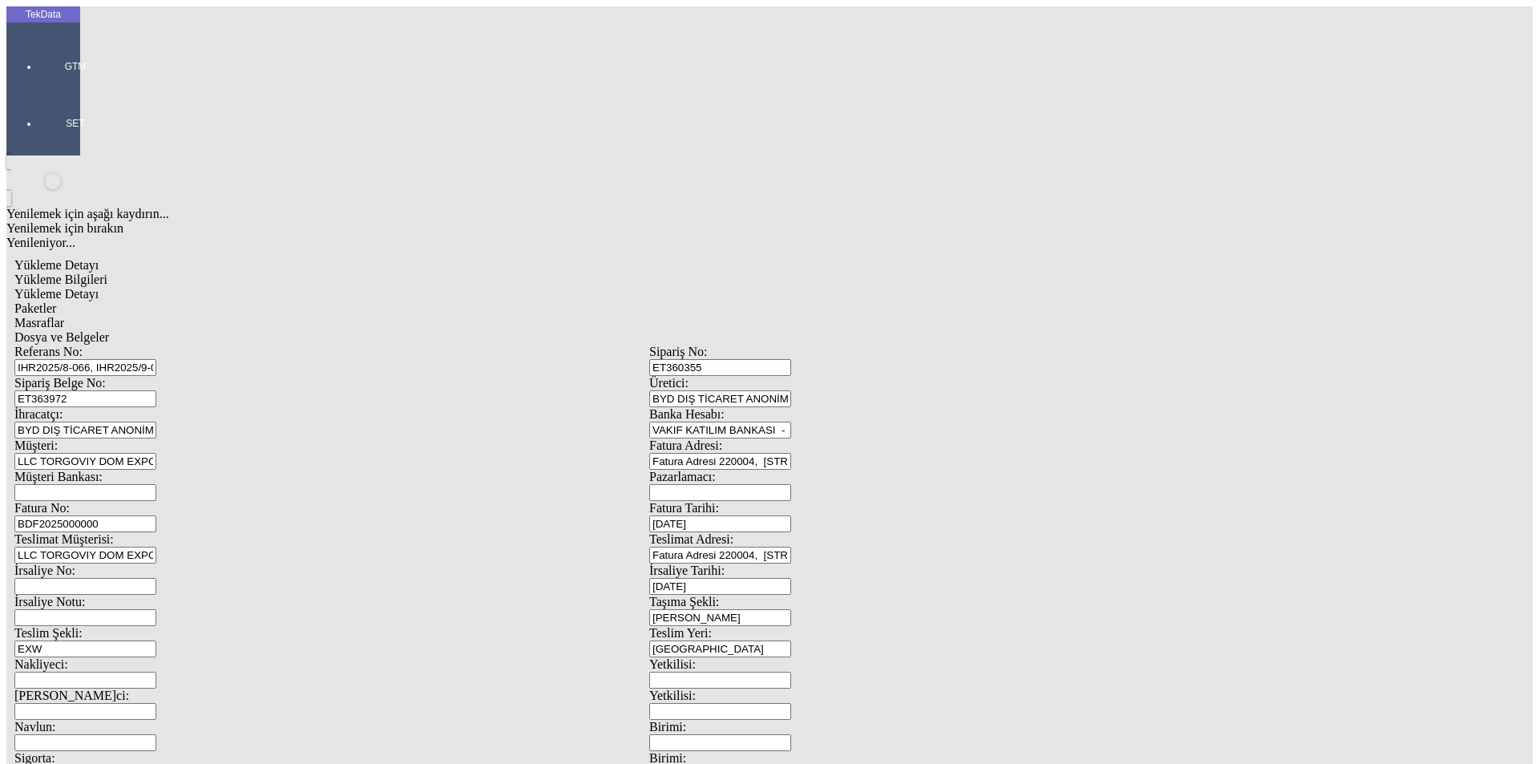
type input "257"
drag, startPoint x: 271, startPoint y: 361, endPoint x: 276, endPoint y: 369, distance: 9.3
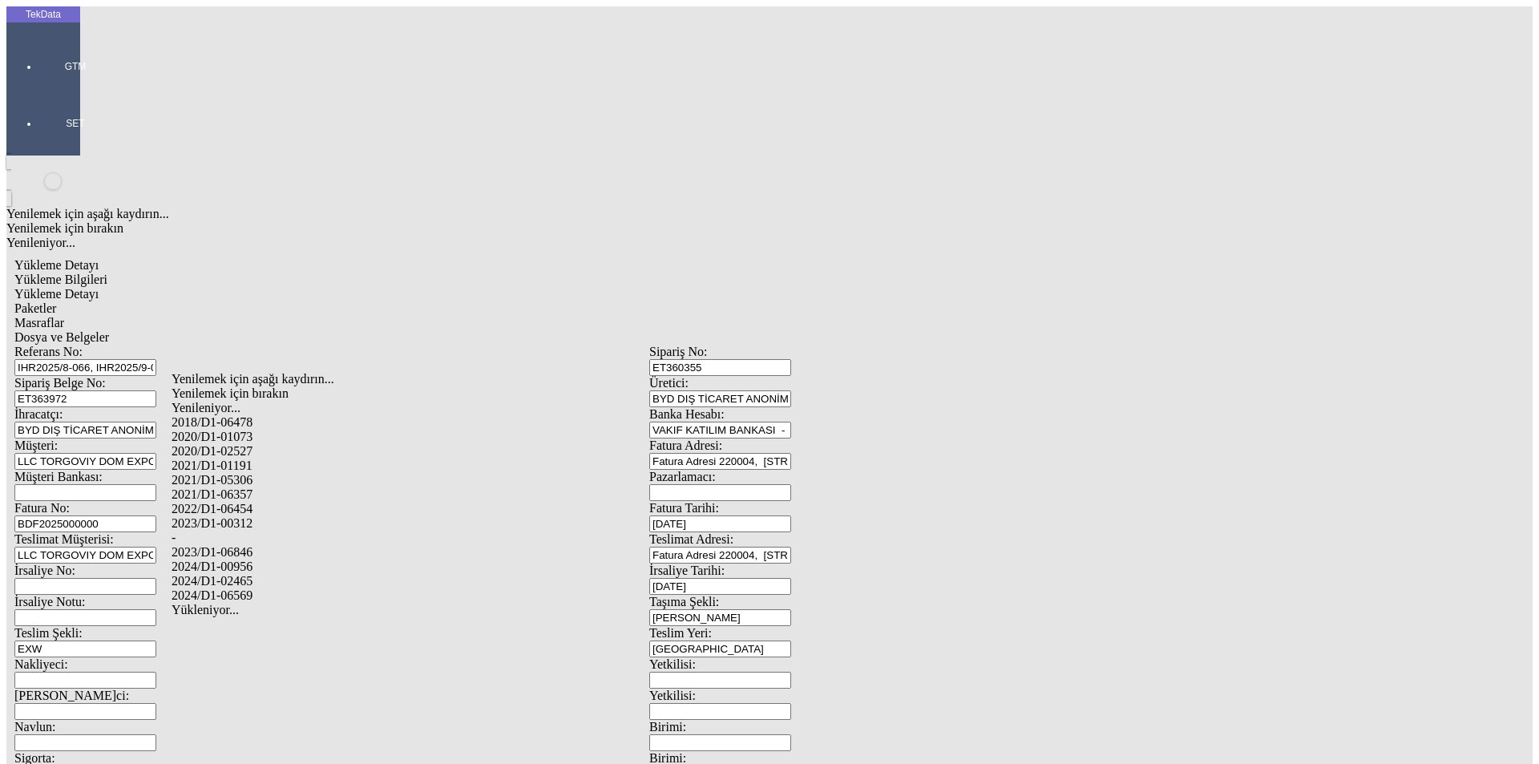
drag, startPoint x: 274, startPoint y: 555, endPoint x: 280, endPoint y: 548, distance: 9.1
click at [276, 574] on div "2024/D1-02465" at bounding box center [482, 581] width 623 height 14
type input "2024/D1-02465"
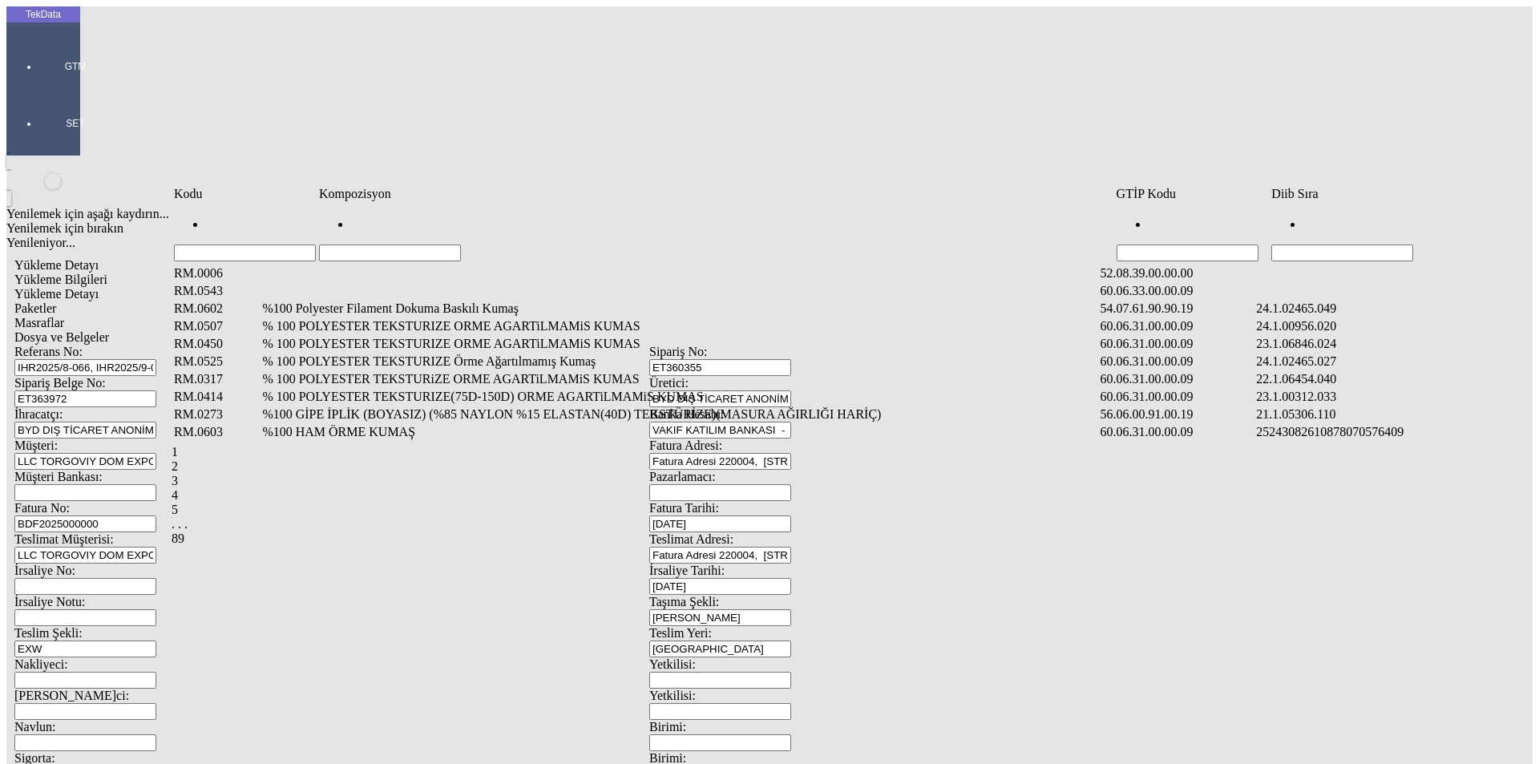
click at [1328, 244] on input "Hücreyi Filtrele" at bounding box center [1342, 252] width 142 height 17
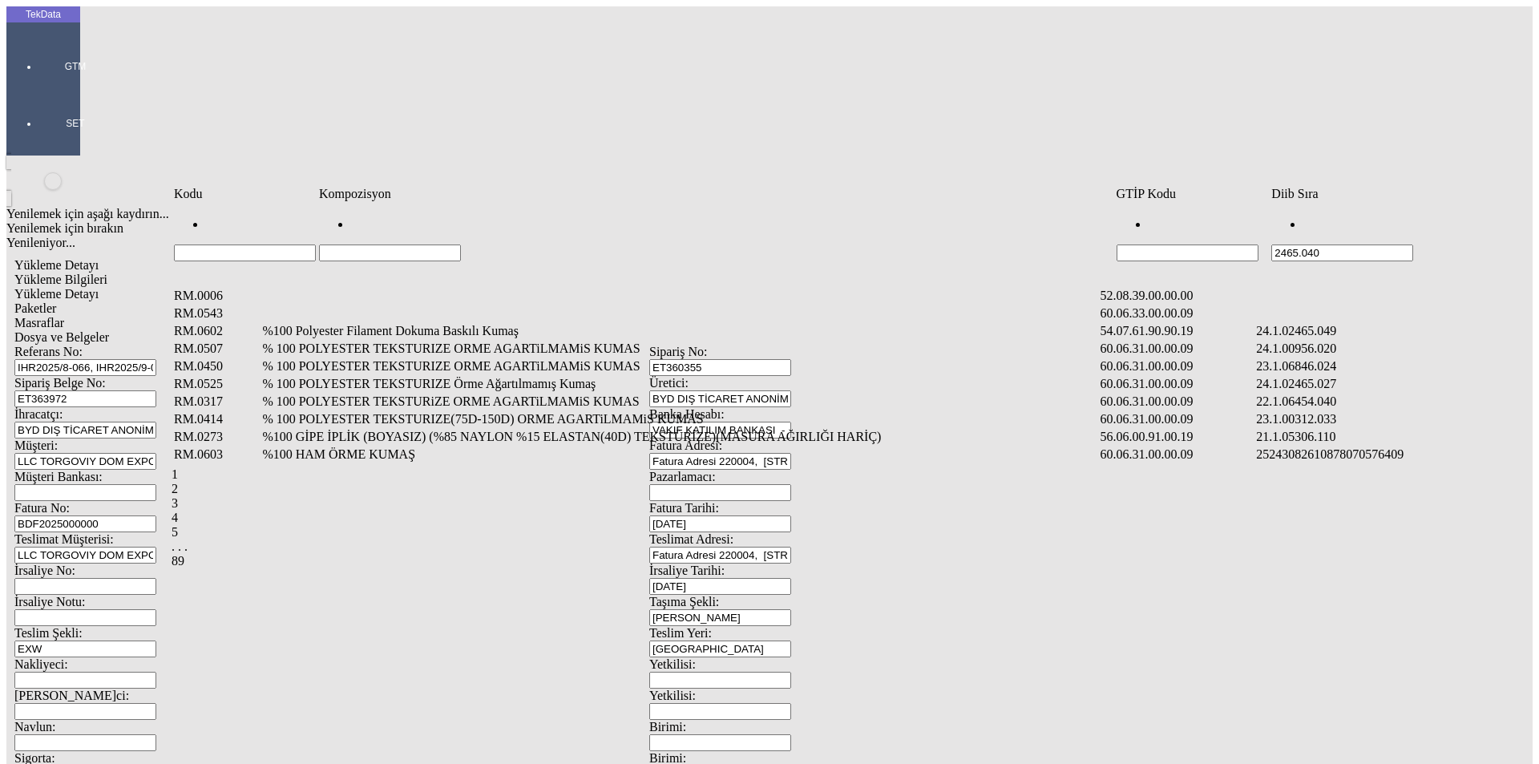
type input "2465.040"
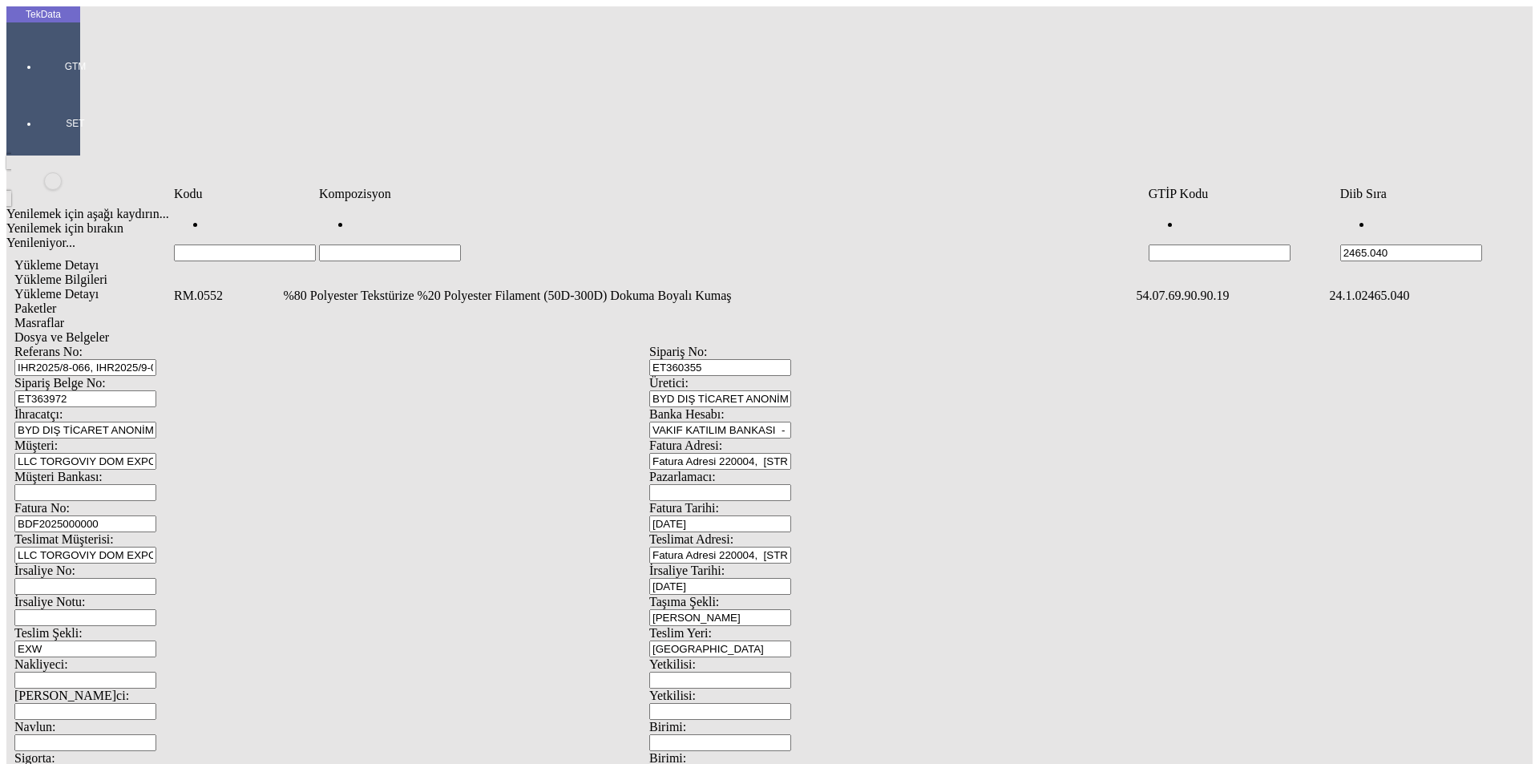
click at [377, 288] on td "%80 Polyester Tekstürize %20 Polyester Filament (50D-300D) Dokuma Boyalı Kumaş" at bounding box center [708, 296] width 851 height 16
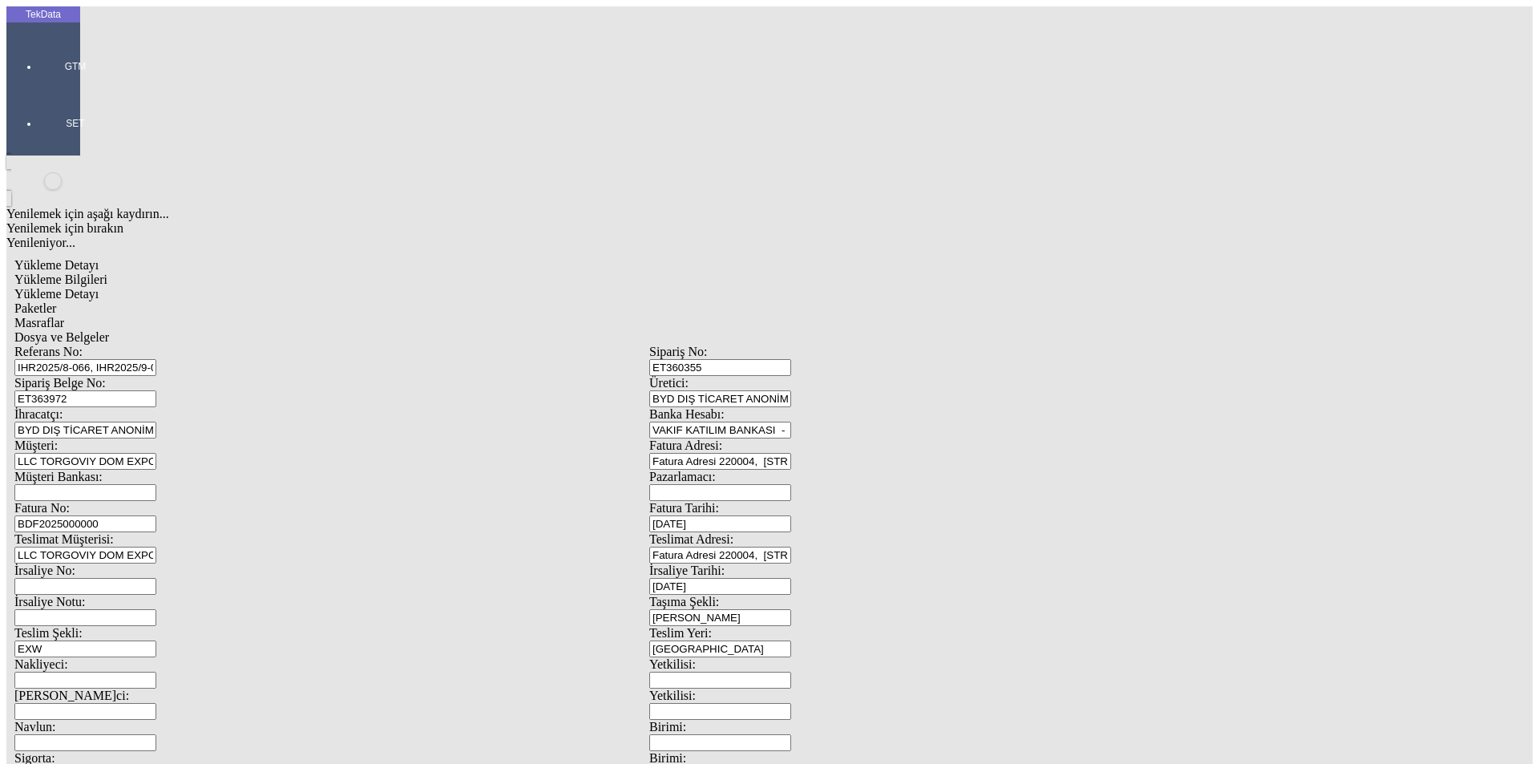
type input "1164.9"
click at [920, 290] on div "Metre" at bounding box center [1190, 297] width 635 height 14
type input "Metre"
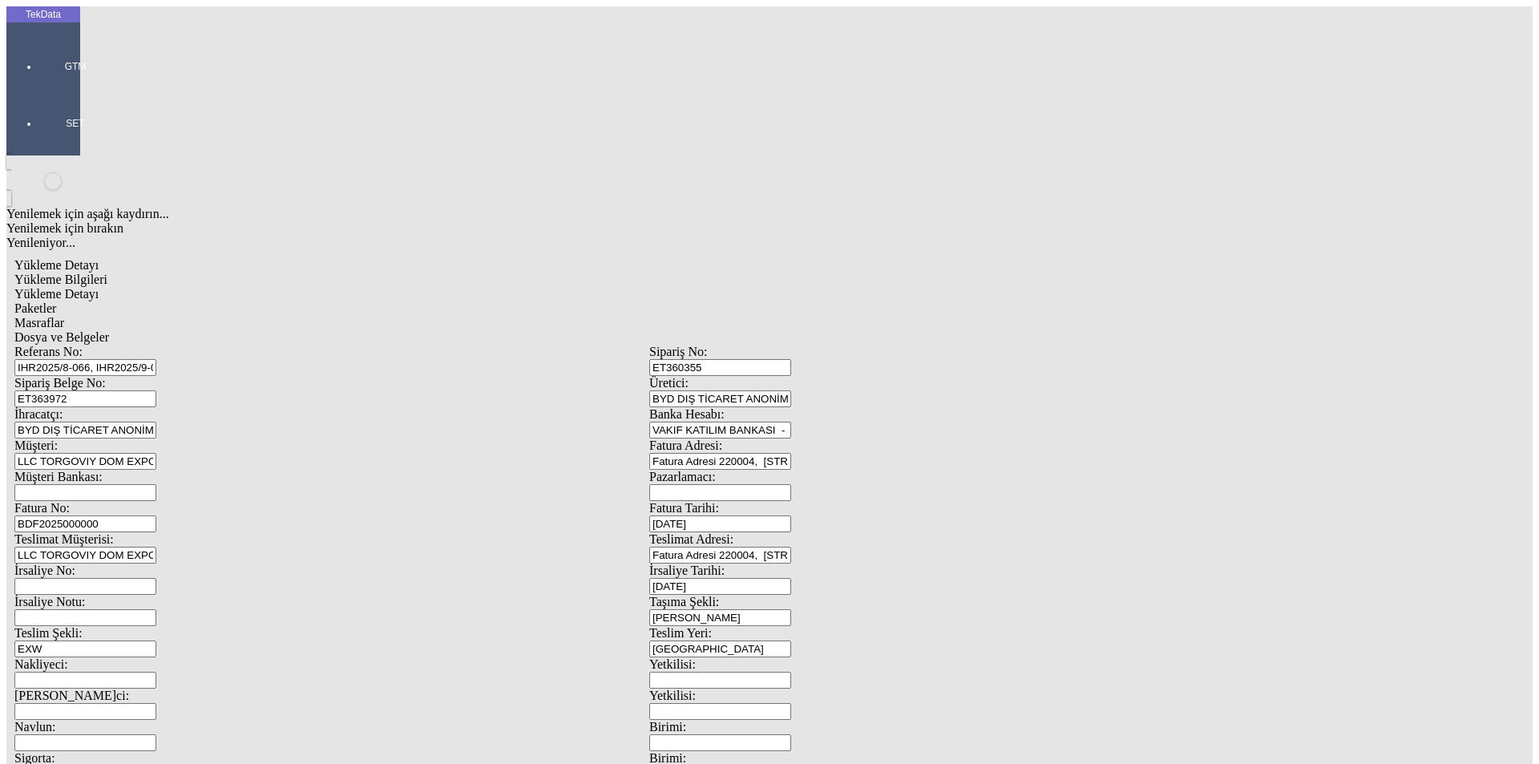
type input "1.8"
click at [893, 336] on div "Amerikan Doları" at bounding box center [1190, 343] width 635 height 14
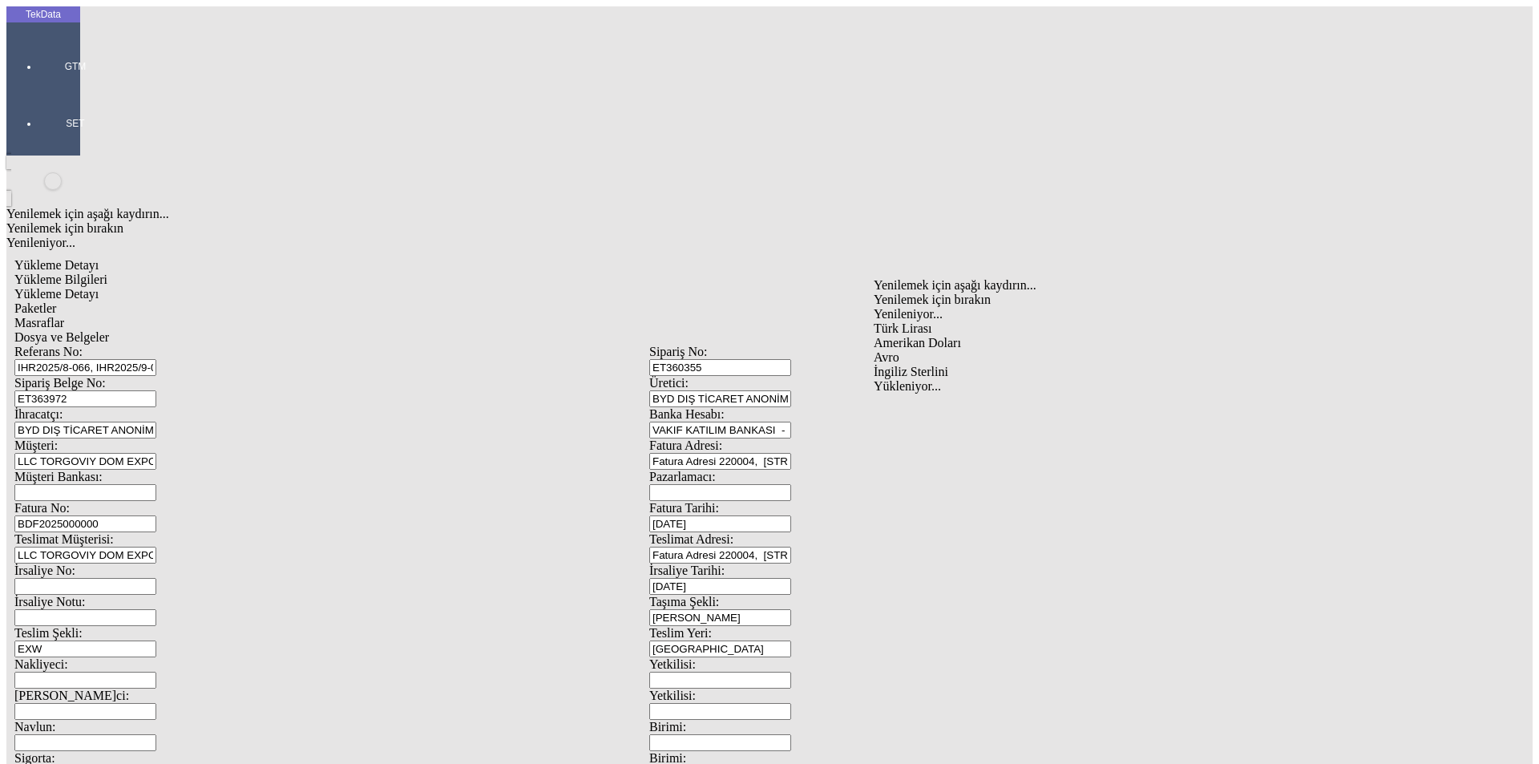
type input "Amerikan Doları"
type input "300"
type input "386.85"
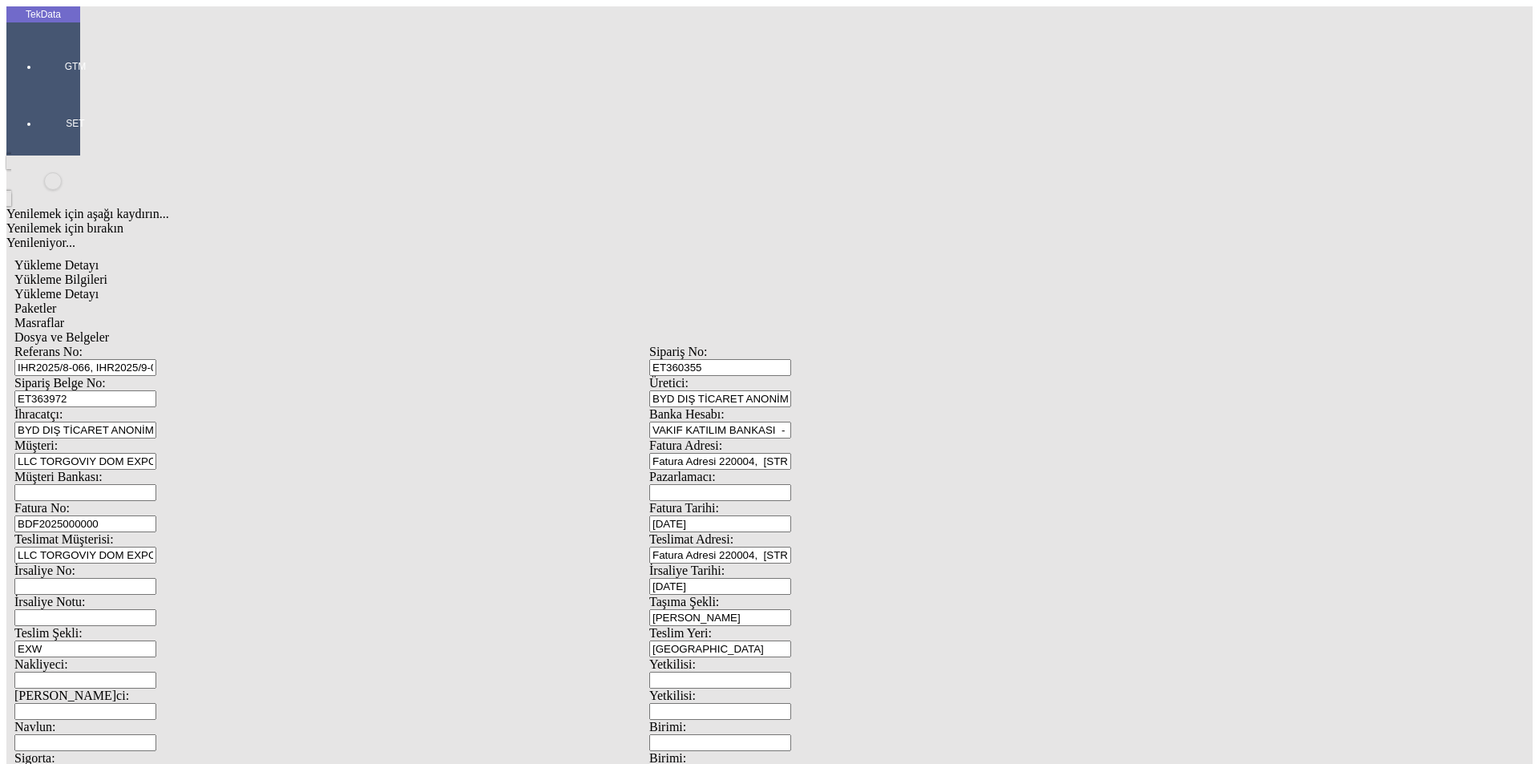
type input "390.6"
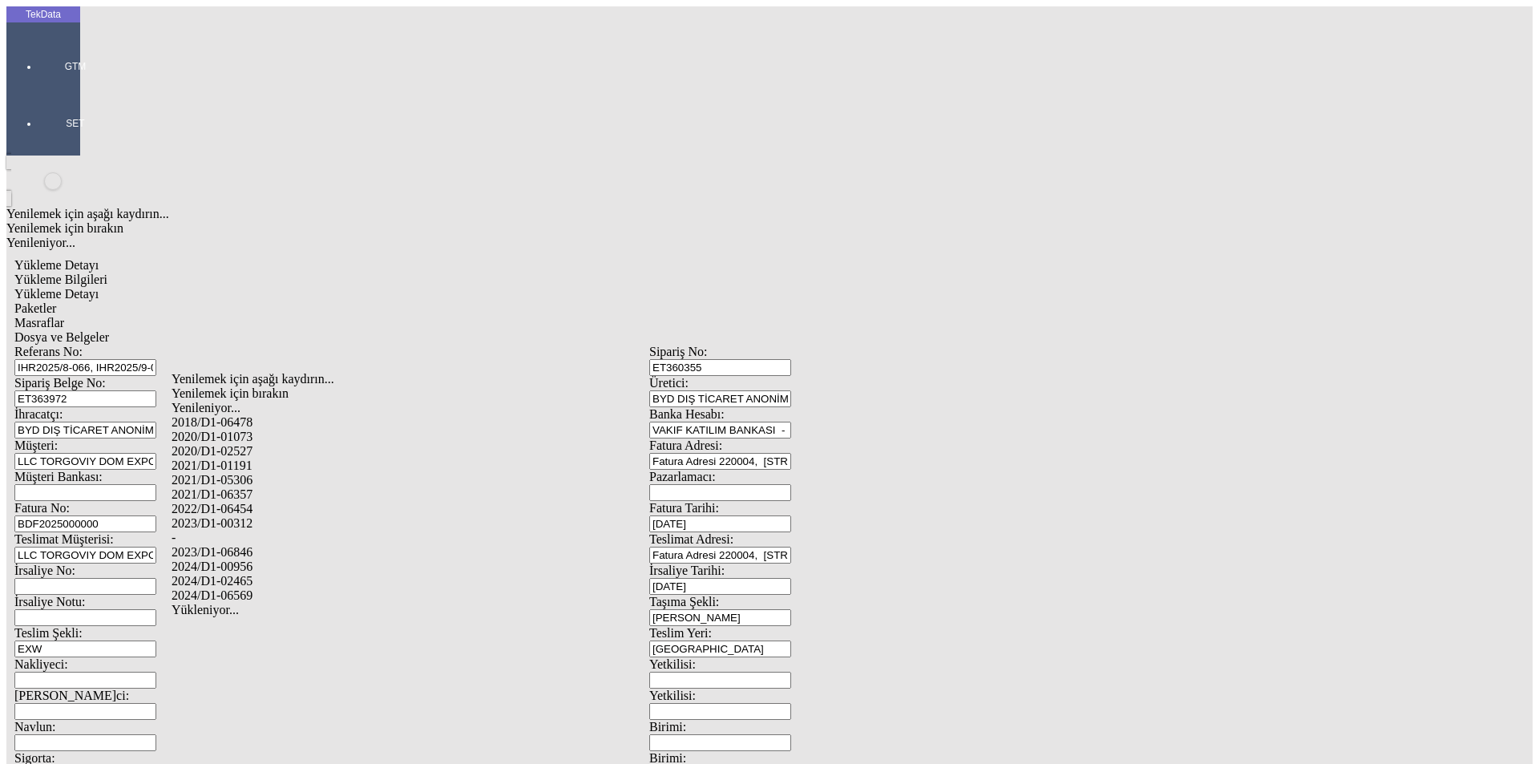
drag, startPoint x: 339, startPoint y: 554, endPoint x: 409, endPoint y: 553, distance: 70.5
click at [339, 574] on div "2024/D1-02465" at bounding box center [482, 581] width 623 height 14
type input "2024/D1-02465"
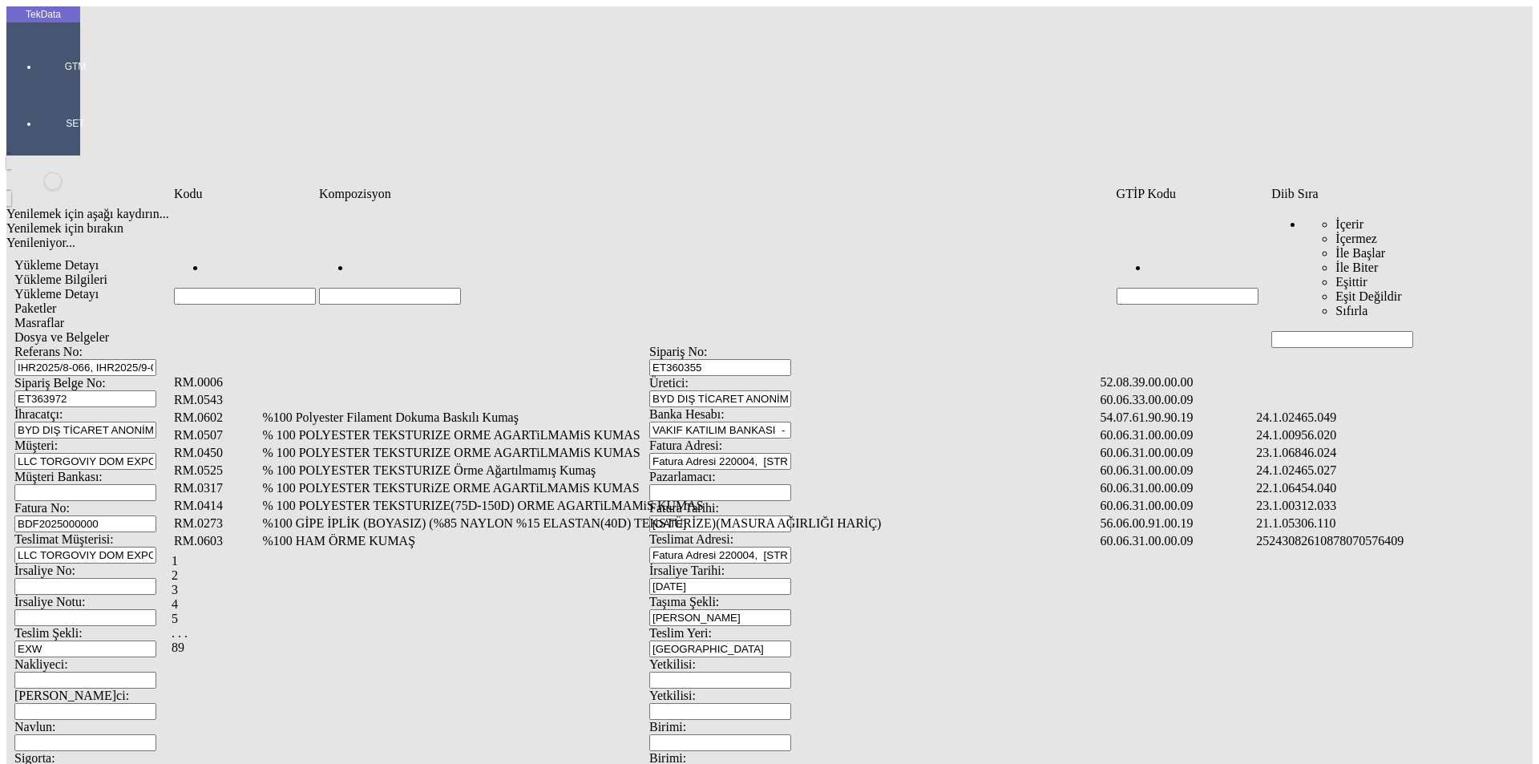
click at [1337, 331] on input "Hücreyi Filtrele" at bounding box center [1342, 339] width 142 height 17
type input "2465."
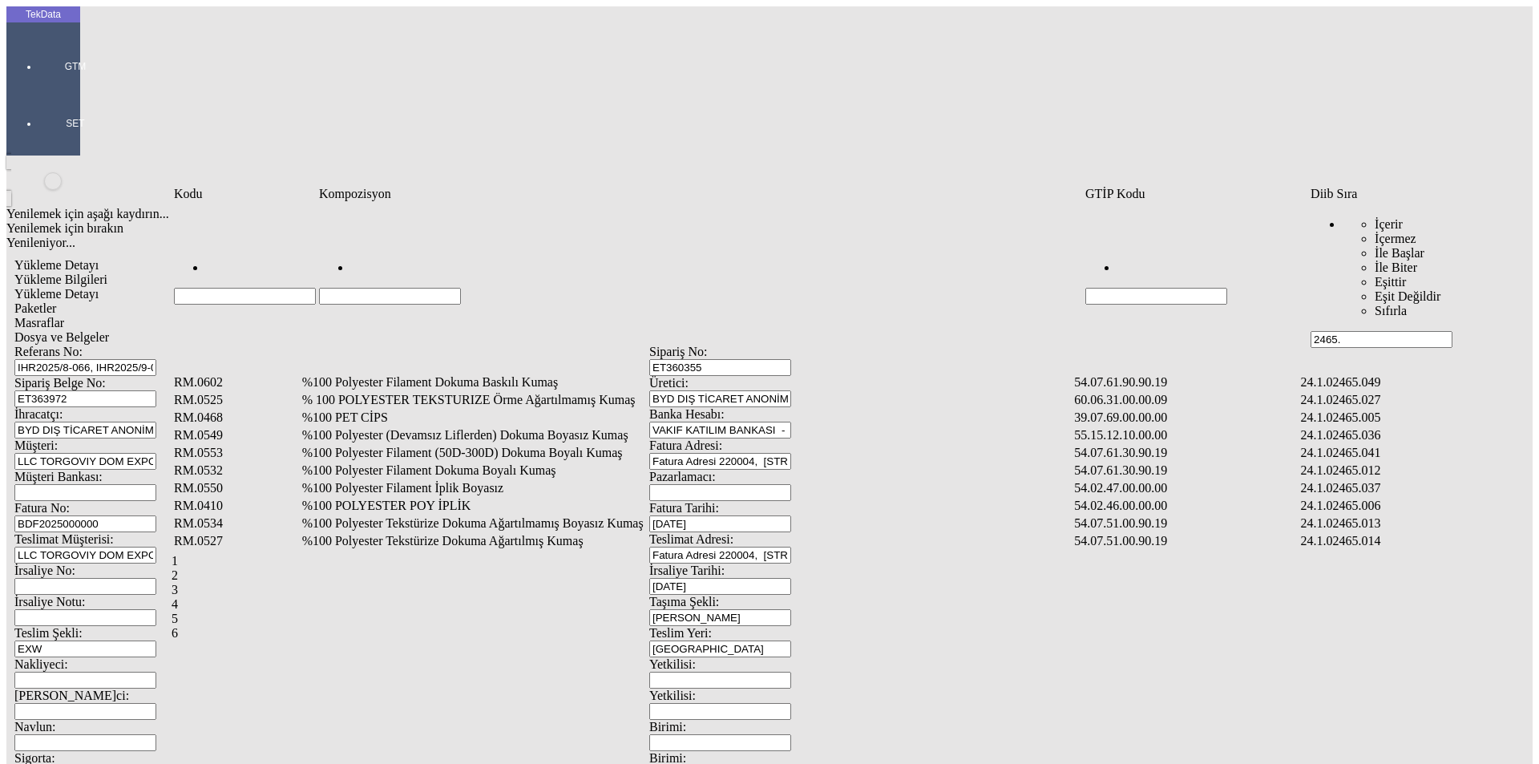
click at [457, 480] on td "%100 Polyester Filament İplik Boyasız" at bounding box center [686, 488] width 771 height 16
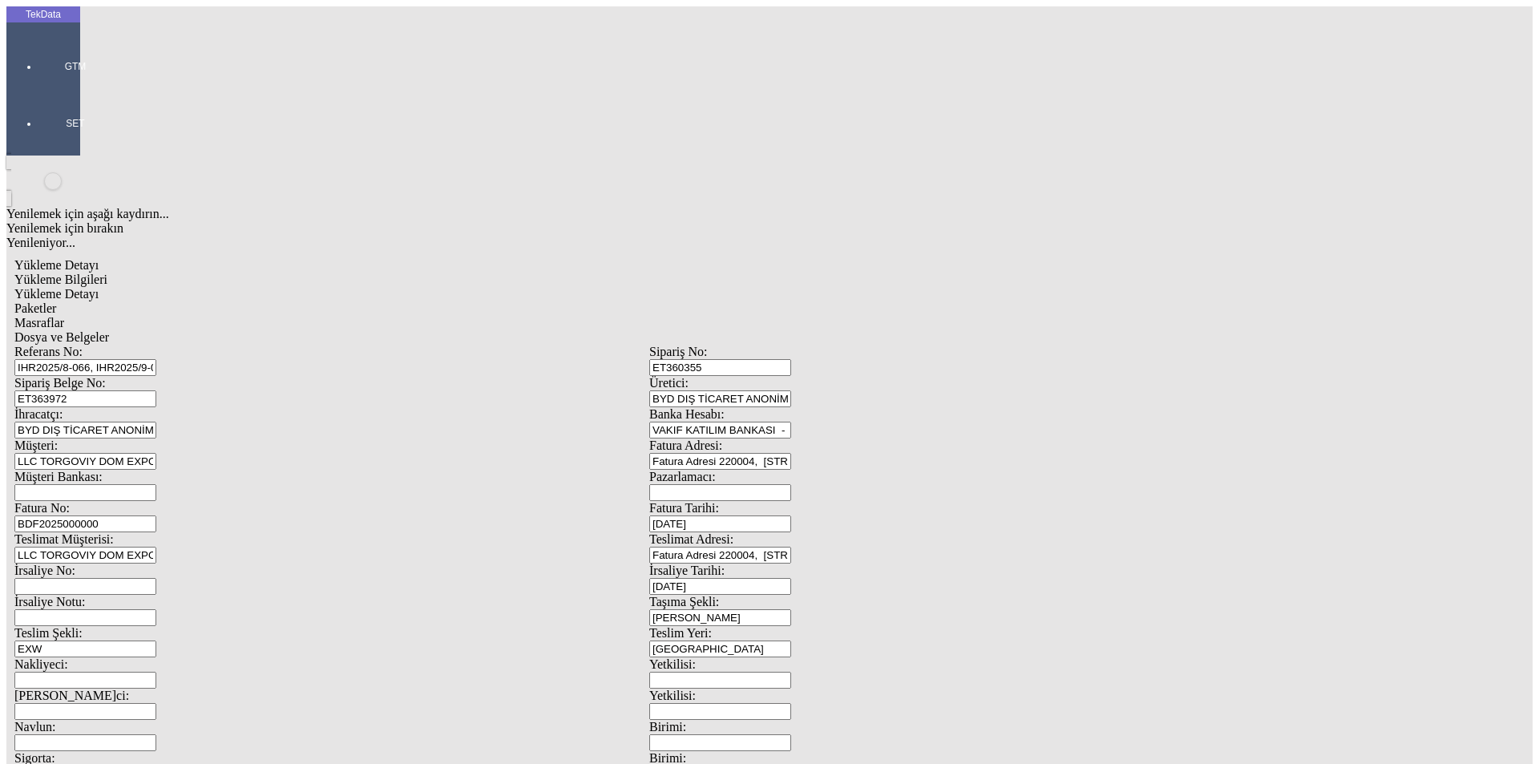
drag, startPoint x: 1488, startPoint y: 391, endPoint x: 1491, endPoint y: 371, distance: 20.3
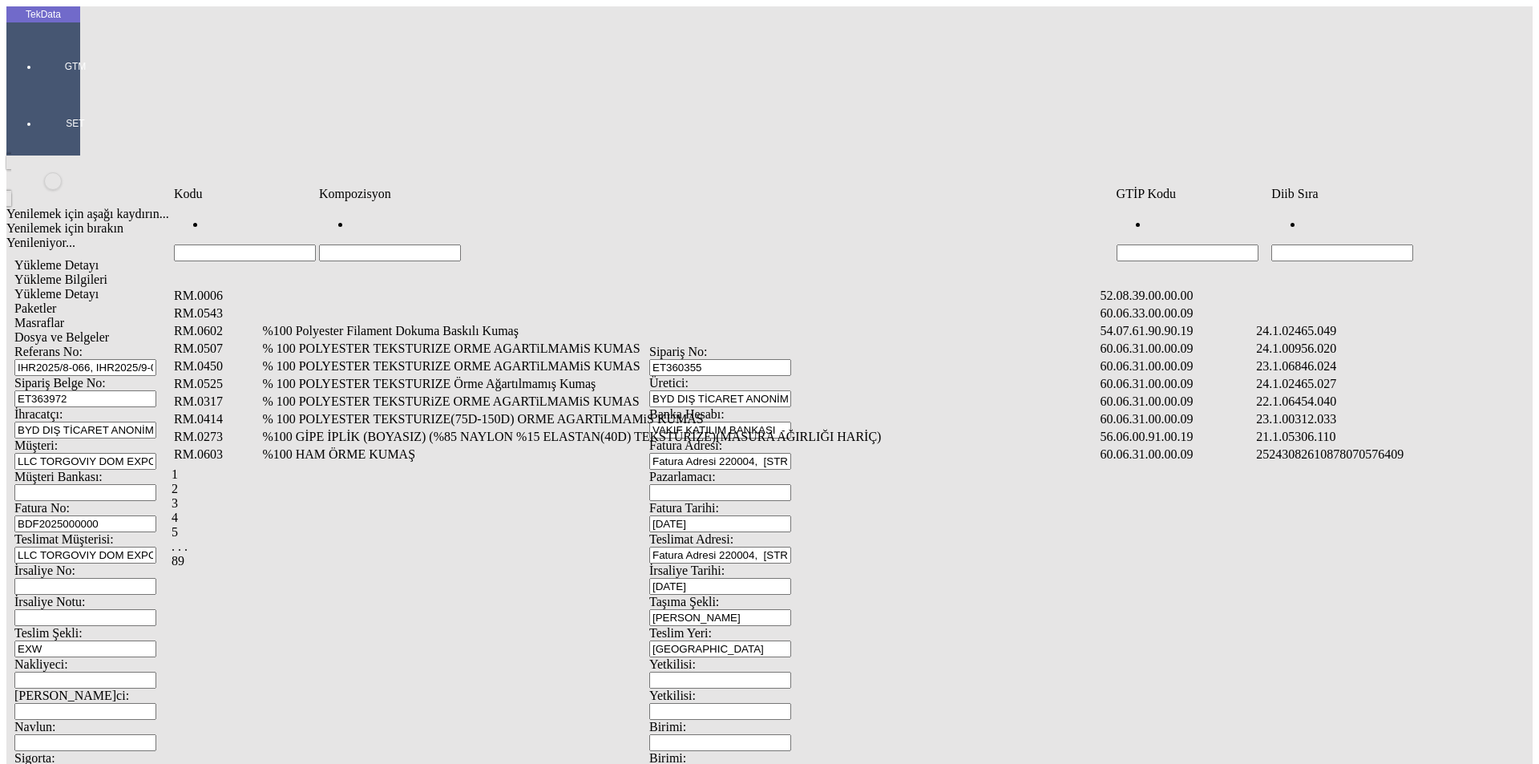
click at [1296, 244] on input "Hücreyi Filtrele" at bounding box center [1342, 252] width 142 height 17
type input "2465"
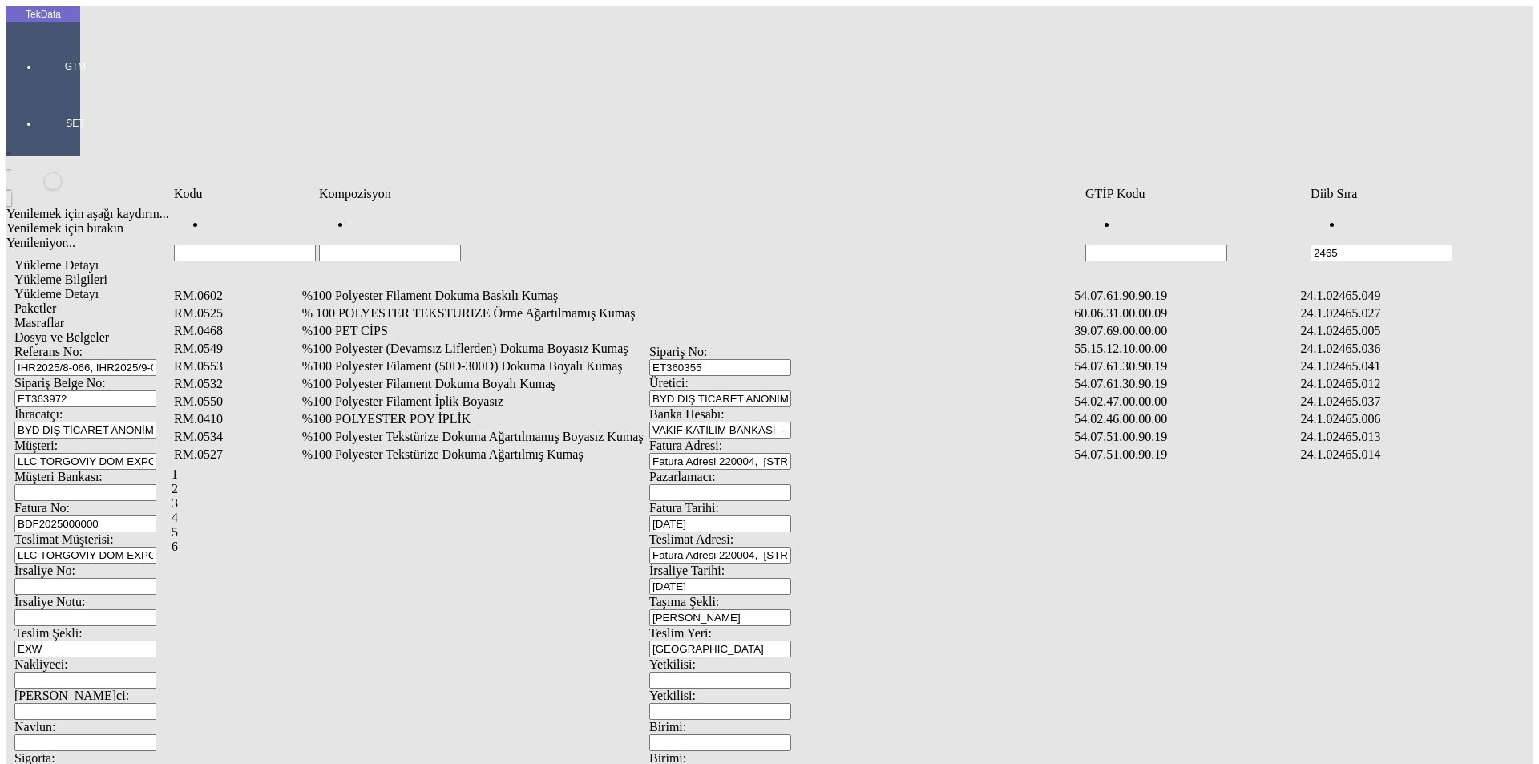
click at [439, 376] on td "%100 Polyester Filament Dokuma Boyalı Kumaş" at bounding box center [686, 384] width 771 height 16
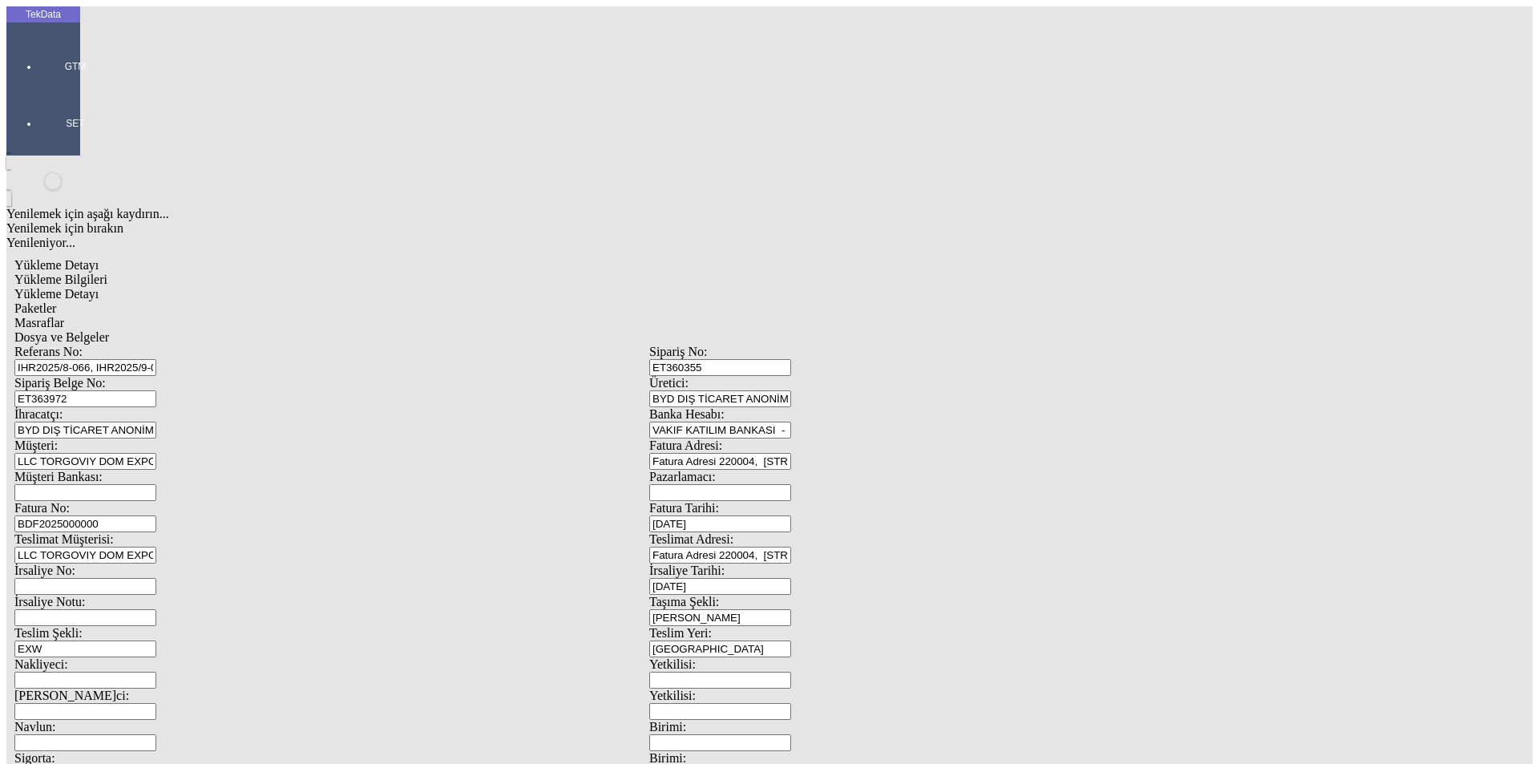
type input "1018"
click at [895, 290] on div "Metre" at bounding box center [1190, 297] width 635 height 14
type input "Metre"
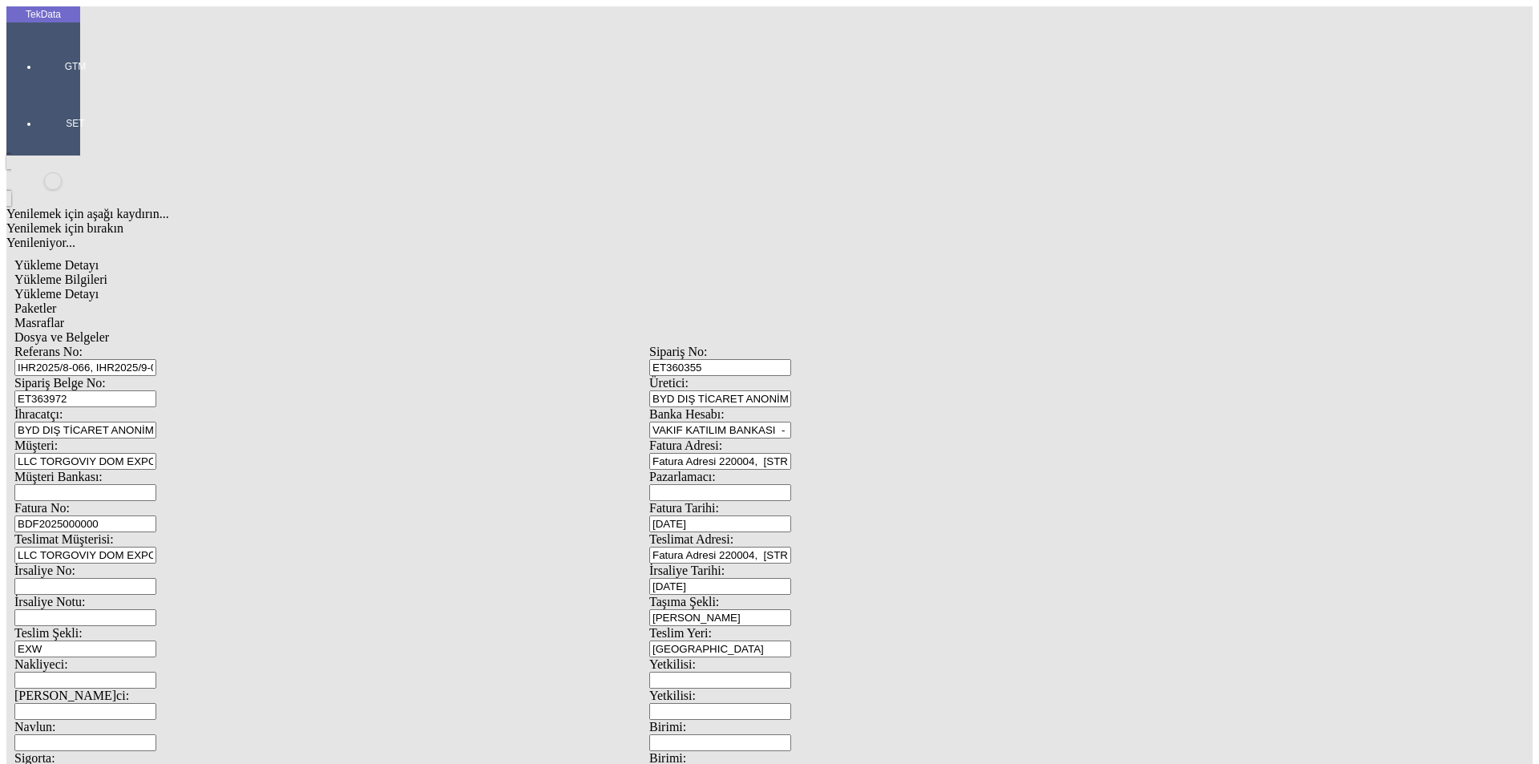
type input "1.45"
click at [909, 336] on div "Amerikan Doları" at bounding box center [1190, 343] width 635 height 14
type input "Amerikan Doları"
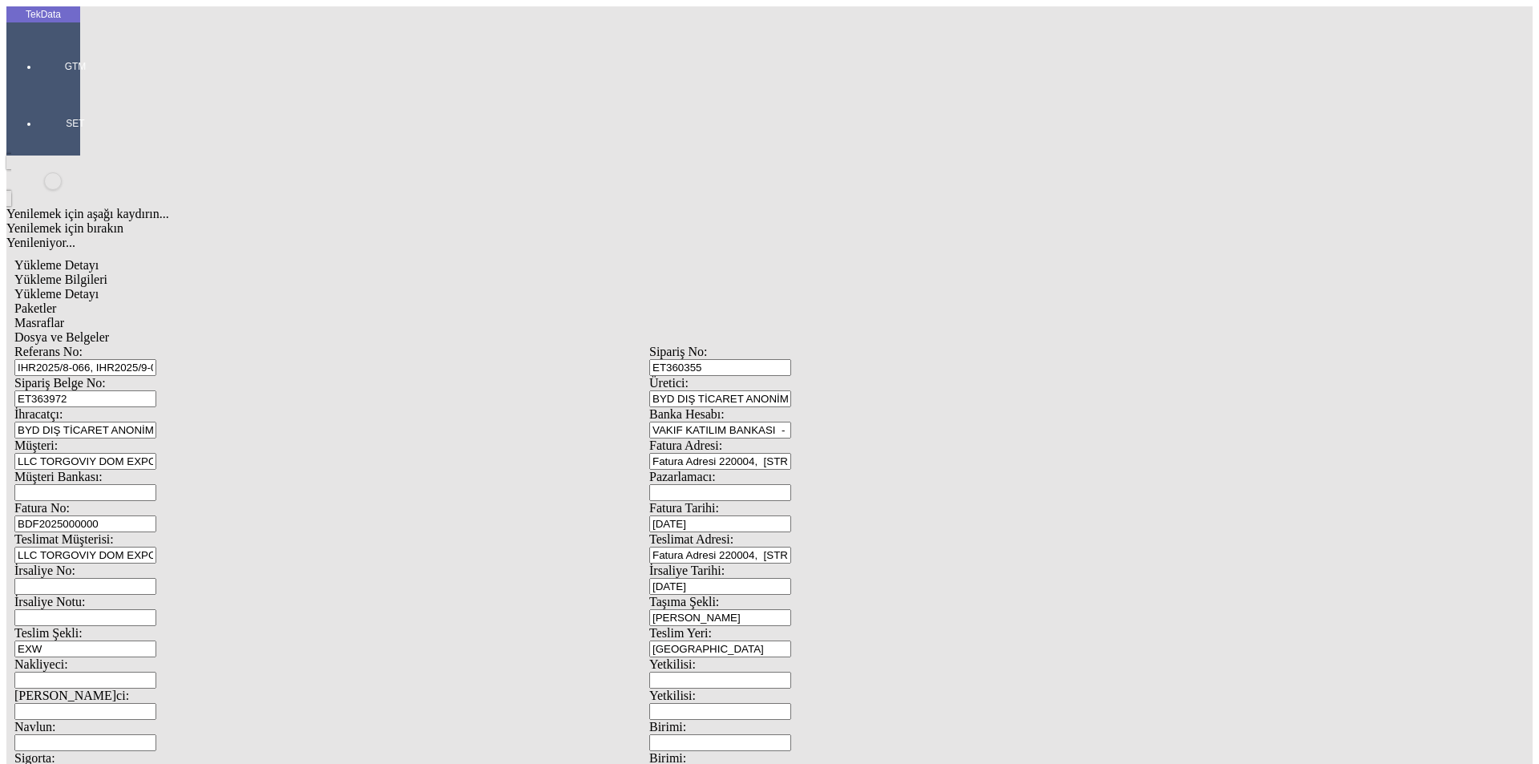
type input "300"
type input "169"
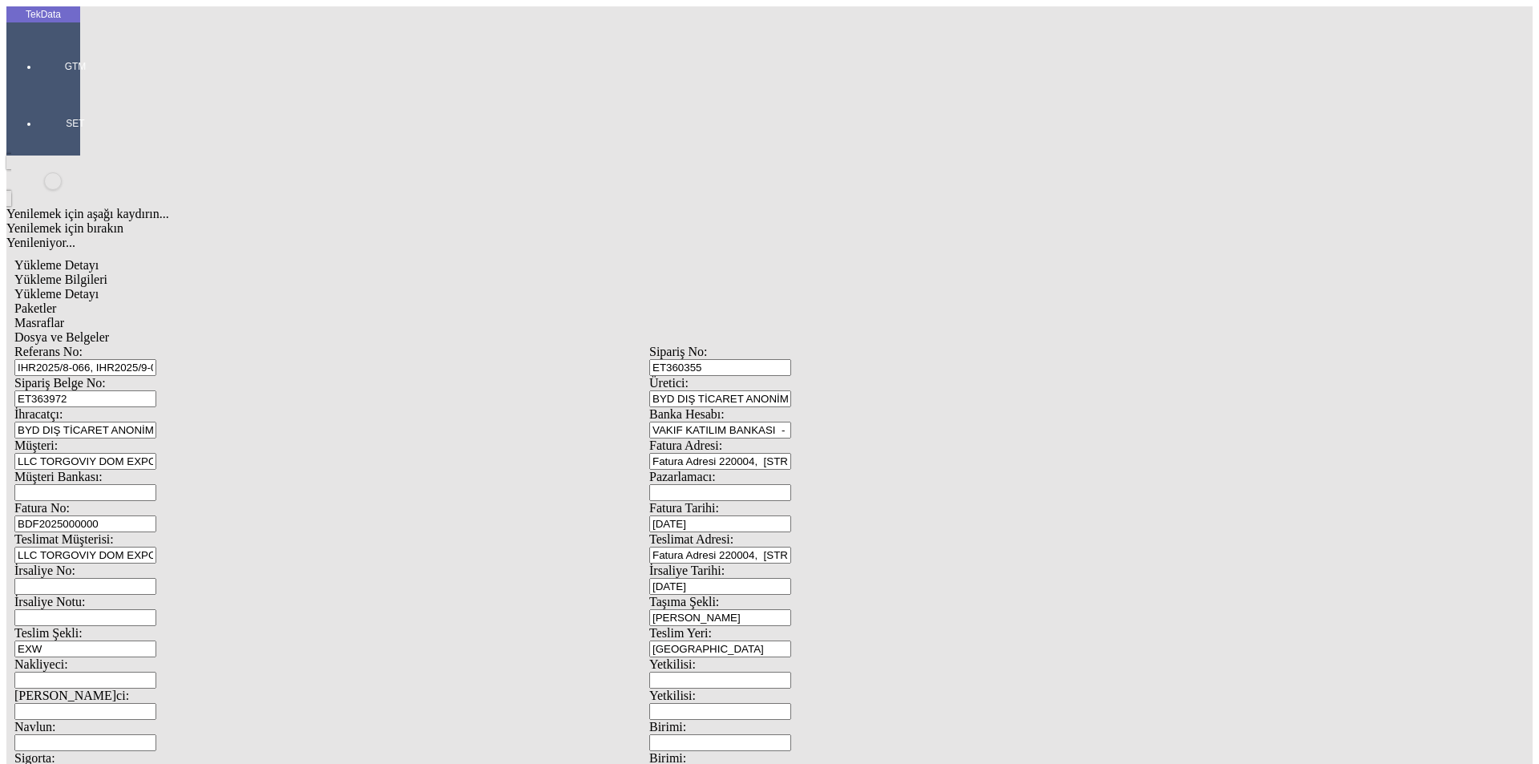
type input "173.2"
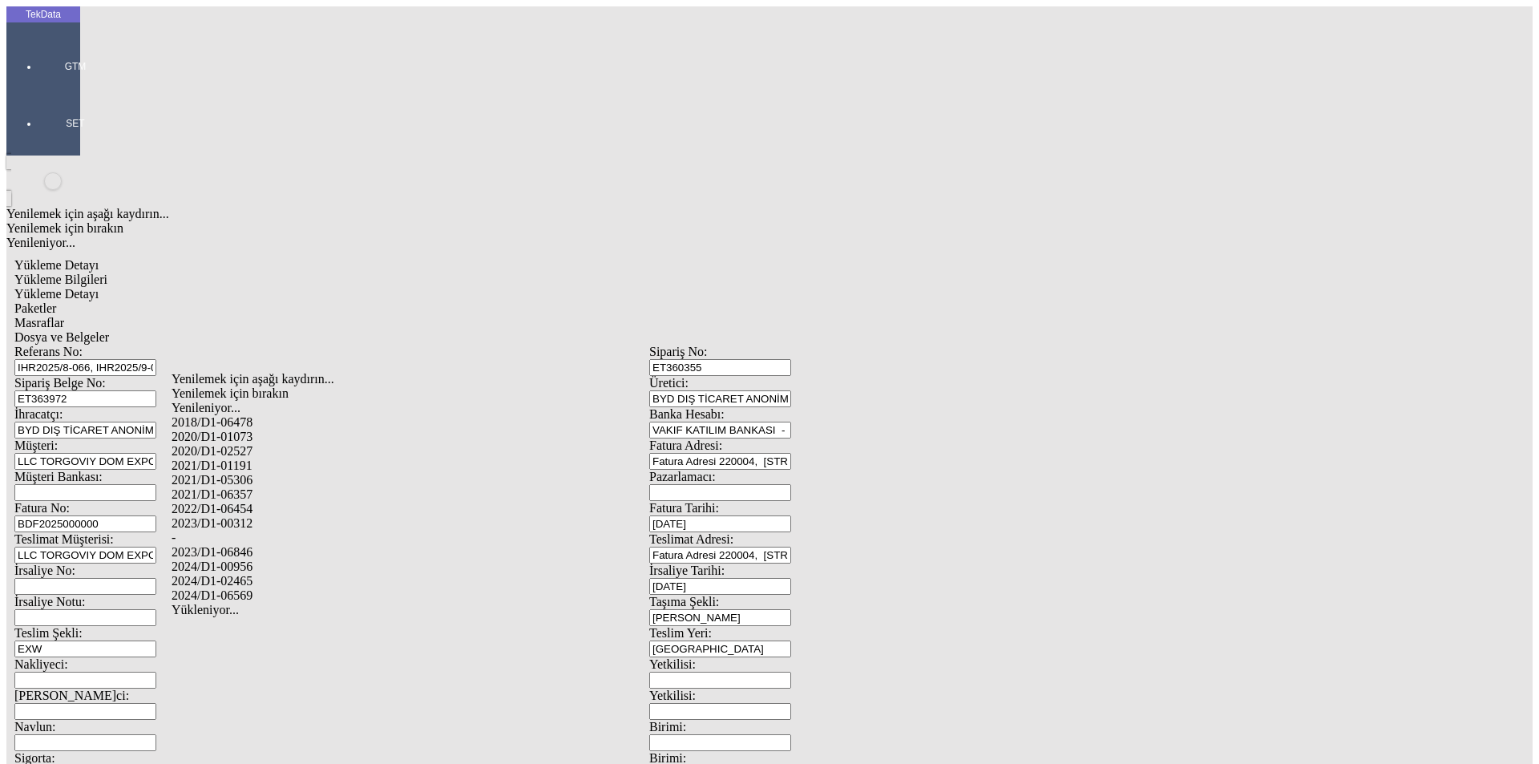
click at [303, 574] on div "2024/D1-02465" at bounding box center [482, 581] width 623 height 14
type input "2024/D1-02465"
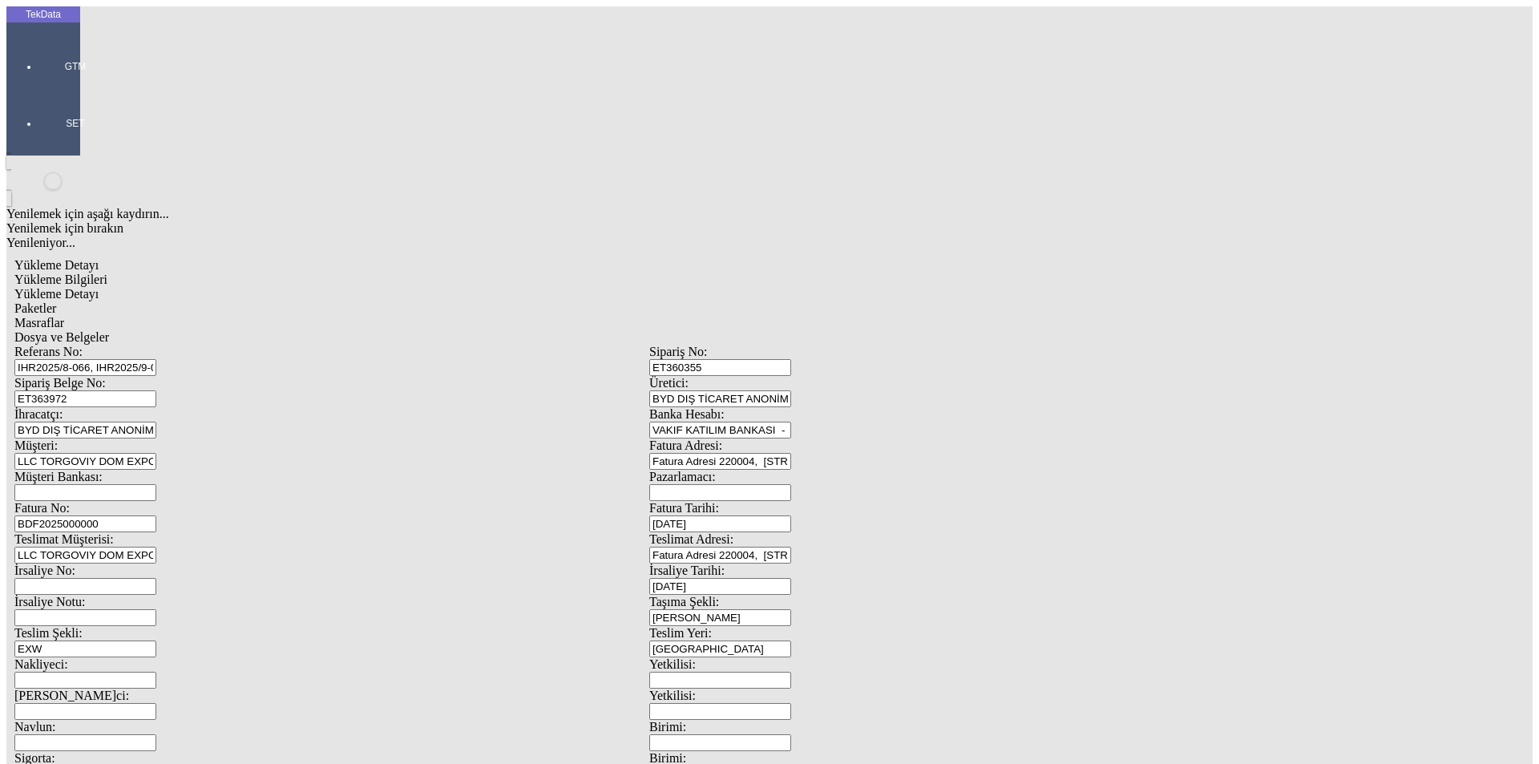
click at [56, 301] on span "Paketler" at bounding box center [35, 308] width 42 height 14
drag, startPoint x: 966, startPoint y: 178, endPoint x: 801, endPoint y: 188, distance: 165.4
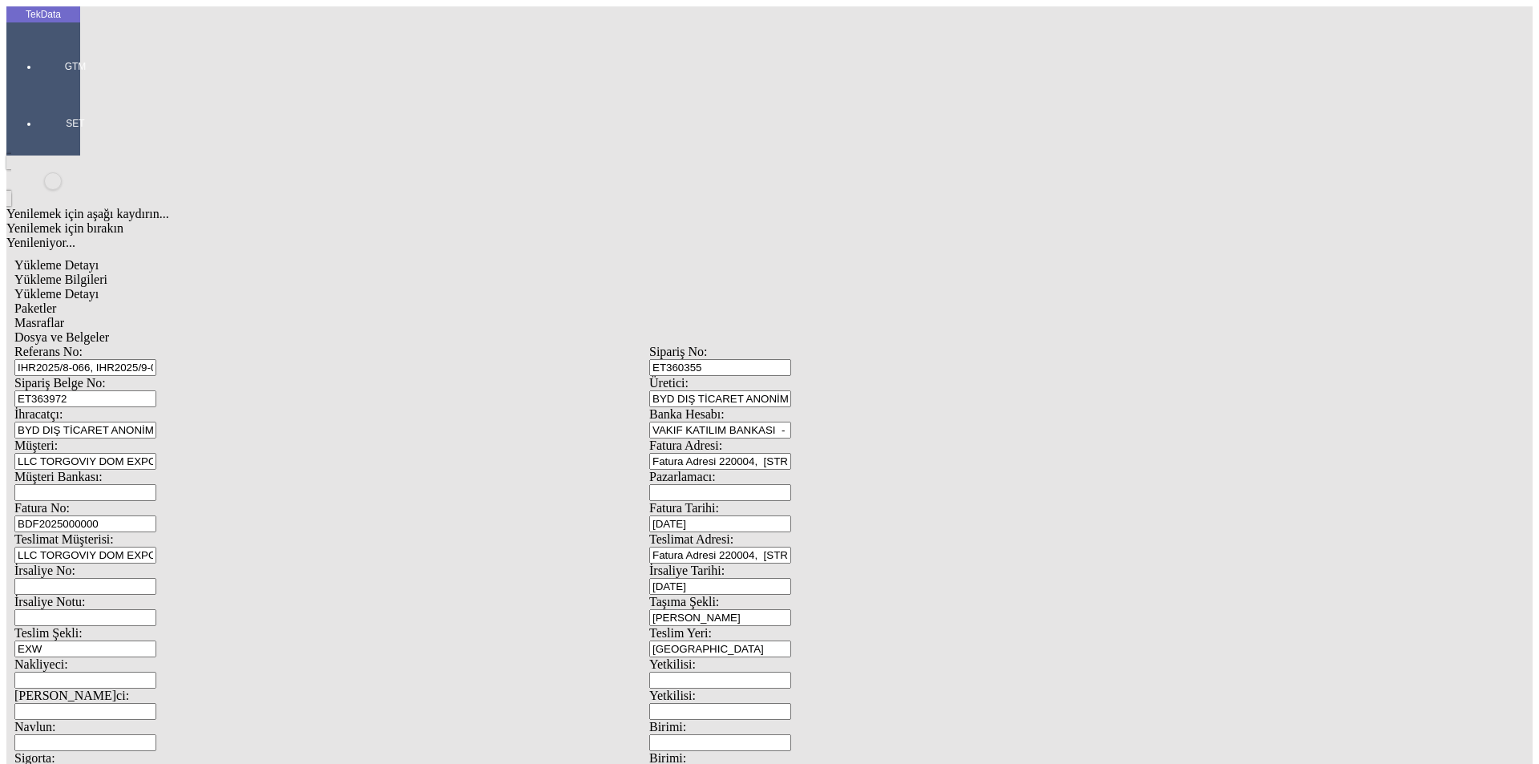
type input "26"
drag, startPoint x: 272, startPoint y: 200, endPoint x: 31, endPoint y: 204, distance: 241.2
type input "80x60x30"
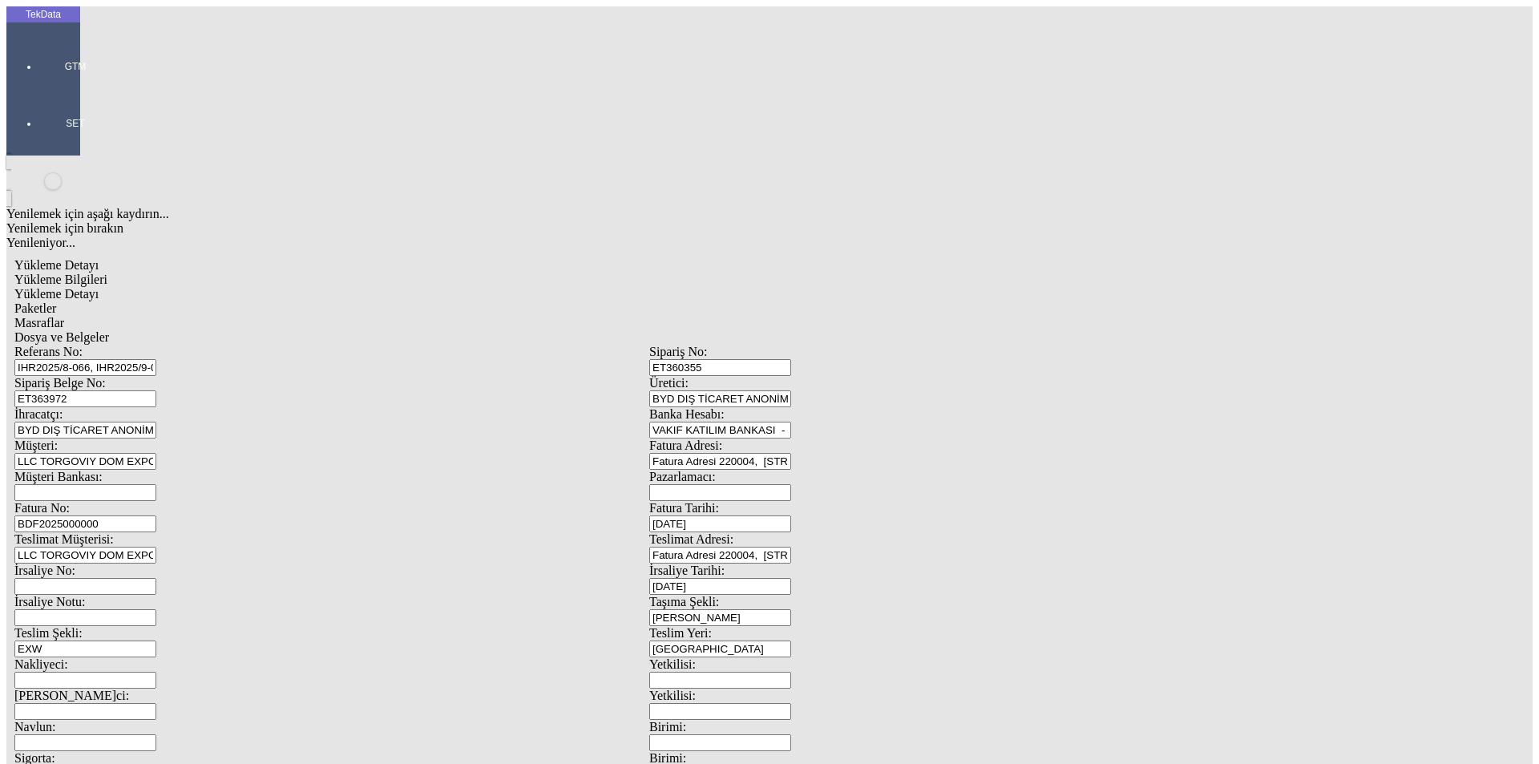
drag, startPoint x: 458, startPoint y: 91, endPoint x: 571, endPoint y: 89, distance: 113.0
click at [462, 316] on div "Masraflar" at bounding box center [648, 323] width 1269 height 14
click at [109, 330] on span "Dosya ve Belgeler" at bounding box center [61, 337] width 95 height 14
click at [576, 345] on div "Referans No: IHR2025/8-066, IHR2025/9-055 Sipariş No: ET360355 Sipariş Belge No…" at bounding box center [648, 720] width 1269 height 750
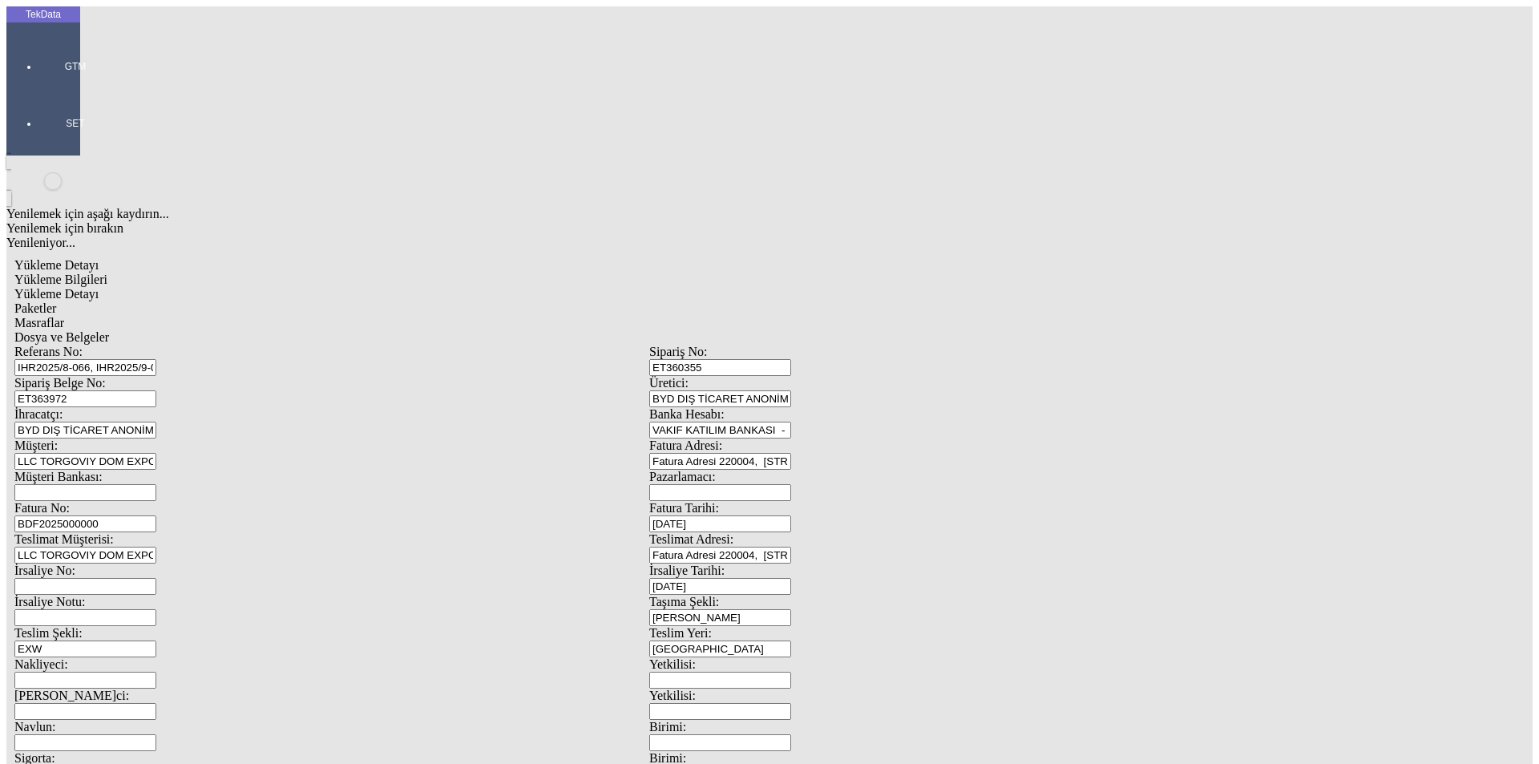
click at [109, 330] on span "Dosya ve Belgeler" at bounding box center [61, 337] width 95 height 14
click at [107, 272] on span "Yükleme Bilgileri" at bounding box center [60, 279] width 93 height 14
drag, startPoint x: 347, startPoint y: 117, endPoint x: 205, endPoint y: 119, distance: 141.9
click at [205, 345] on div "Referans No: IHR2025/8-066, IHR2025/9-055" at bounding box center [331, 360] width 635 height 31
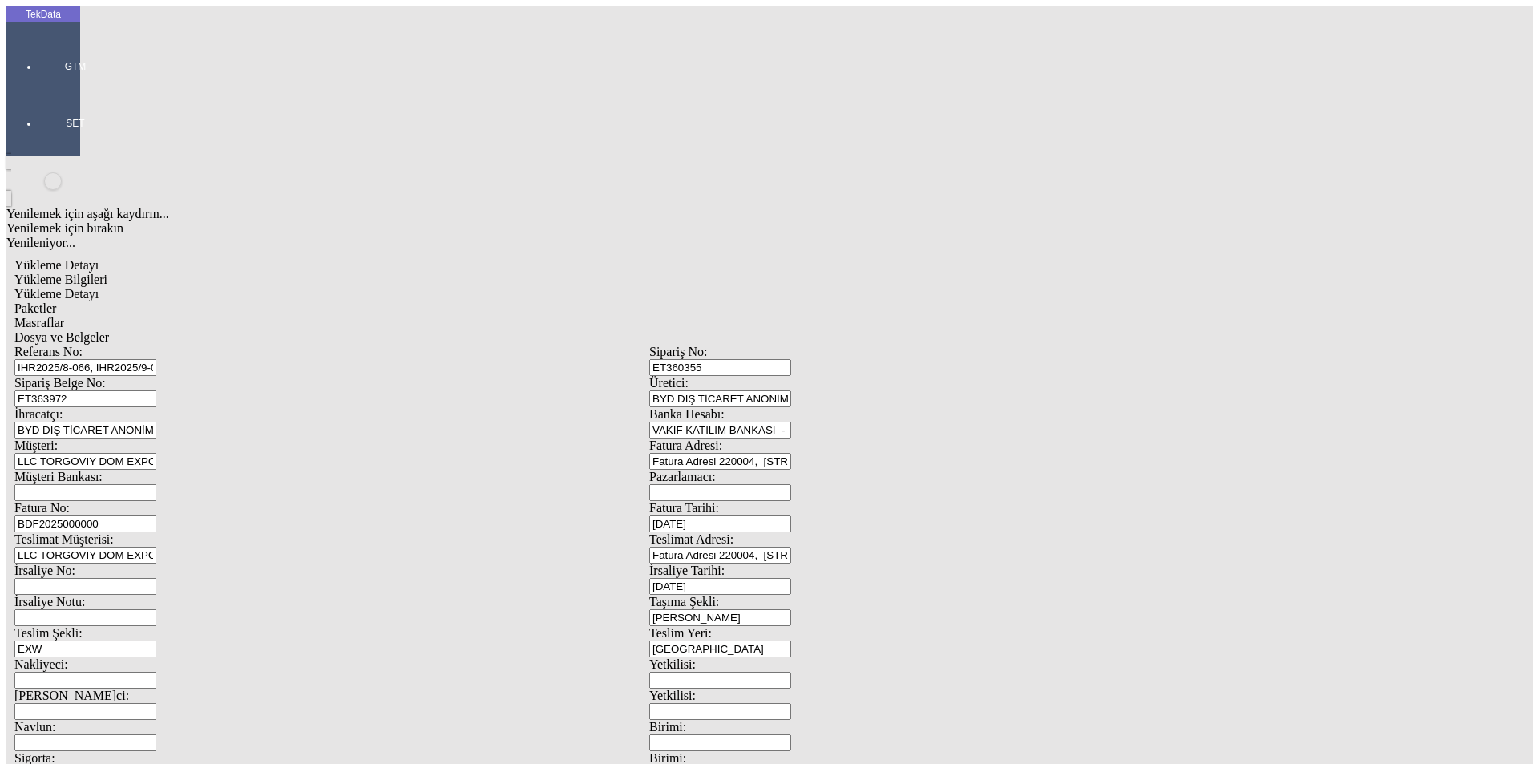
click at [156, 359] on input "IHR2025/8-066, IHR2025/9-055" at bounding box center [85, 367] width 142 height 17
drag, startPoint x: 394, startPoint y: 120, endPoint x: 131, endPoint y: 135, distance: 264.0
drag, startPoint x: 294, startPoint y: 150, endPoint x: 123, endPoint y: 148, distance: 171.5
click at [123, 376] on div "Sipariş Belge No: ET363972" at bounding box center [331, 391] width 635 height 31
